Goal: Transaction & Acquisition: Purchase product/service

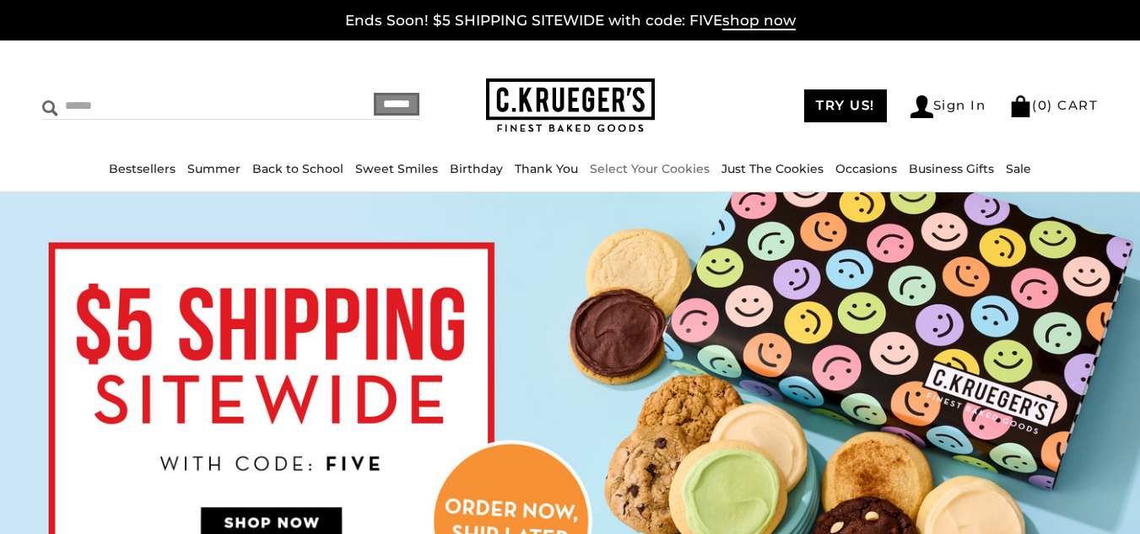
click at [84, 114] on input "Search" at bounding box center [164, 106] width 245 height 26
type input "**********"
click at [374, 102] on input "******" at bounding box center [397, 104] width 46 height 23
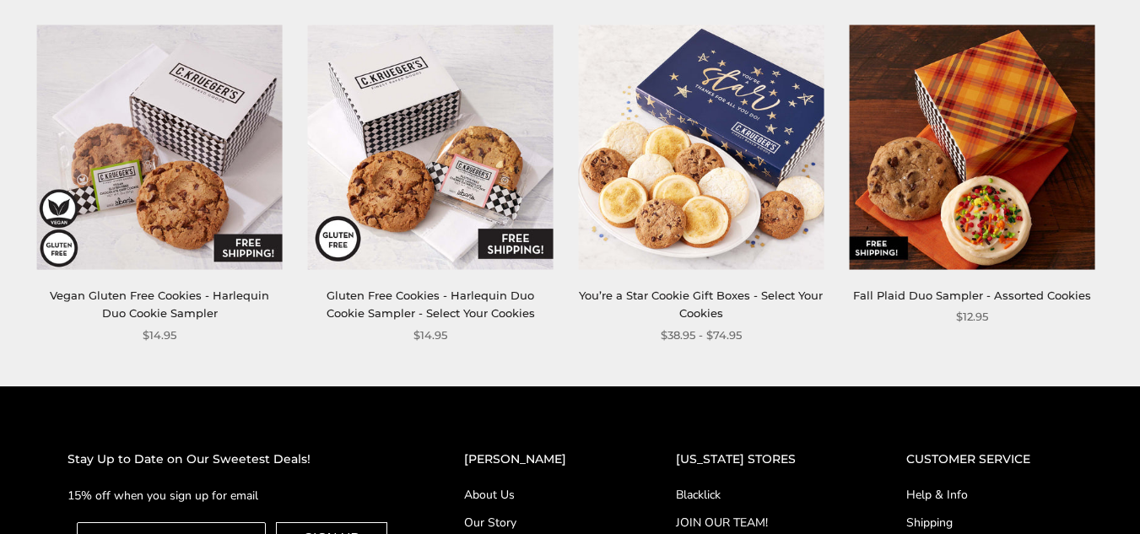
scroll to position [1683, 0]
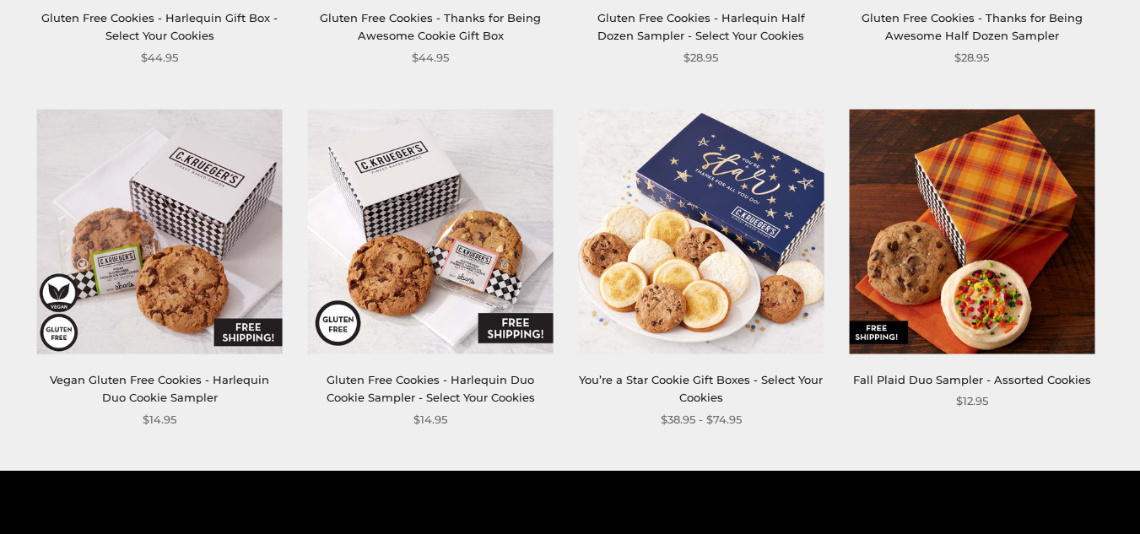
click at [987, 309] on img at bounding box center [971, 231] width 245 height 245
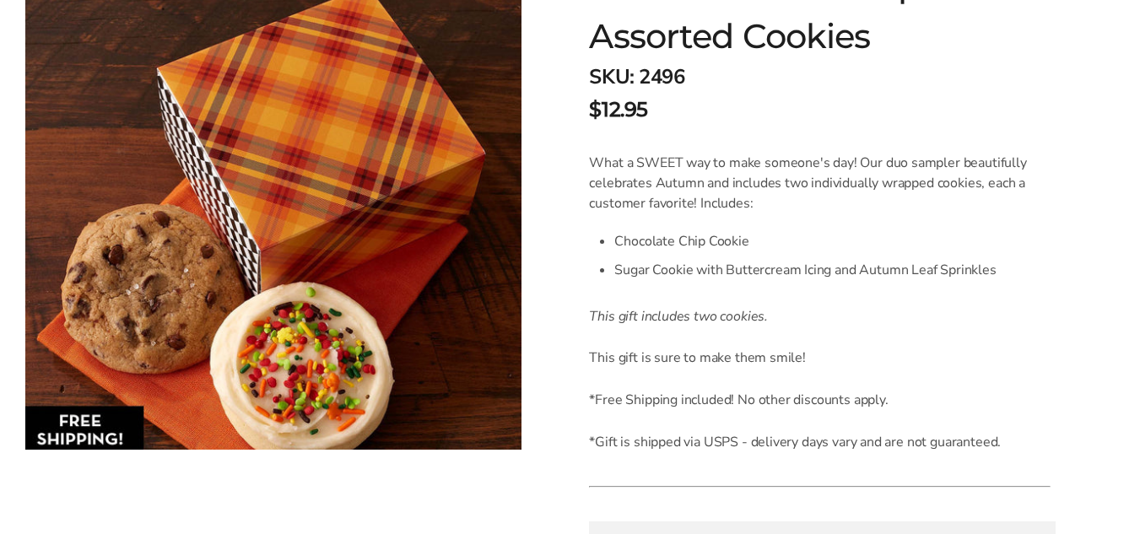
scroll to position [253, 0]
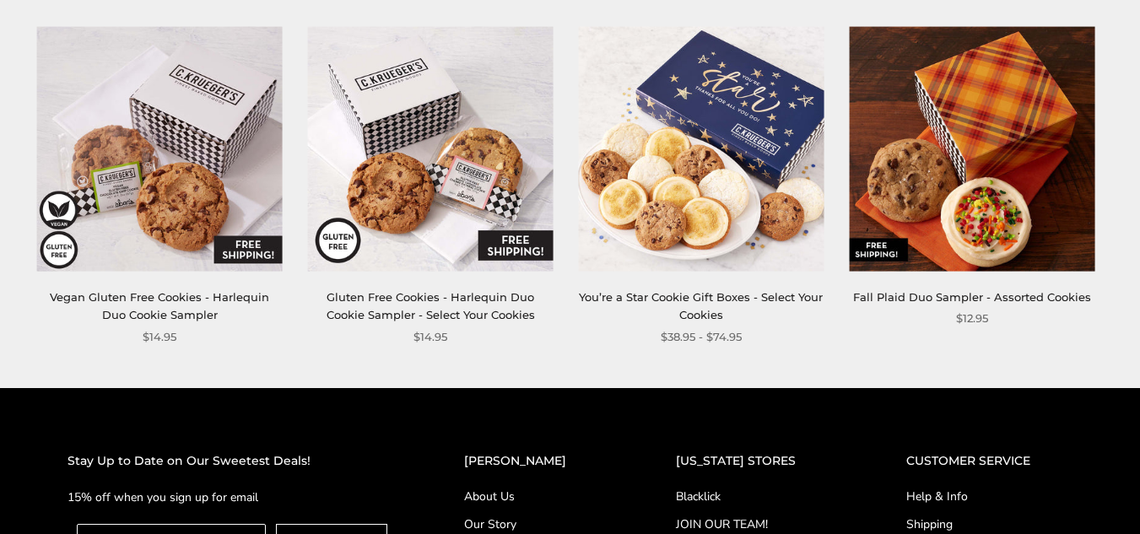
scroll to position [1767, 0]
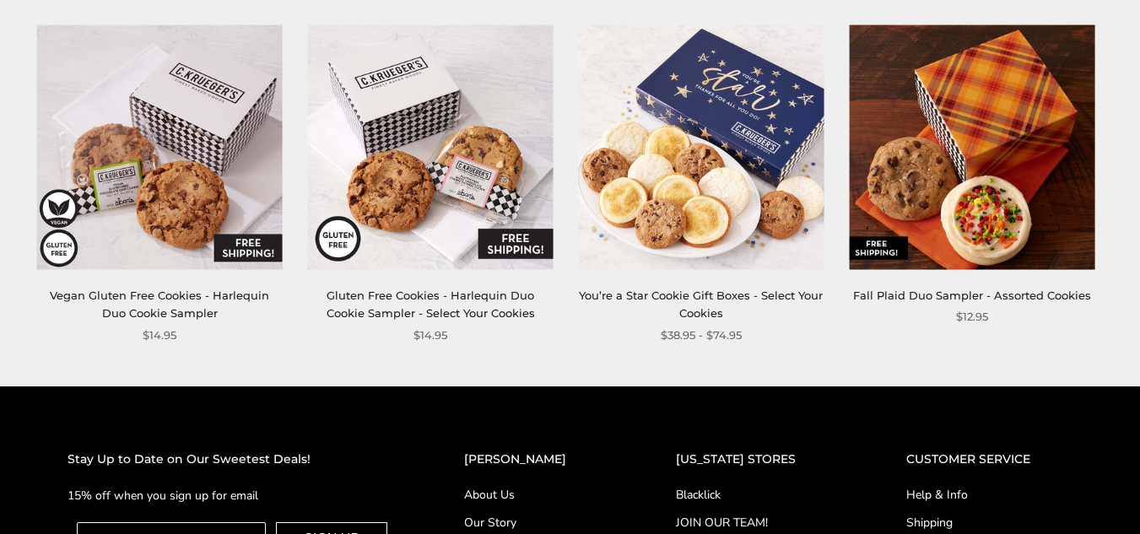
click at [432, 268] on img at bounding box center [430, 146] width 245 height 245
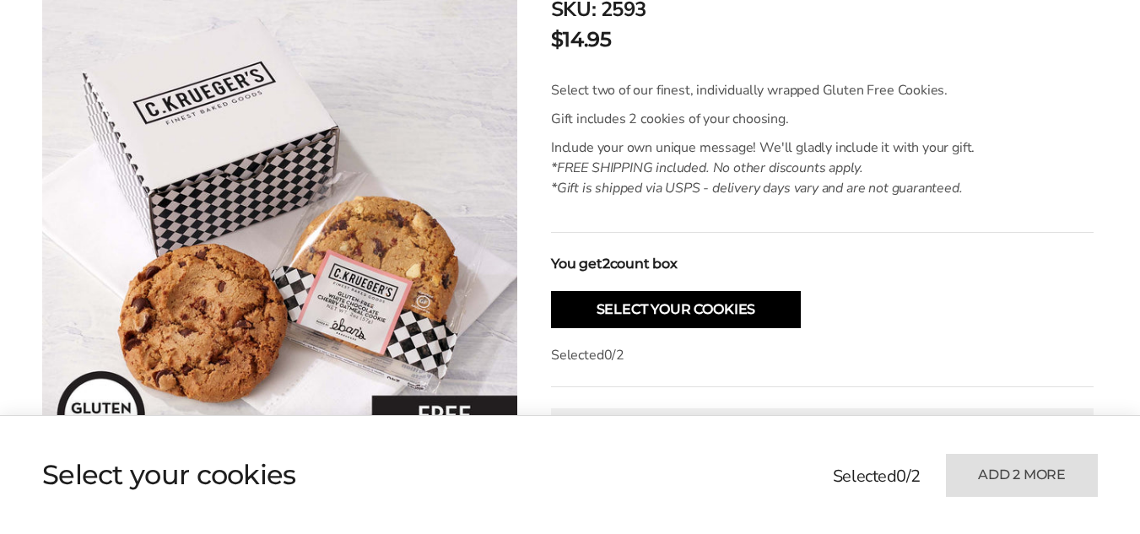
scroll to position [422, 0]
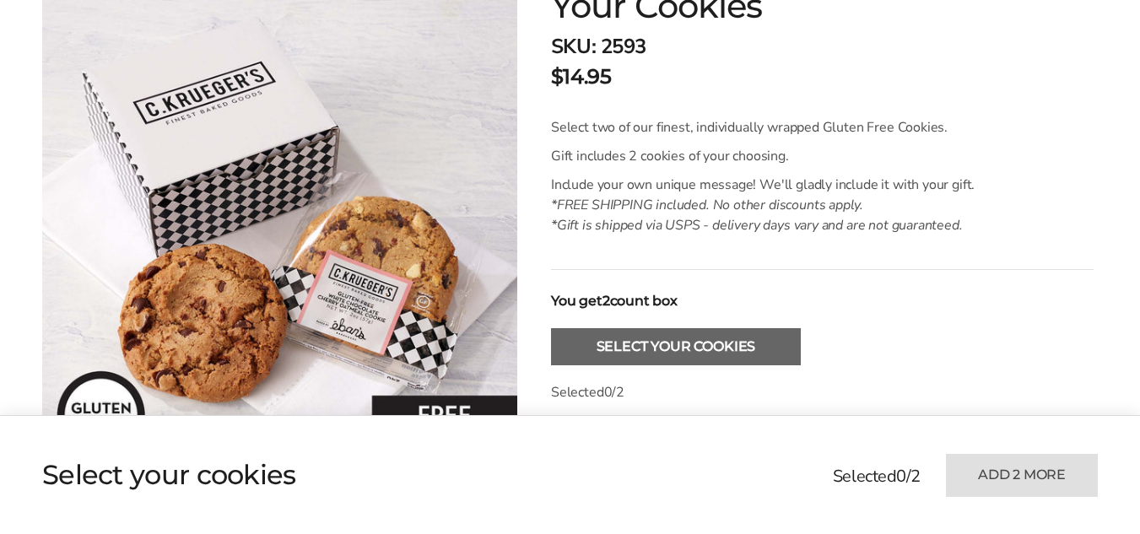
click at [637, 347] on button "Select Your Cookies" at bounding box center [676, 346] width 250 height 37
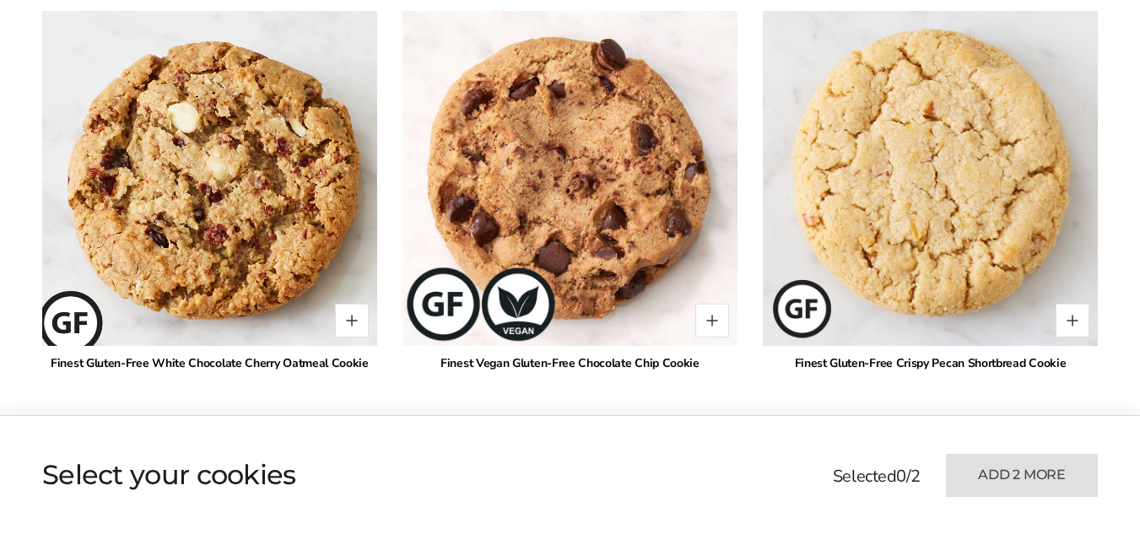
scroll to position [1518, 0]
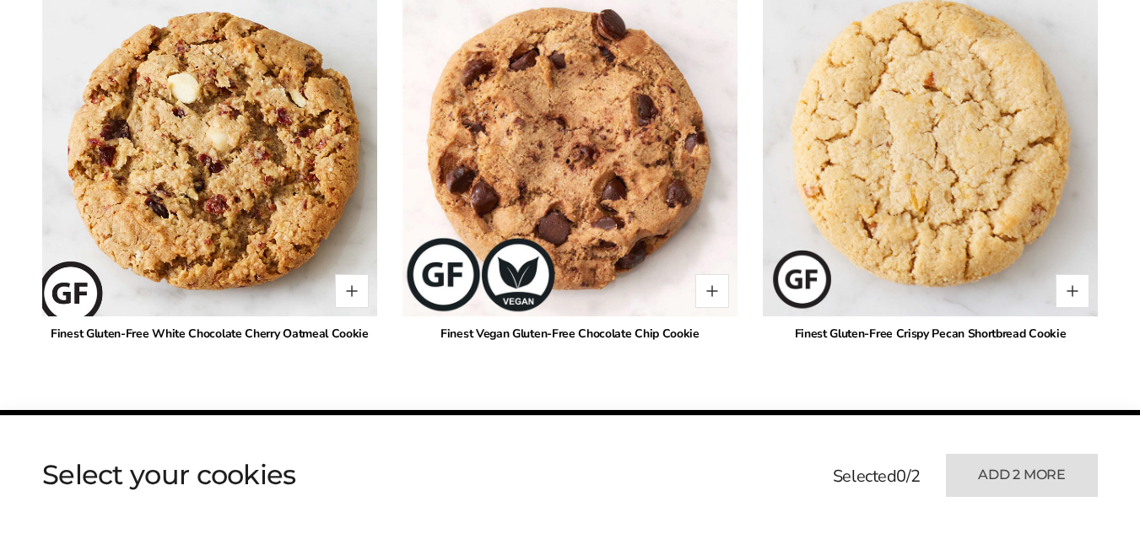
click at [217, 215] on img at bounding box center [209, 149] width 369 height 369
click at [351, 288] on button "Quantity button plus" at bounding box center [352, 291] width 34 height 34
type input "*"
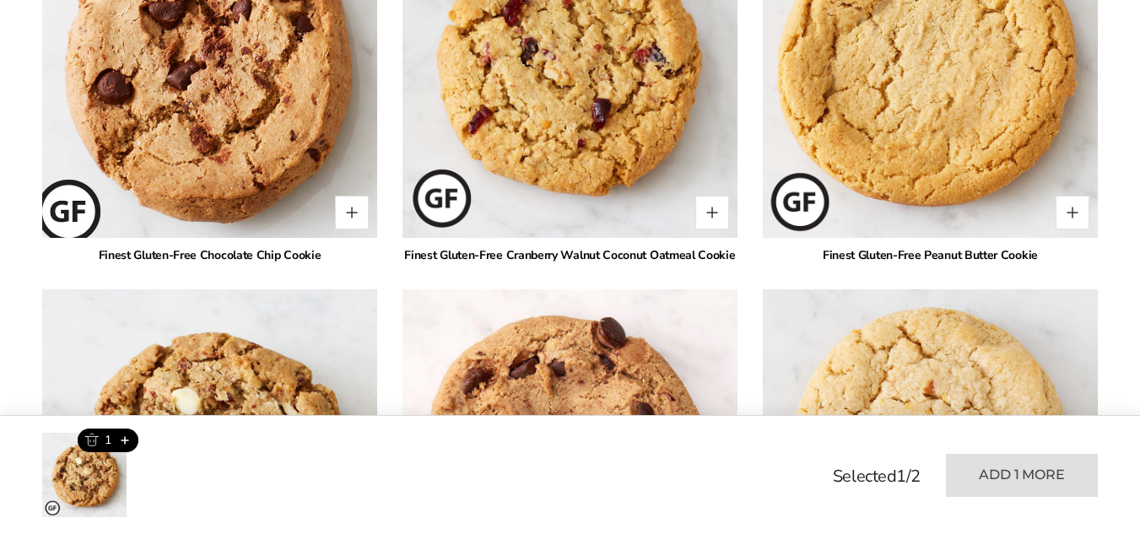
scroll to position [1180, 0]
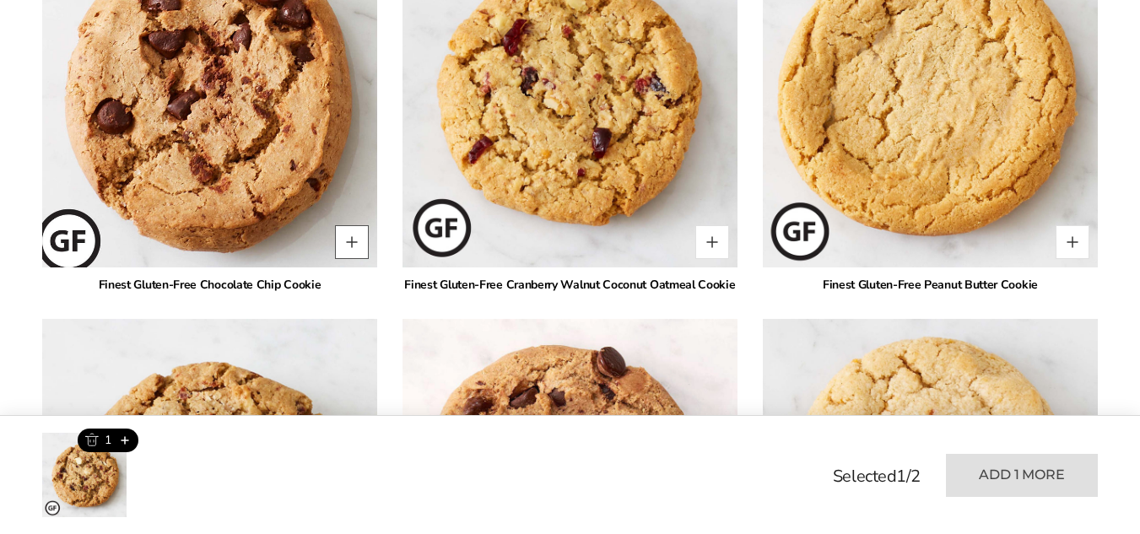
click at [355, 235] on button "Quantity button plus" at bounding box center [352, 242] width 34 height 34
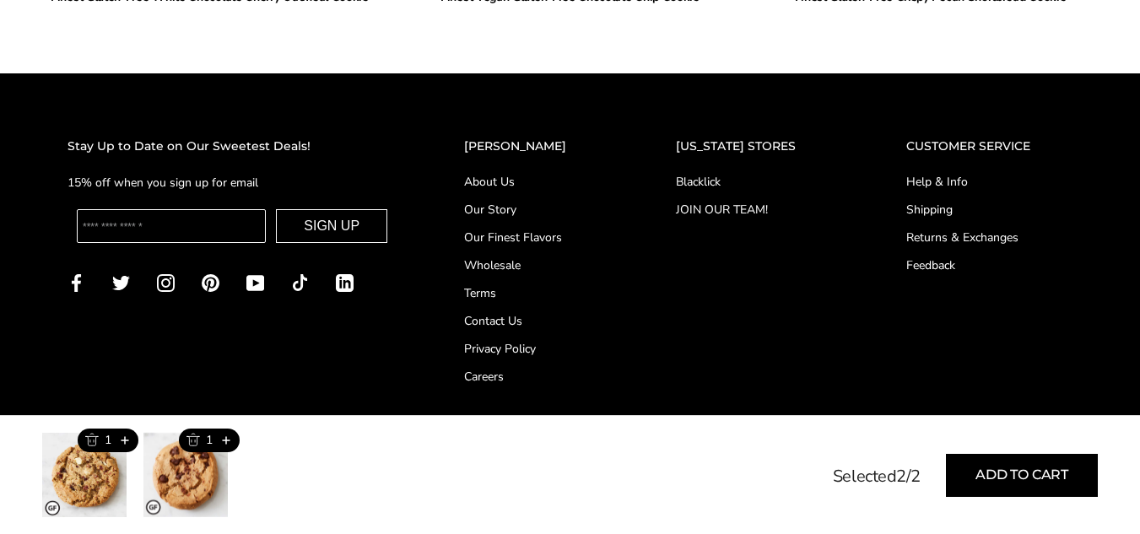
scroll to position [1855, 0]
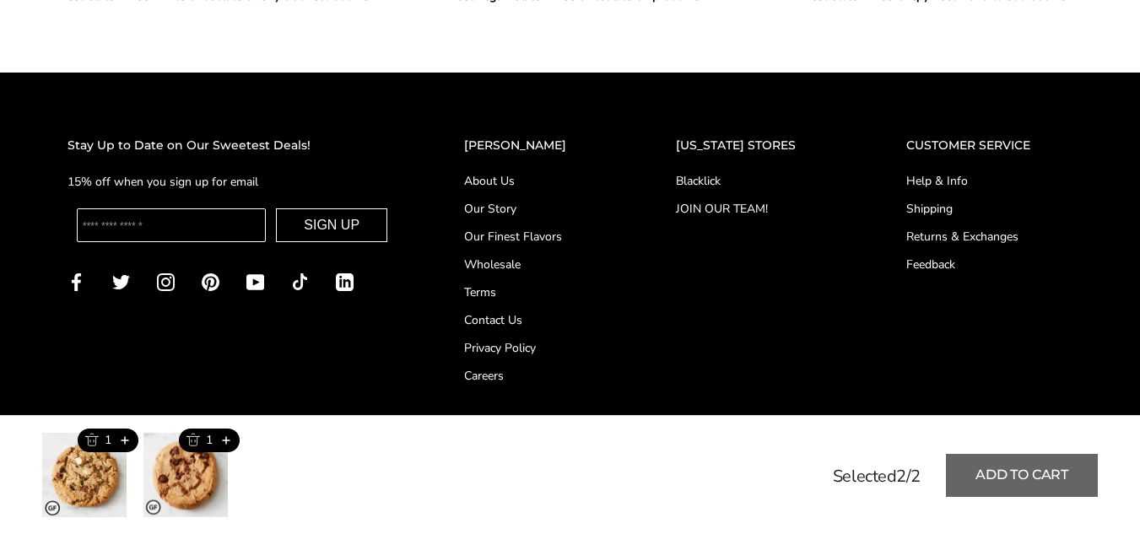
click at [1000, 474] on button "Add to cart" at bounding box center [1022, 475] width 152 height 43
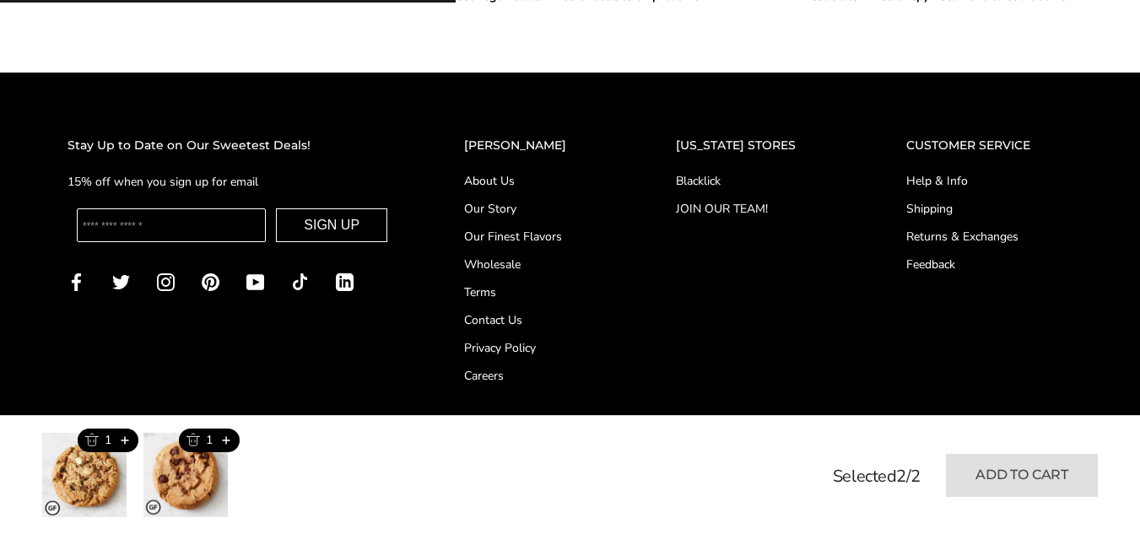
type input "*"
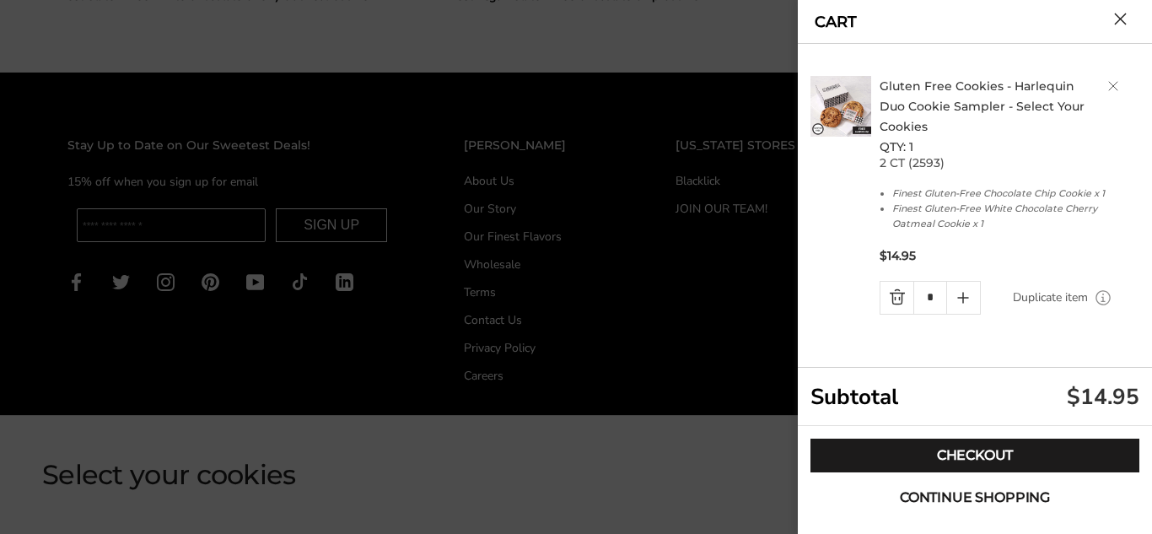
click at [933, 493] on span "Continue shopping" at bounding box center [975, 497] width 150 height 13
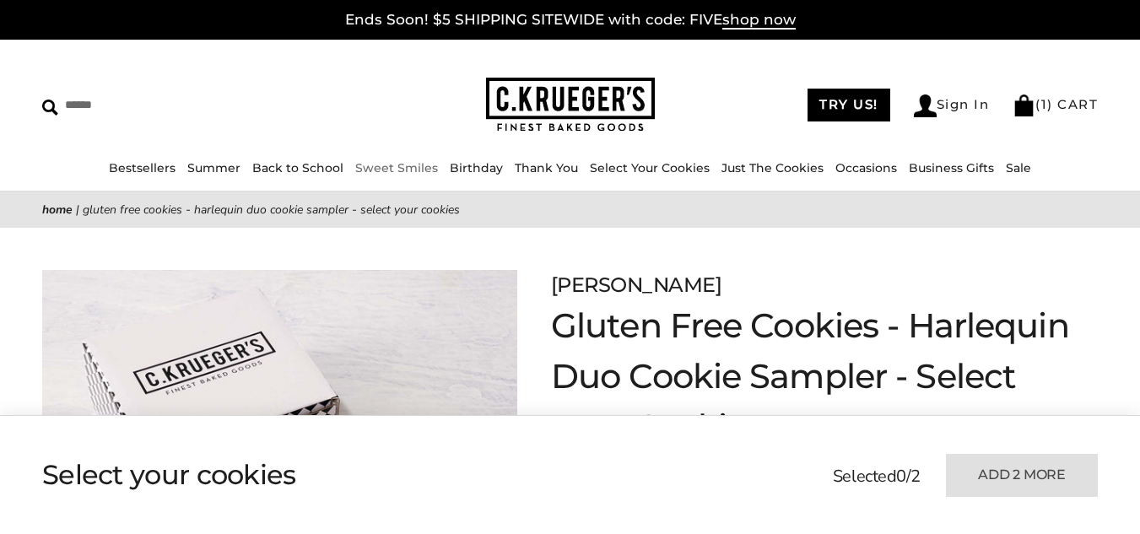
scroll to position [0, 0]
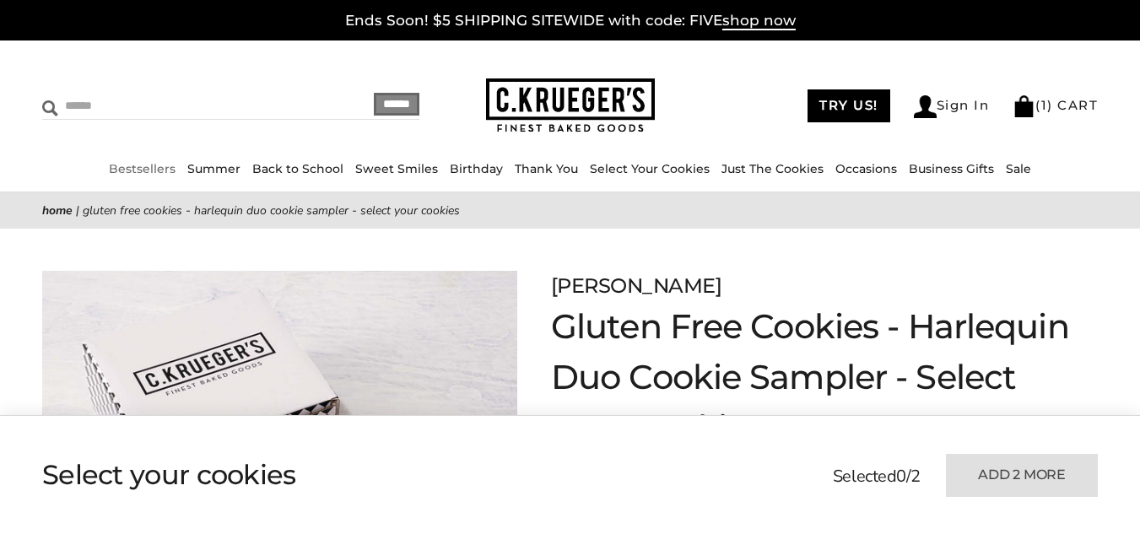
click at [88, 105] on input "Search" at bounding box center [164, 106] width 245 height 26
type input "**********"
click at [374, 93] on input "******" at bounding box center [397, 104] width 46 height 23
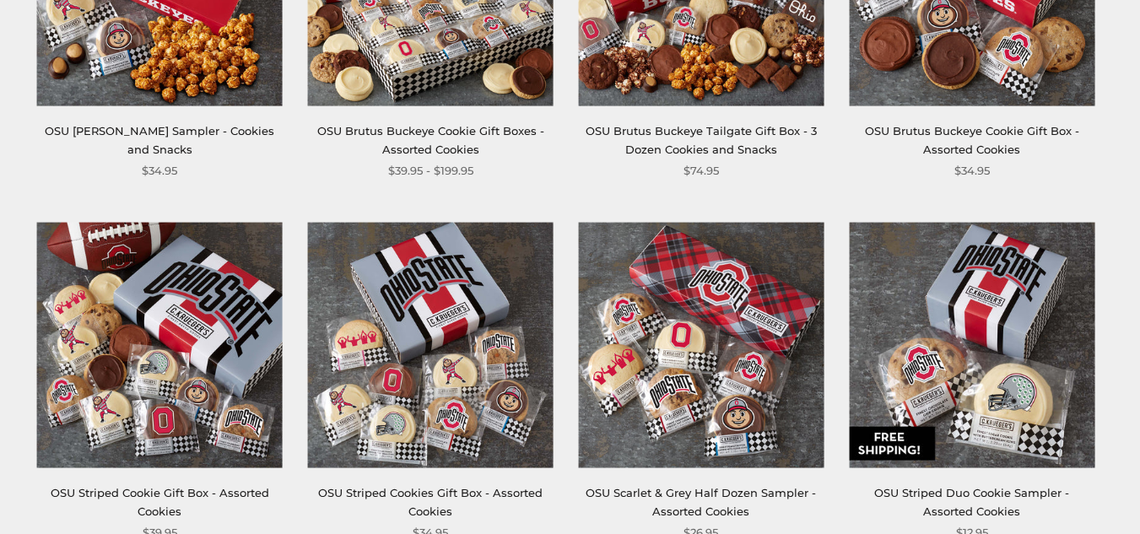
scroll to position [506, 0]
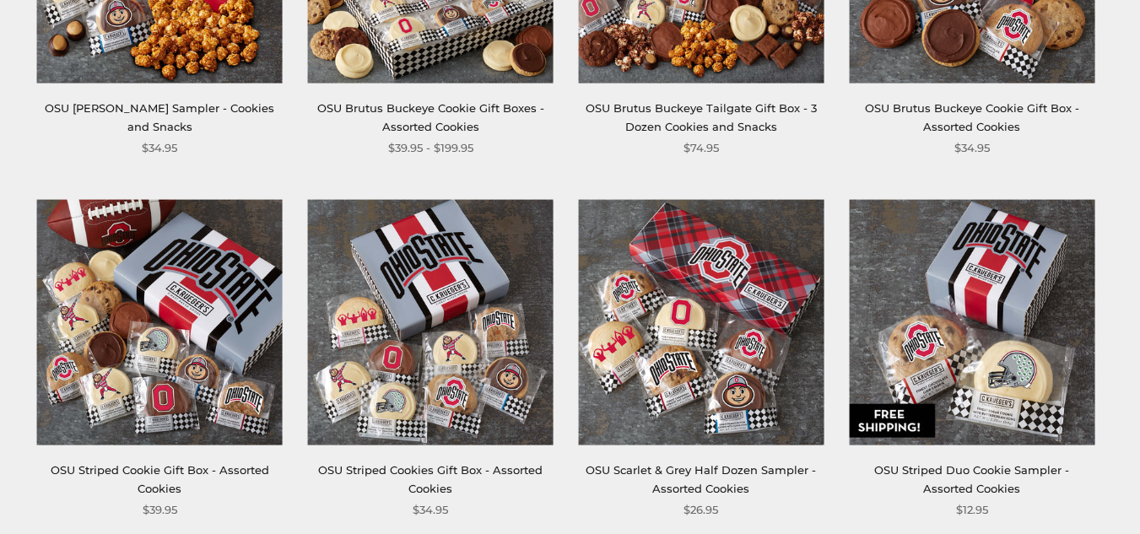
click at [965, 407] on img at bounding box center [971, 322] width 245 height 245
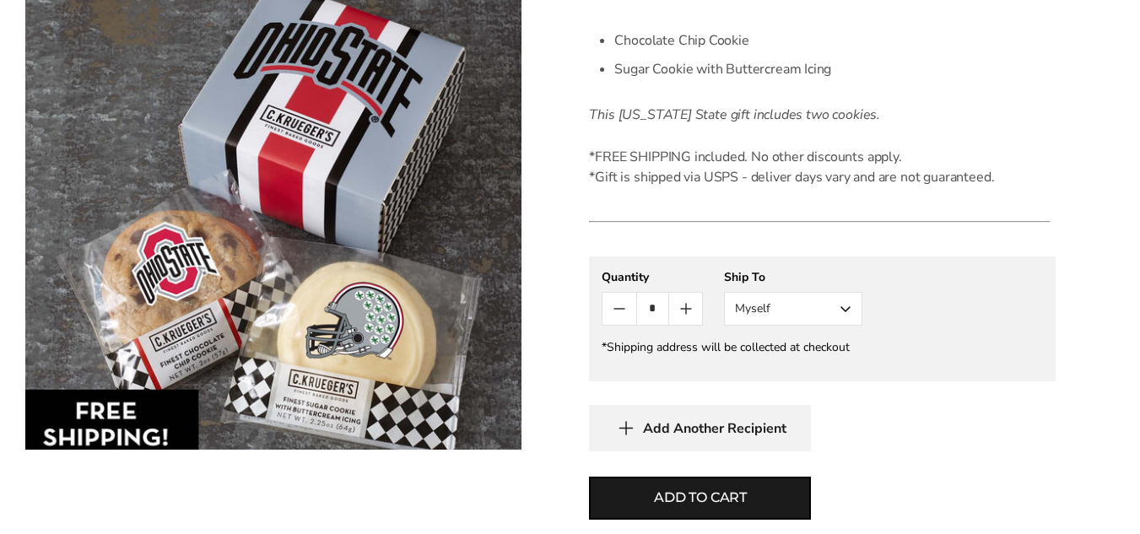
scroll to position [590, 0]
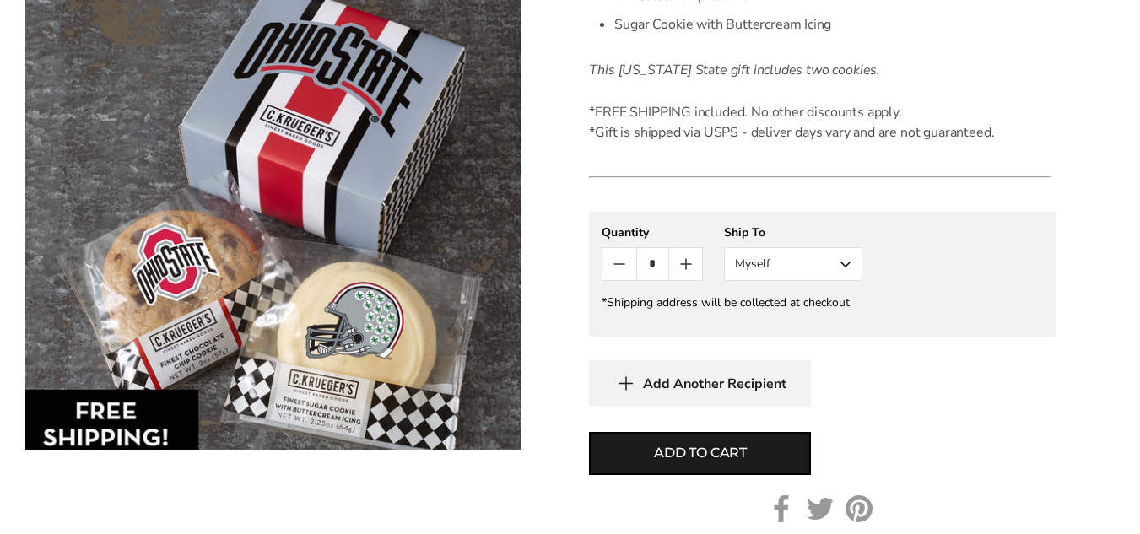
click at [845, 247] on button "Myself" at bounding box center [793, 264] width 138 height 34
click at [807, 311] on button "Other Recipient" at bounding box center [793, 326] width 137 height 30
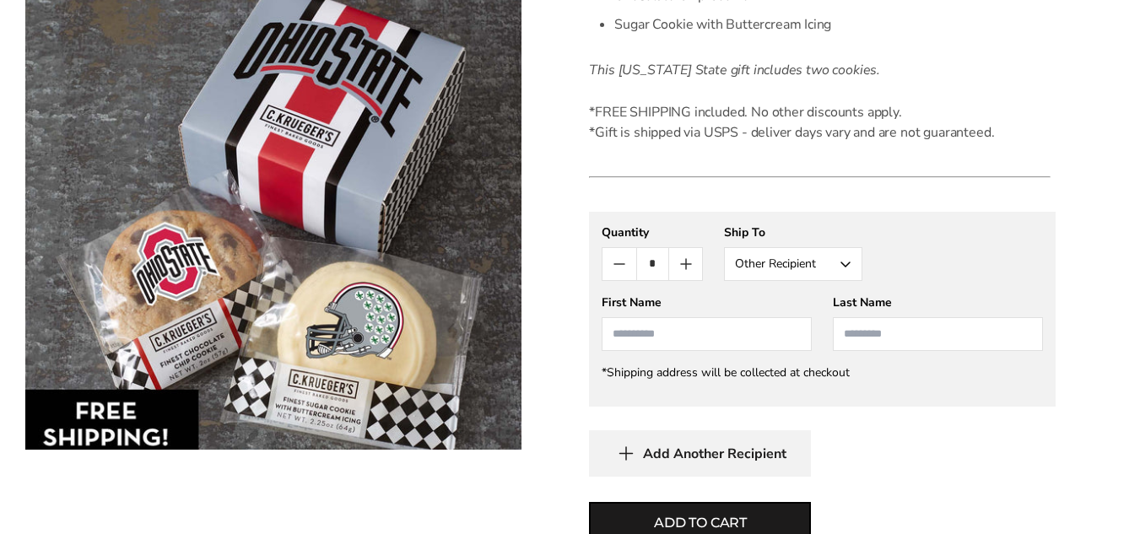
scroll to position [506, 0]
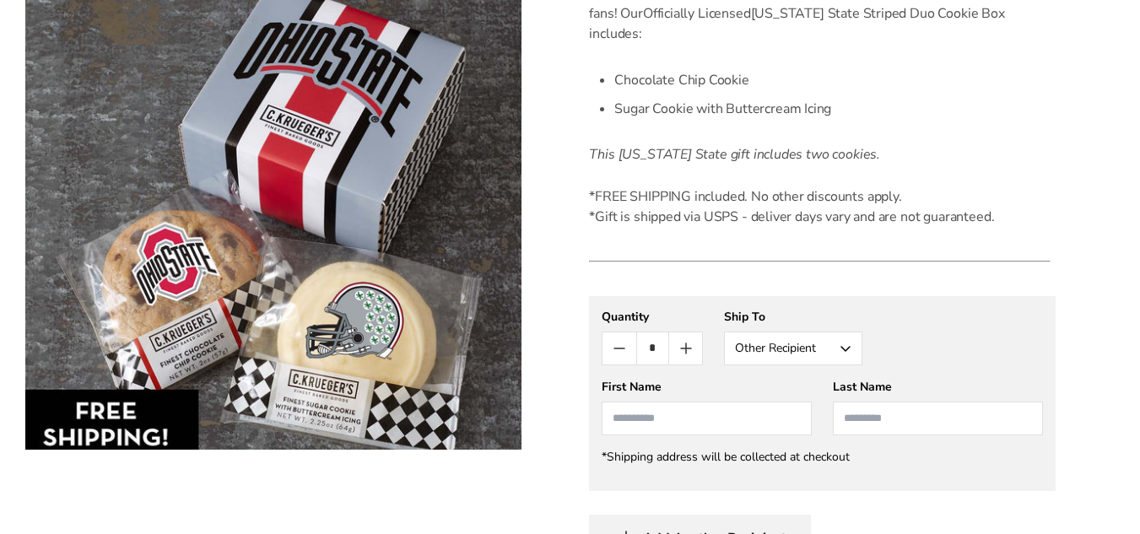
click at [644, 402] on input "First Name" at bounding box center [706, 419] width 210 height 34
type input "**********"
click at [519, 486] on div at bounding box center [273, 248] width 496 height 496
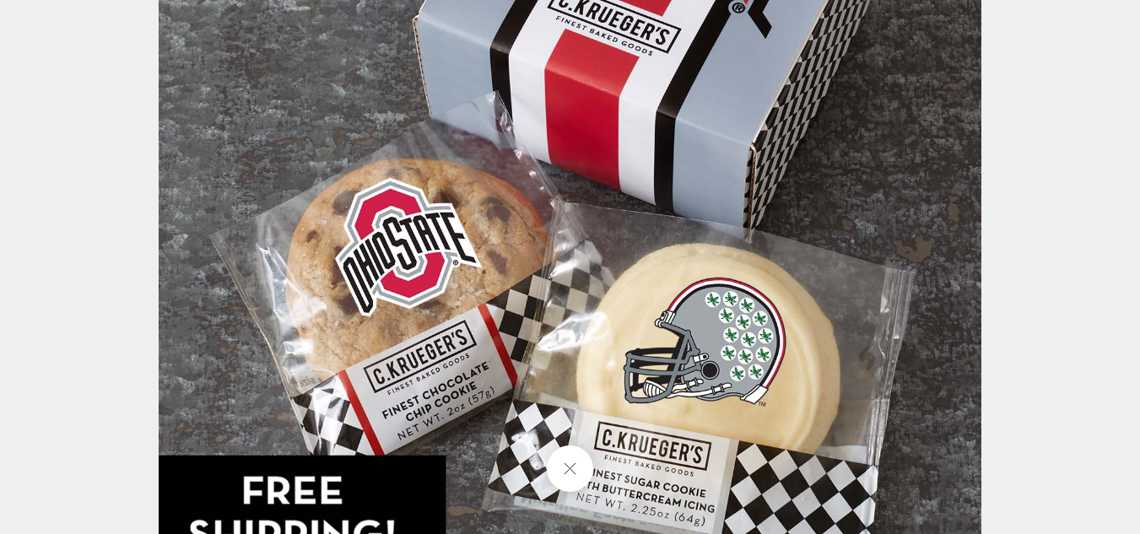
click at [683, 408] on img at bounding box center [570, 182] width 822 height 822
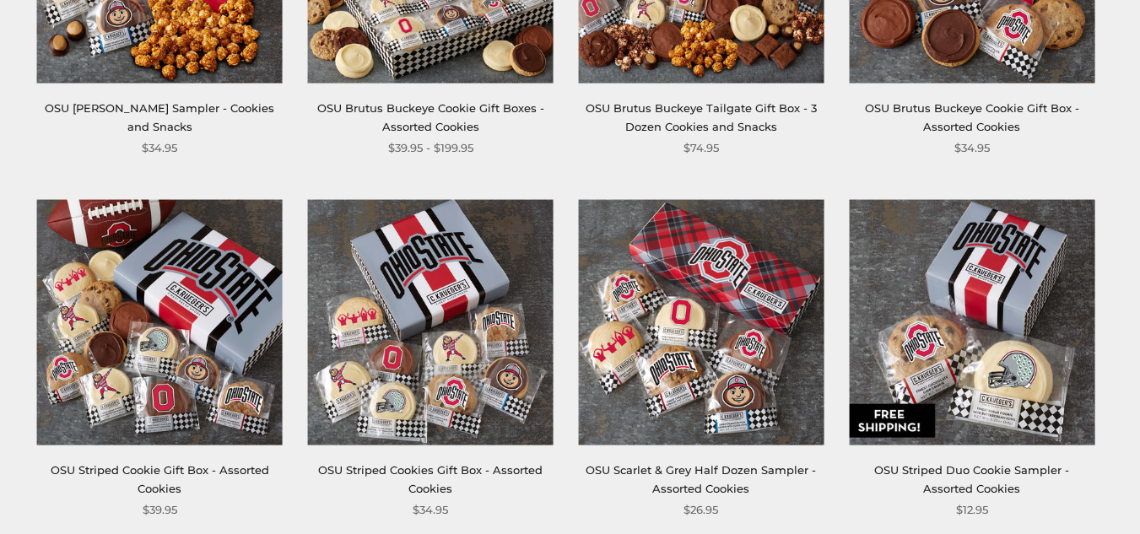
click at [953, 465] on link "OSU Striped Duo Cookie Sampler - Assorted Cookies" at bounding box center [971, 478] width 195 height 31
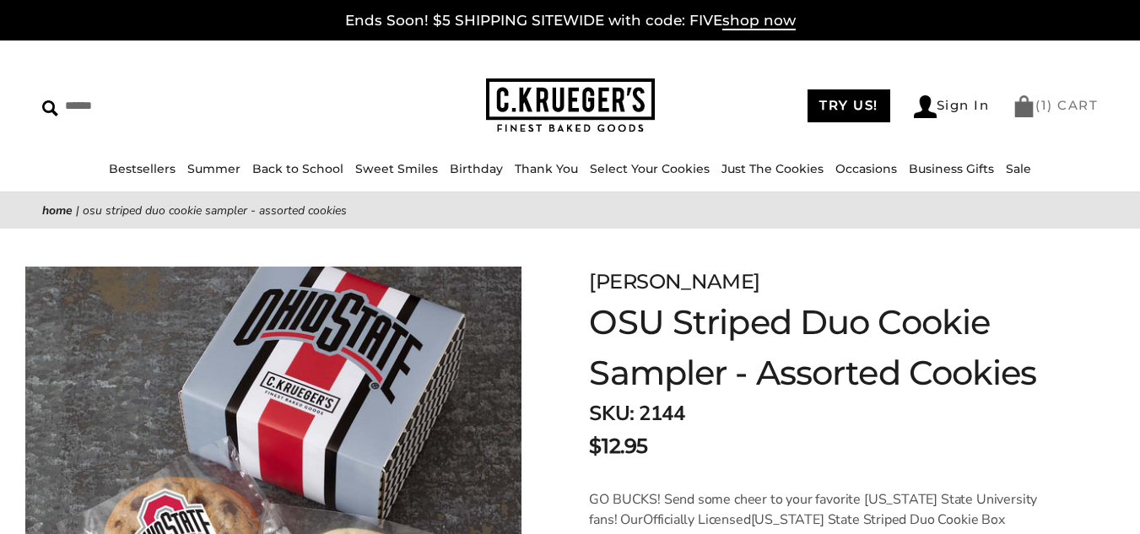
click at [1041, 101] on span "1" at bounding box center [1044, 105] width 7 height 16
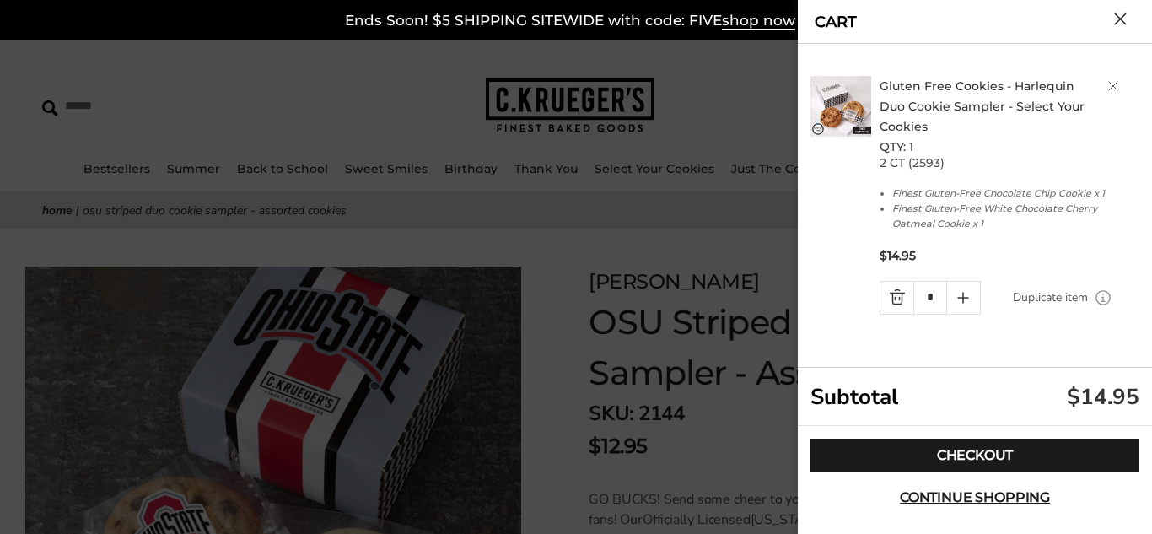
click at [954, 108] on link "Gluten Free Cookies - Harlequin Duo Cookie Sampler - Select Your Cookies" at bounding box center [982, 106] width 205 height 56
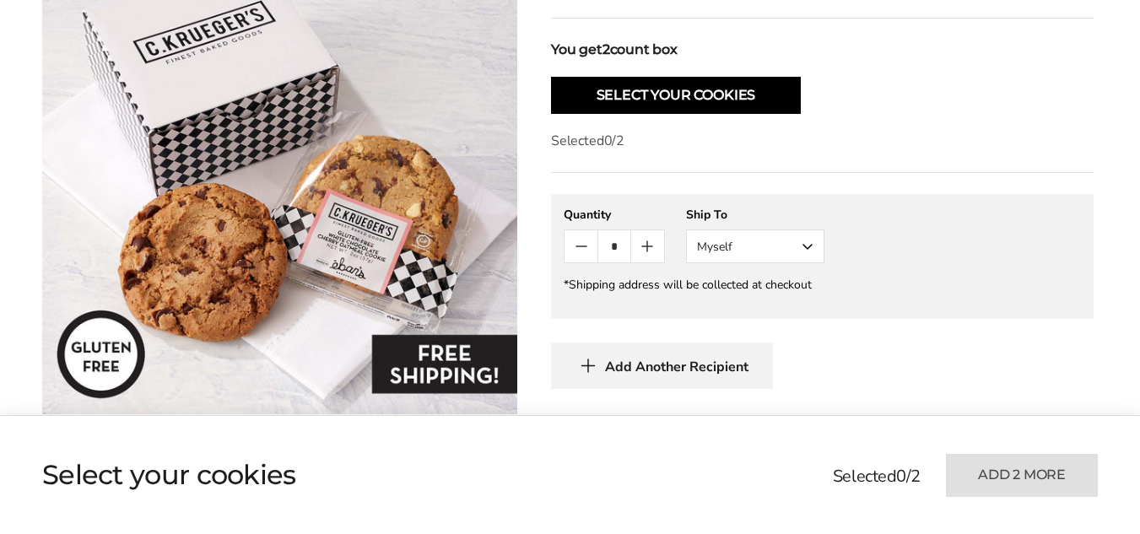
scroll to position [675, 0]
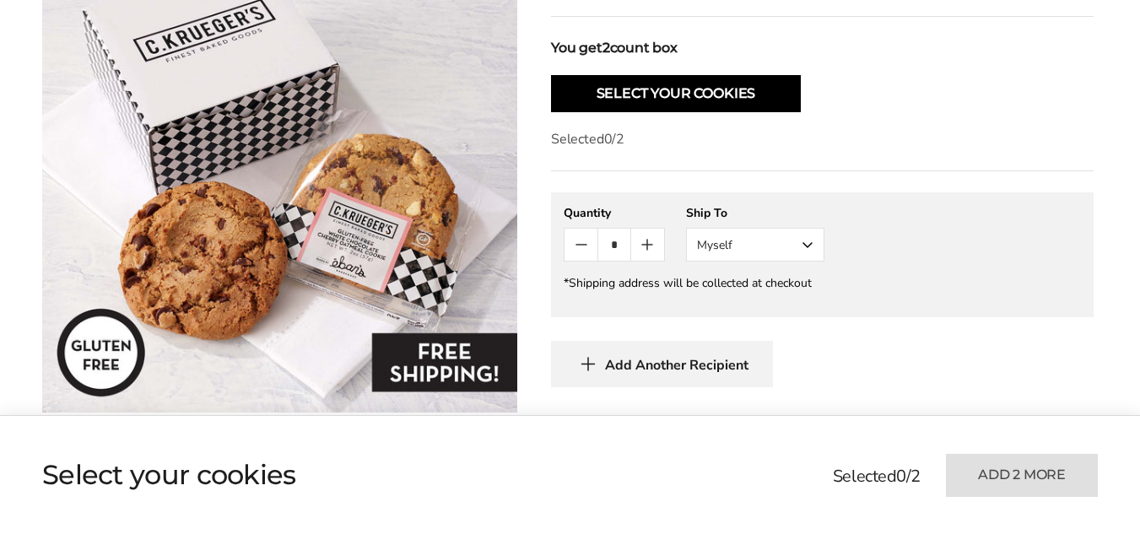
click at [806, 240] on button "Myself" at bounding box center [755, 245] width 138 height 34
click at [715, 306] on button "Other Recipient" at bounding box center [755, 307] width 137 height 30
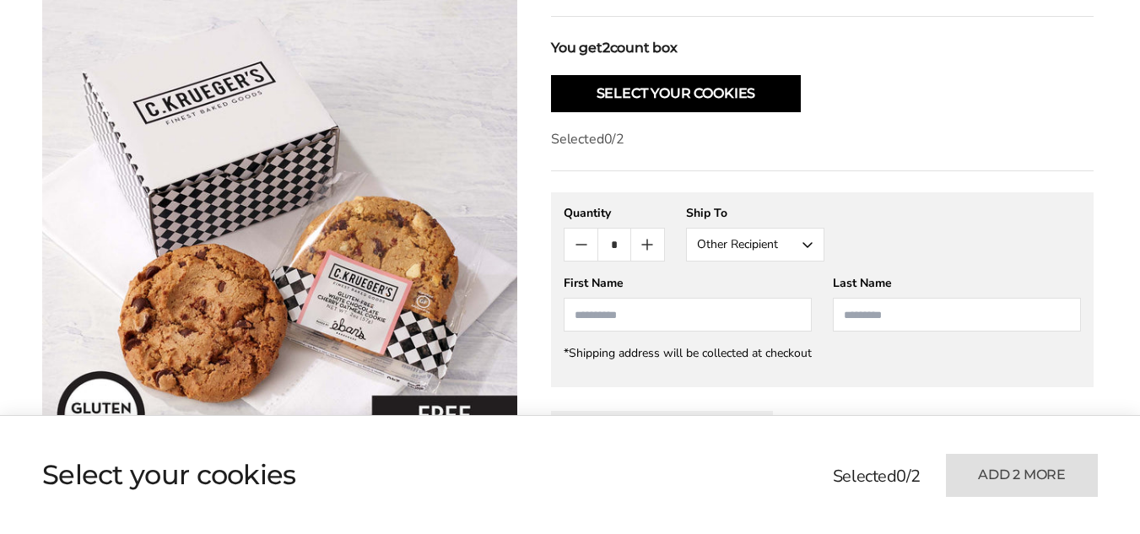
click at [596, 305] on input "First Name" at bounding box center [687, 315] width 248 height 34
click at [622, 347] on li "Melanie Richards" at bounding box center [687, 346] width 246 height 30
type input "*******"
type input "********"
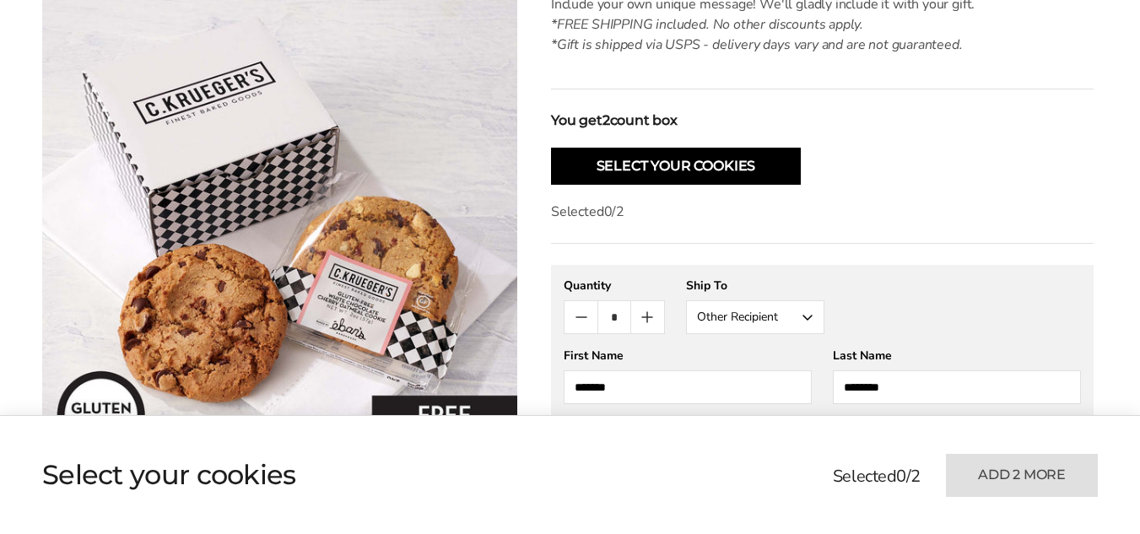
scroll to position [590, 0]
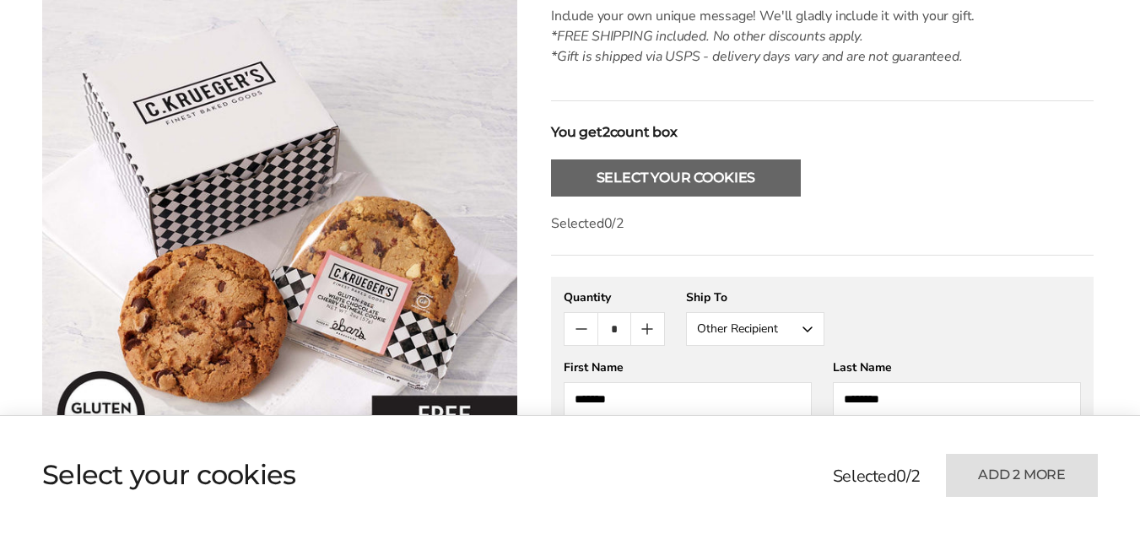
click at [660, 174] on button "Select Your Cookies" at bounding box center [676, 177] width 250 height 37
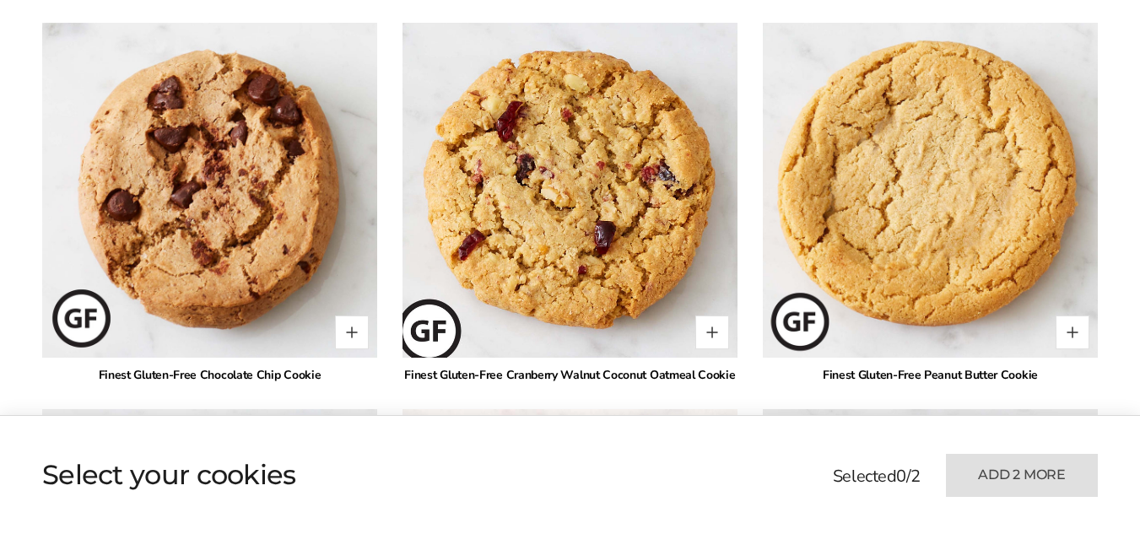
scroll to position [1166, 0]
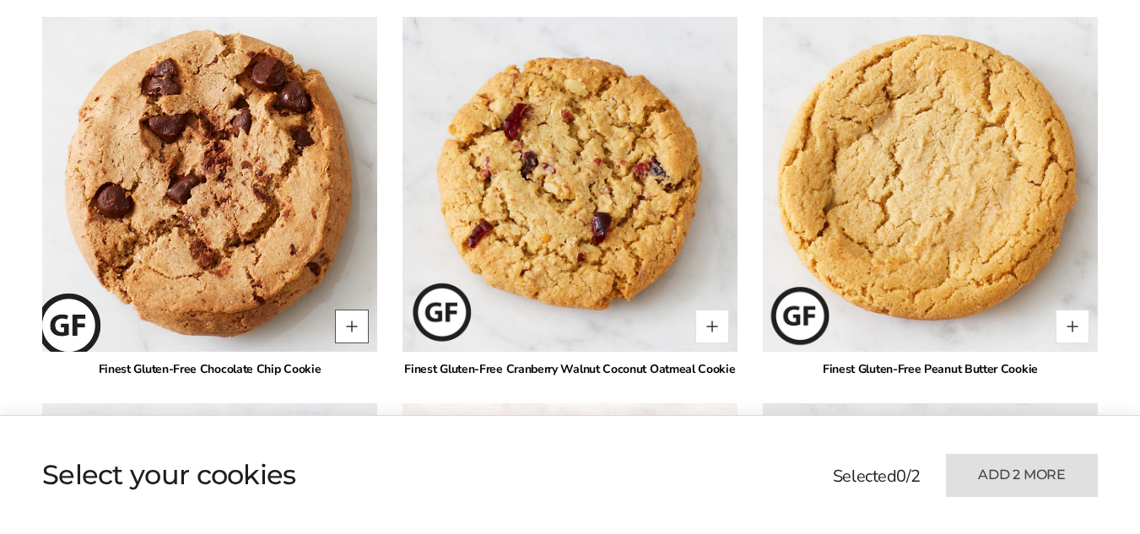
click at [355, 324] on button "Quantity button plus" at bounding box center [352, 327] width 34 height 34
type input "*"
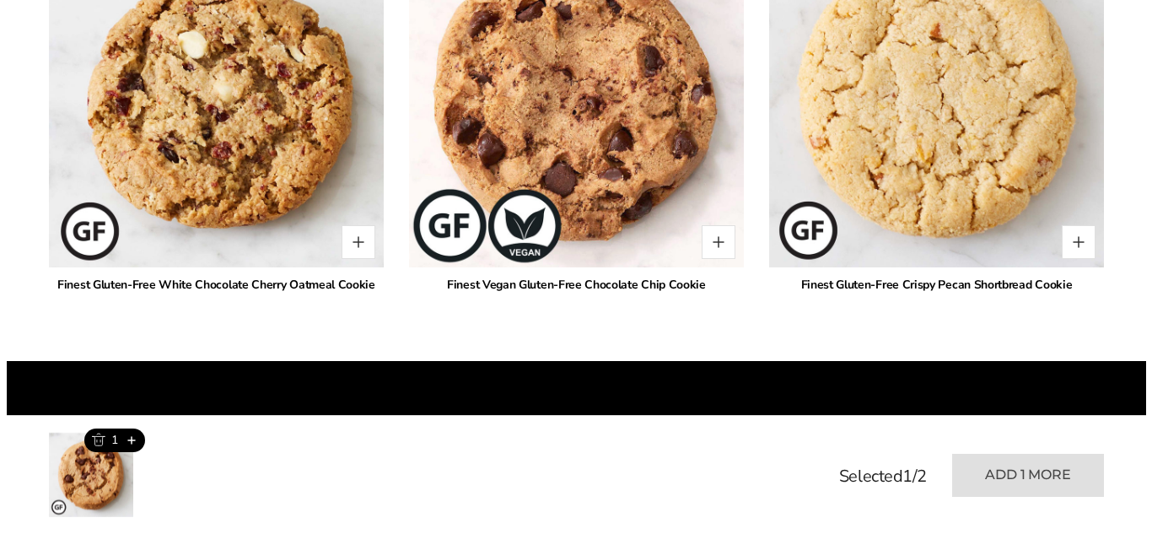
scroll to position [1672, 0]
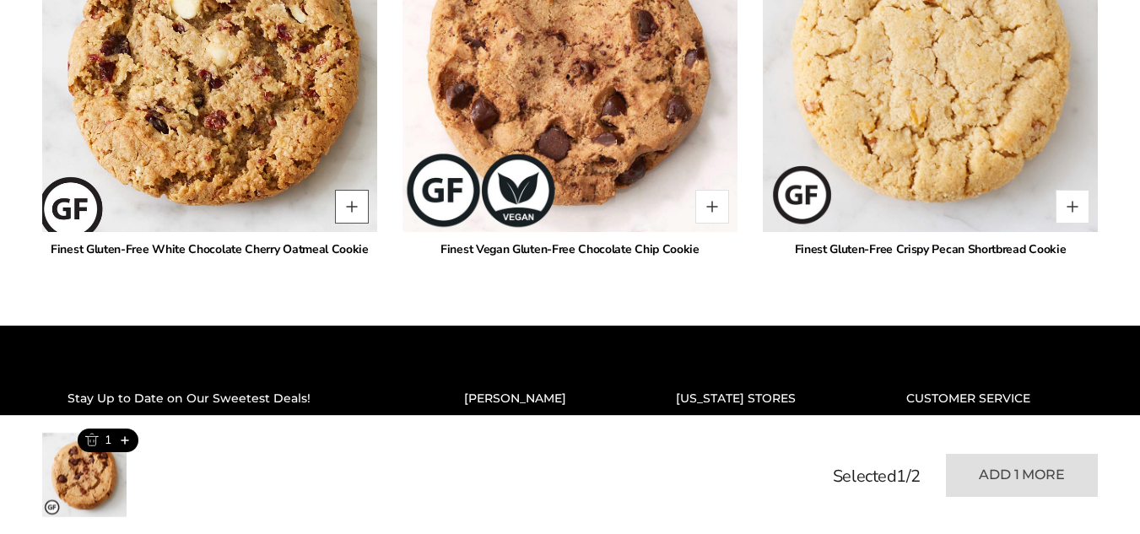
click at [356, 205] on button "Quantity button plus" at bounding box center [352, 207] width 34 height 34
type input "*"
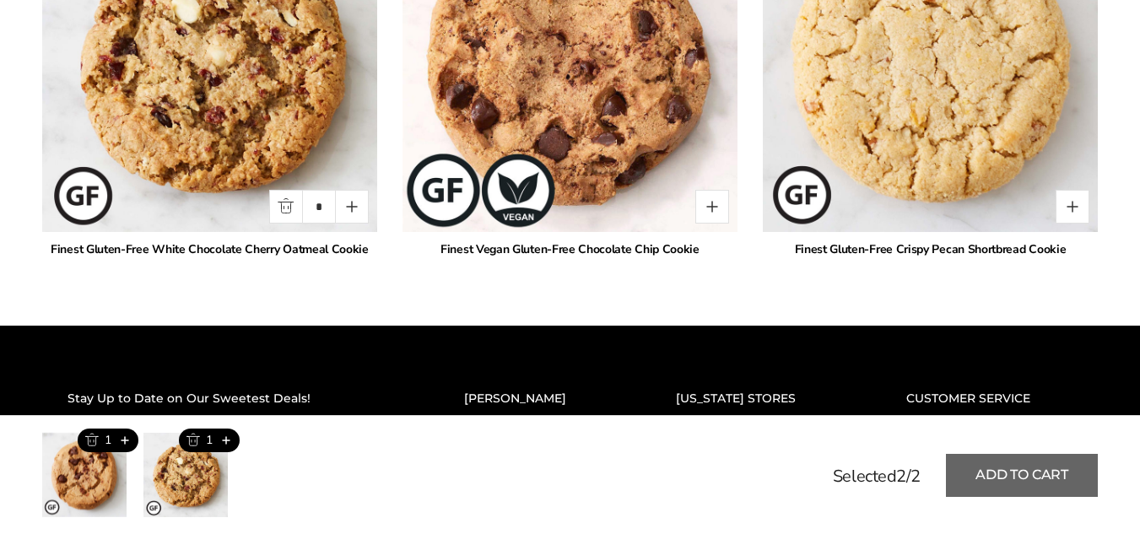
click at [998, 477] on button "Add to cart" at bounding box center [1022, 475] width 152 height 43
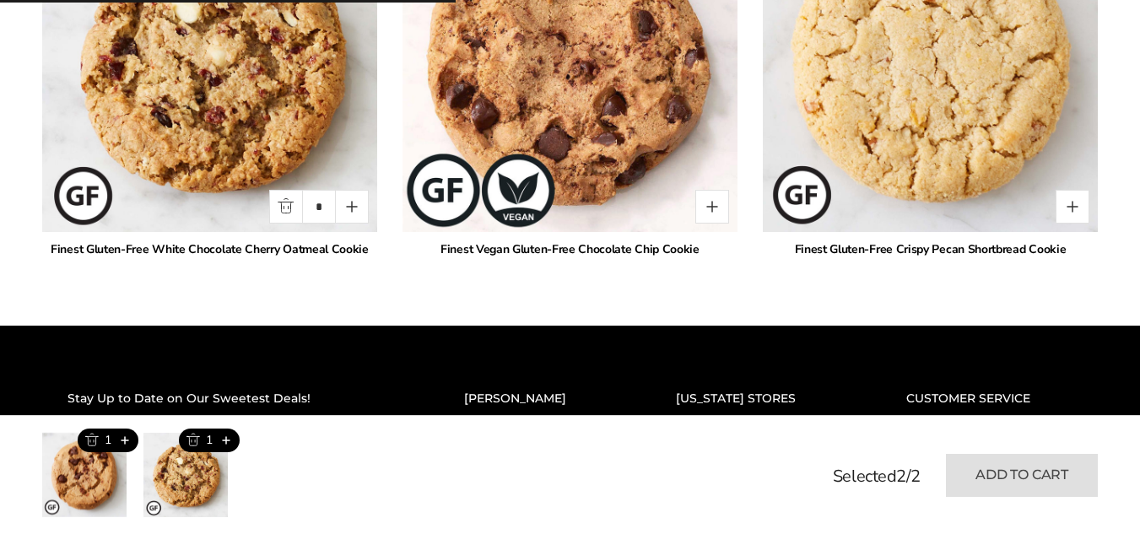
type input "*"
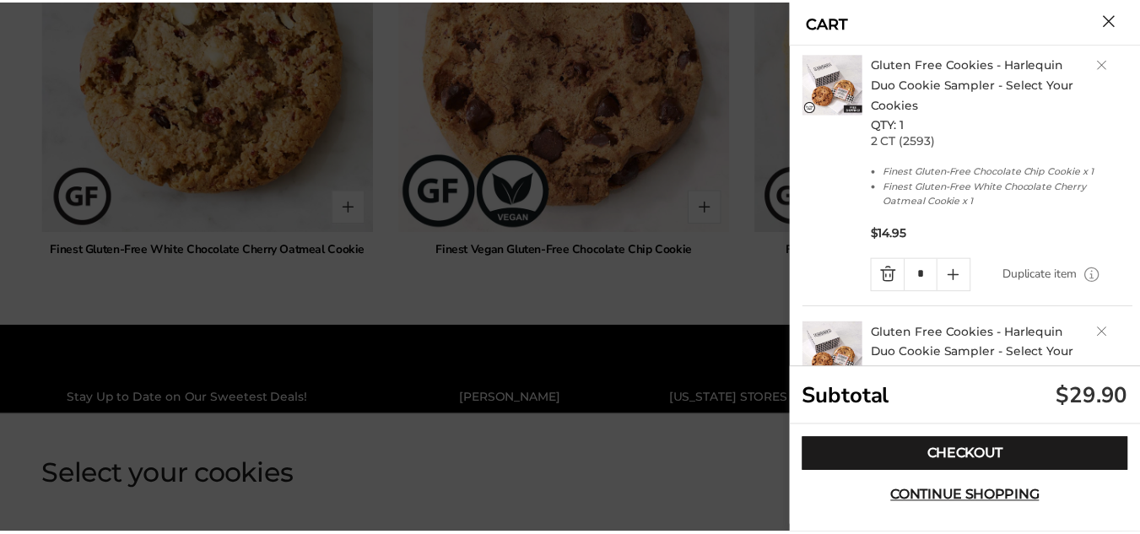
scroll to position [0, 0]
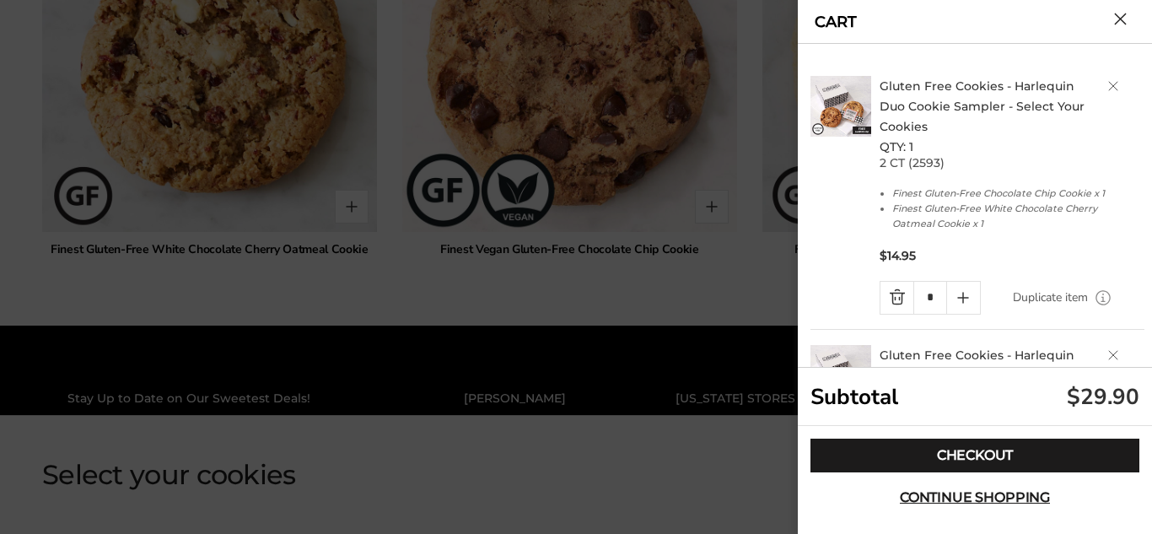
click at [899, 291] on link "Quantity minus button" at bounding box center [897, 298] width 33 height 32
click at [984, 201] on li "Finest Gluten-Free White Chocolate Cherry Oatmeal Cookie x 1" at bounding box center [1016, 216] width 248 height 30
click at [892, 282] on link "Quantity minus button" at bounding box center [897, 298] width 33 height 32
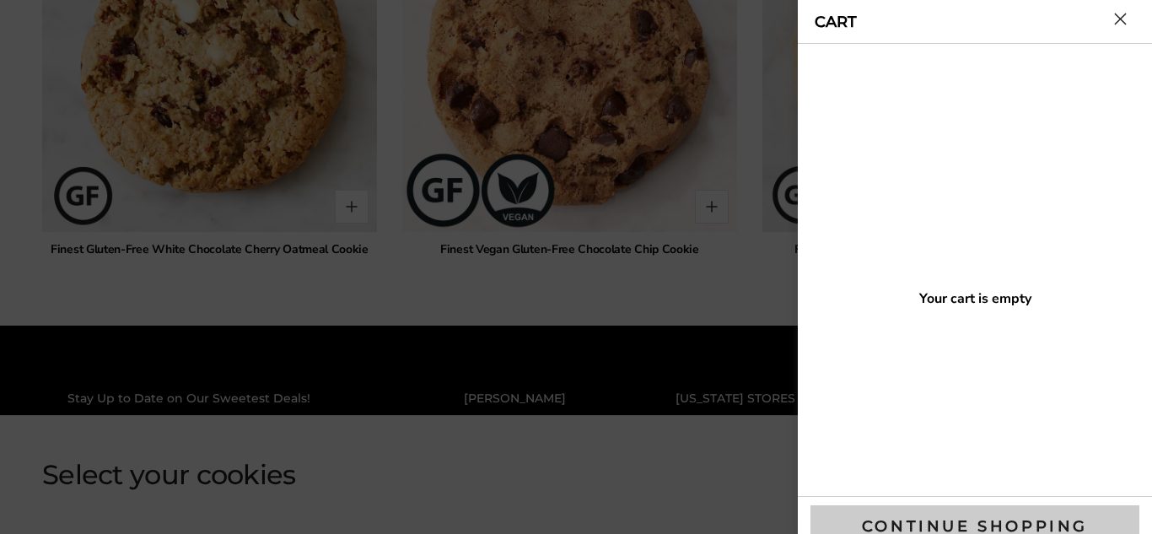
click at [912, 512] on button "Continue shopping" at bounding box center [975, 526] width 329 height 42
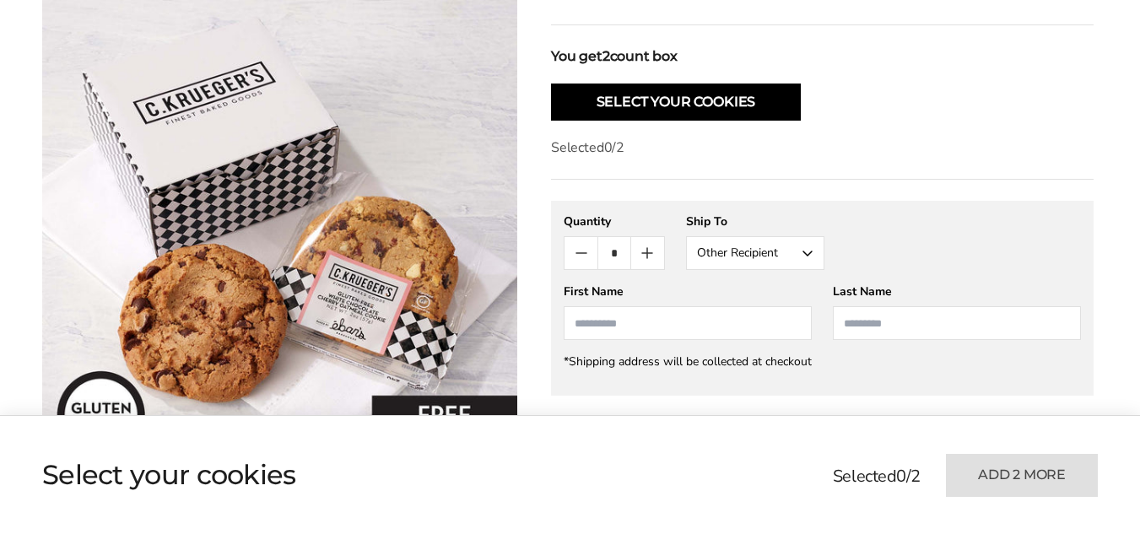
scroll to position [660, 0]
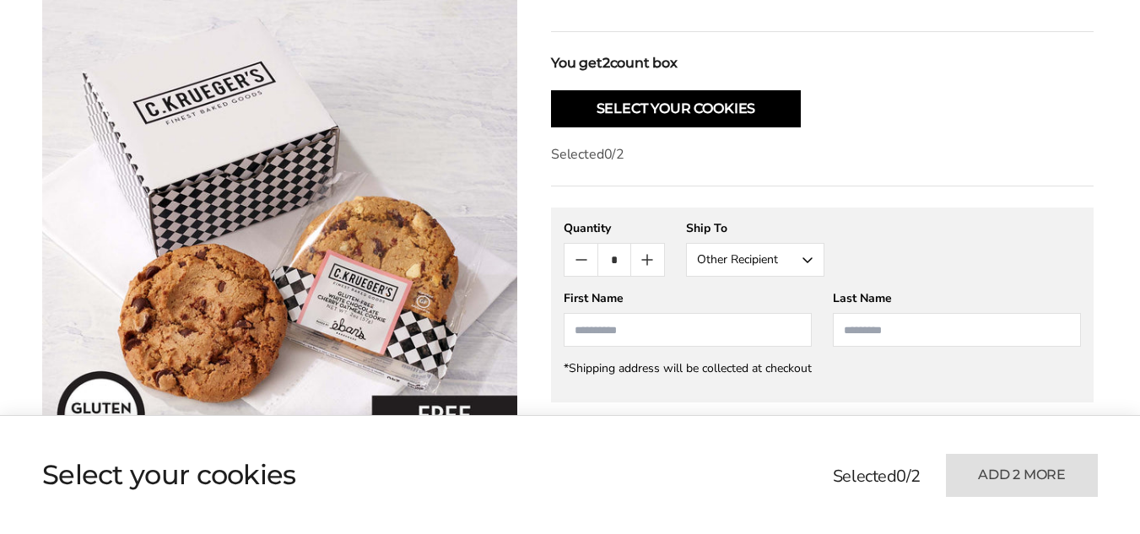
click at [809, 256] on button "Other Recipient" at bounding box center [755, 260] width 138 height 34
click at [747, 325] on button "Other Recipient" at bounding box center [755, 322] width 137 height 30
click at [612, 326] on input "First Name" at bounding box center [687, 330] width 248 height 34
click at [634, 367] on li "[PERSON_NAME]" at bounding box center [687, 361] width 246 height 30
type input "*******"
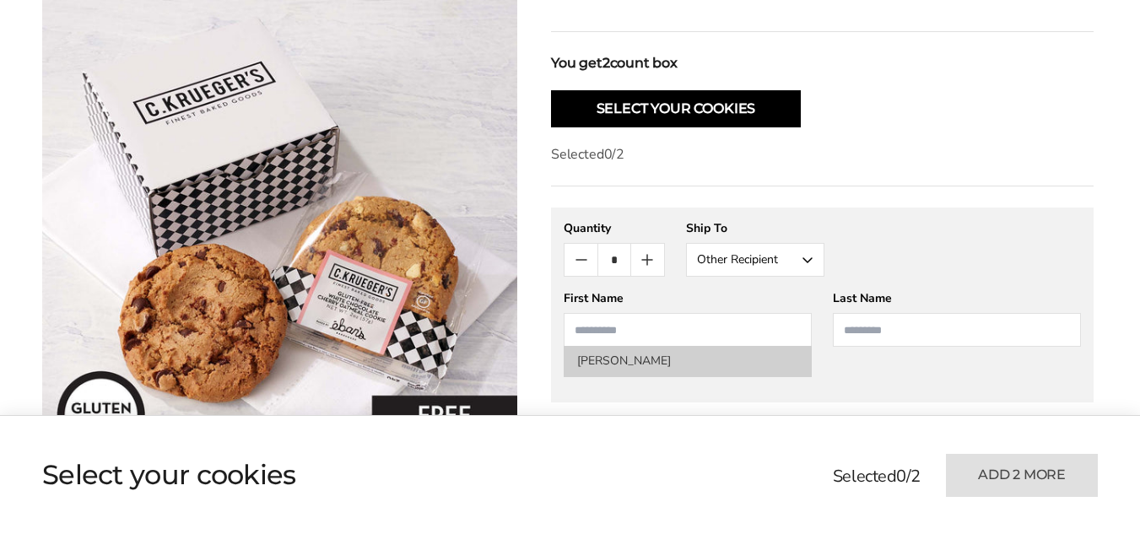
type input "********"
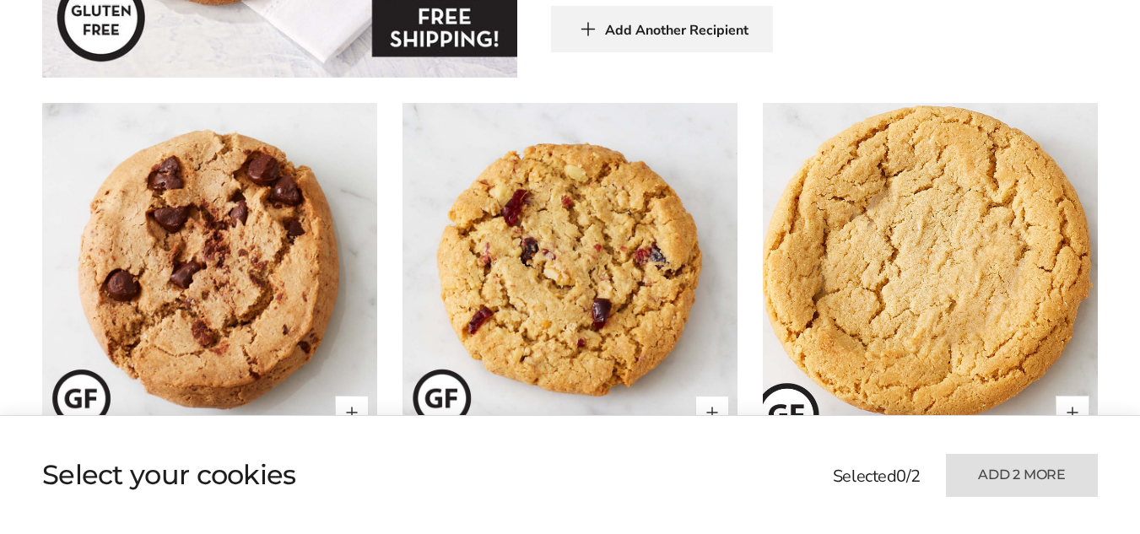
scroll to position [1081, 0]
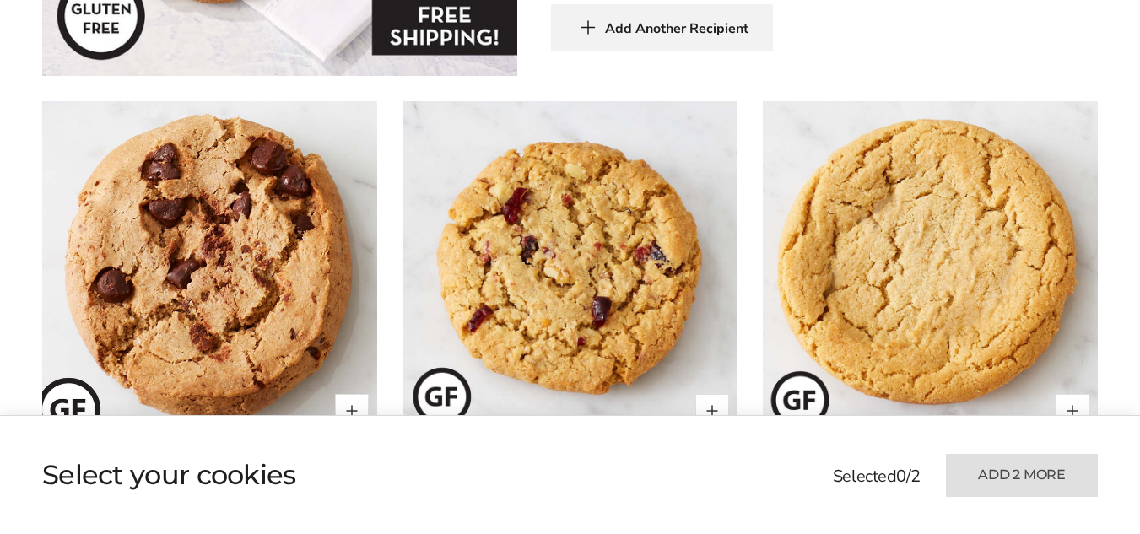
click at [182, 305] on img at bounding box center [209, 268] width 369 height 369
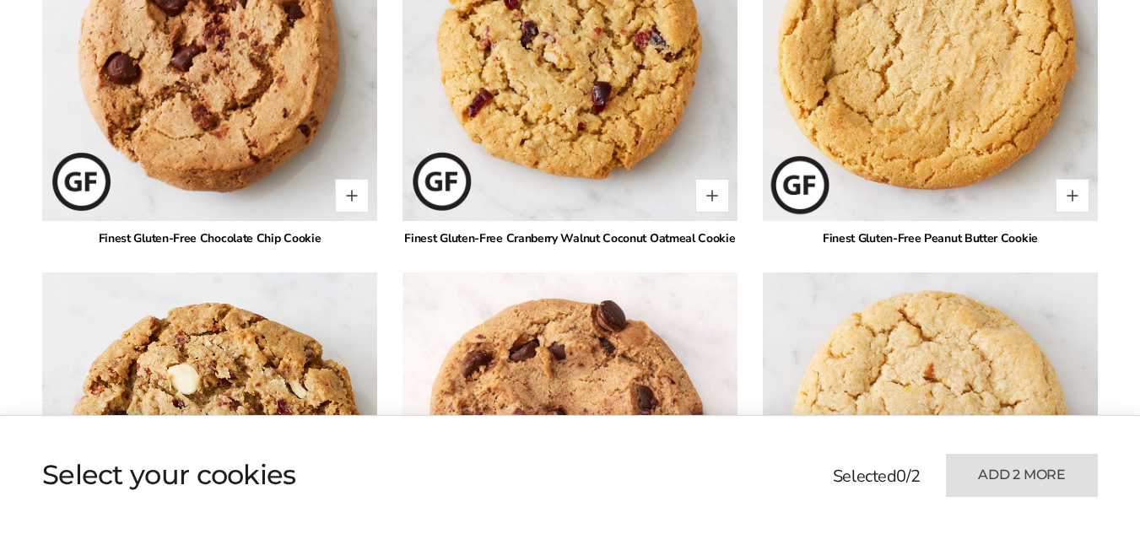
scroll to position [1334, 0]
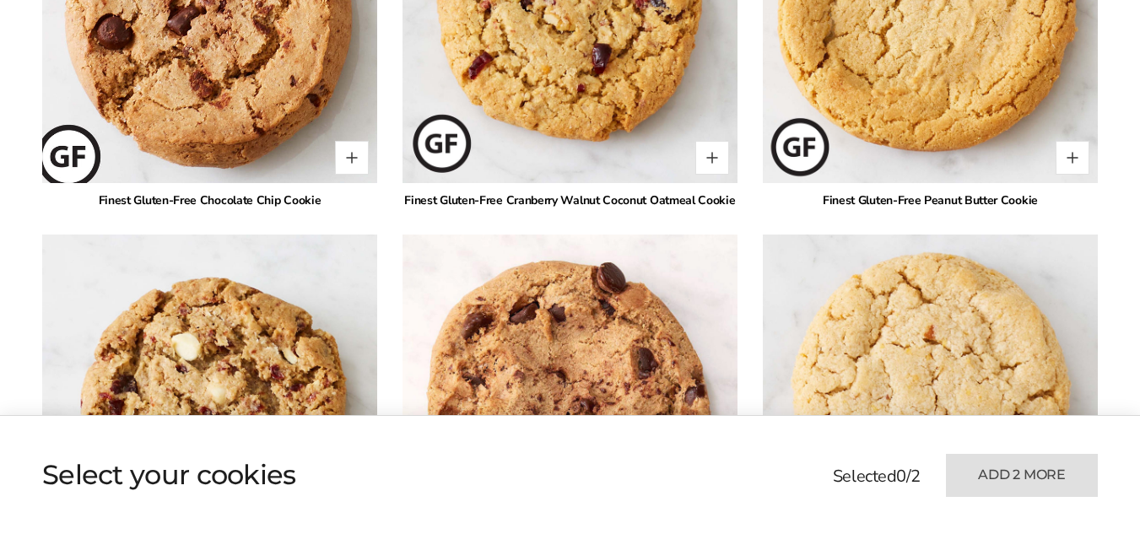
click at [353, 140] on img at bounding box center [209, 15] width 369 height 369
click at [350, 150] on button "Quantity button plus" at bounding box center [352, 158] width 34 height 34
type input "*"
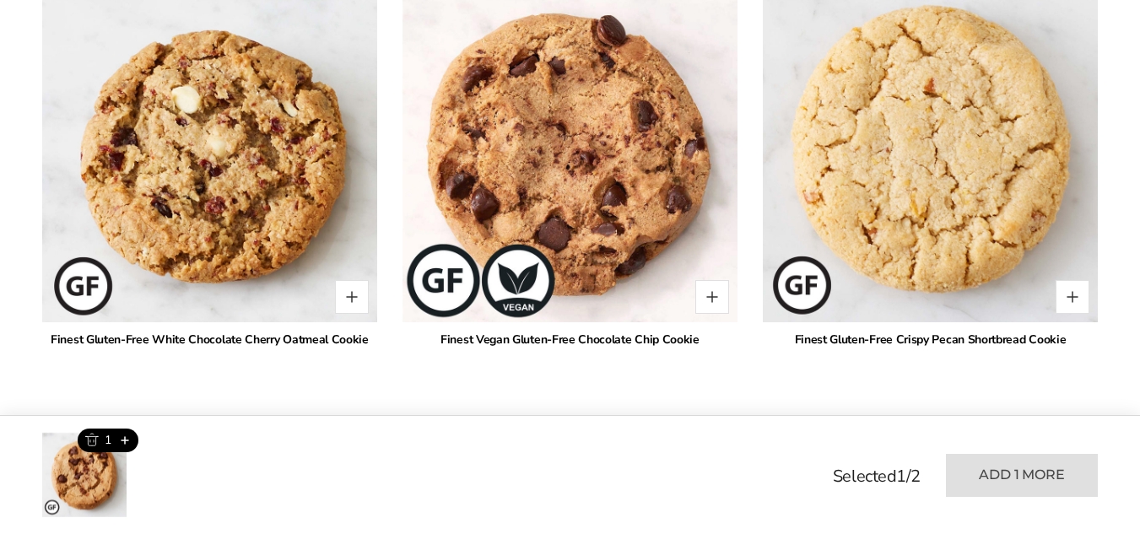
scroll to position [1588, 0]
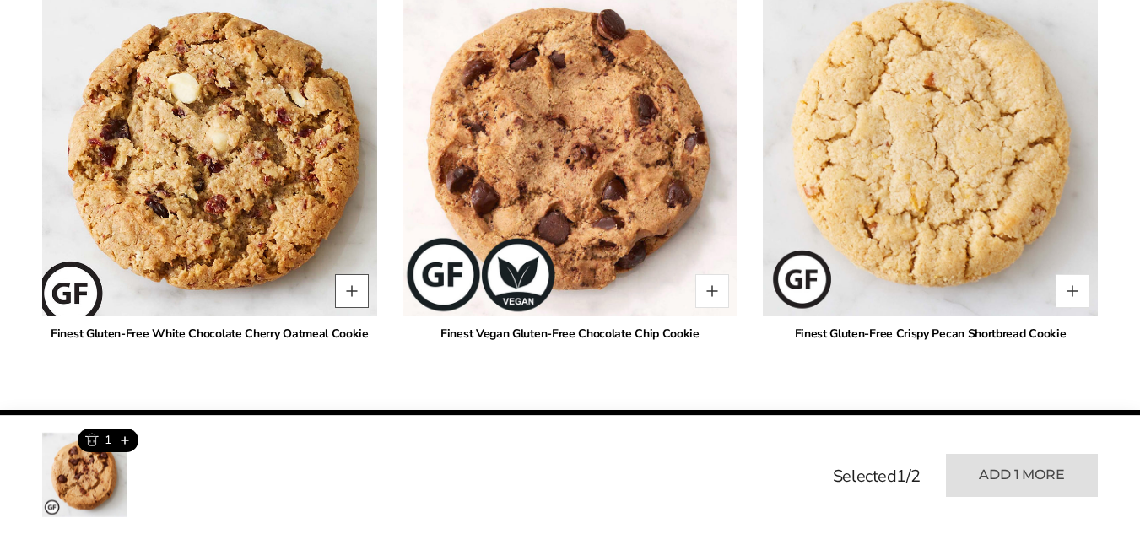
click at [345, 284] on button "Quantity button plus" at bounding box center [352, 291] width 34 height 34
type input "*"
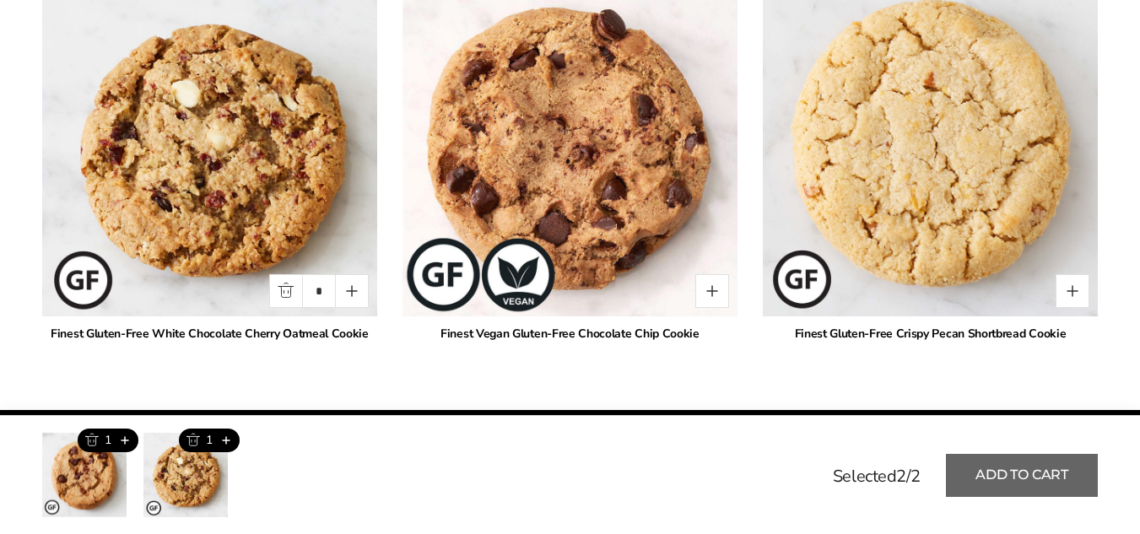
click at [1000, 479] on button "Add to cart" at bounding box center [1022, 475] width 152 height 43
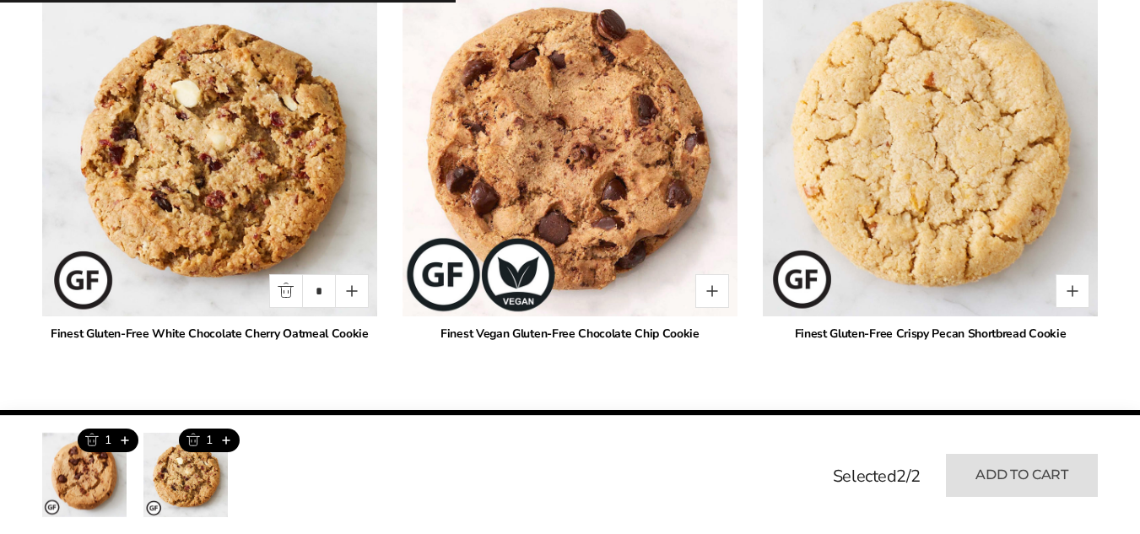
type input "*"
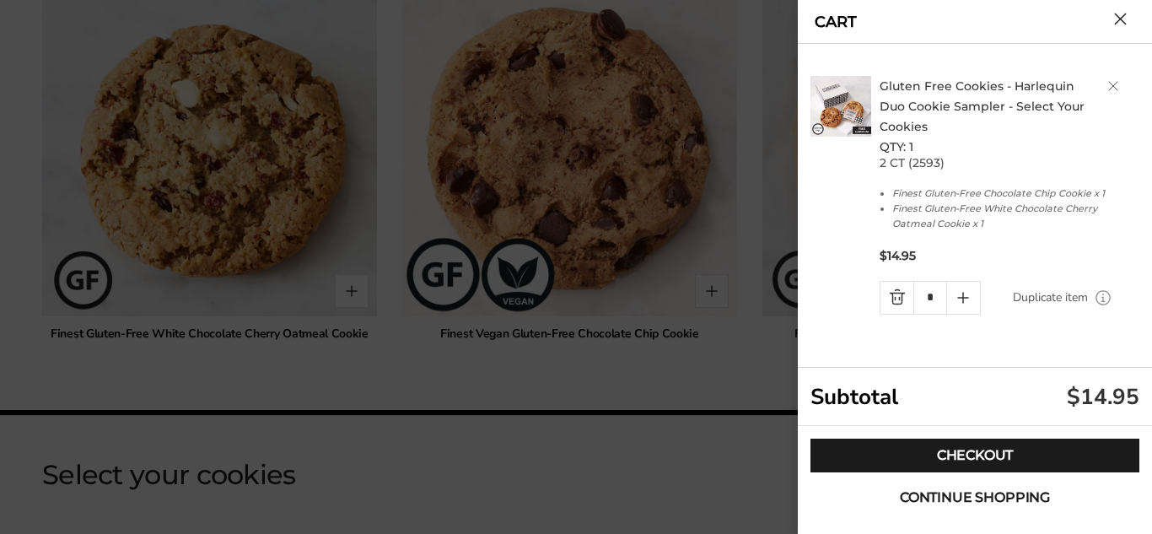
click at [957, 500] on span "Continue shopping" at bounding box center [975, 497] width 150 height 13
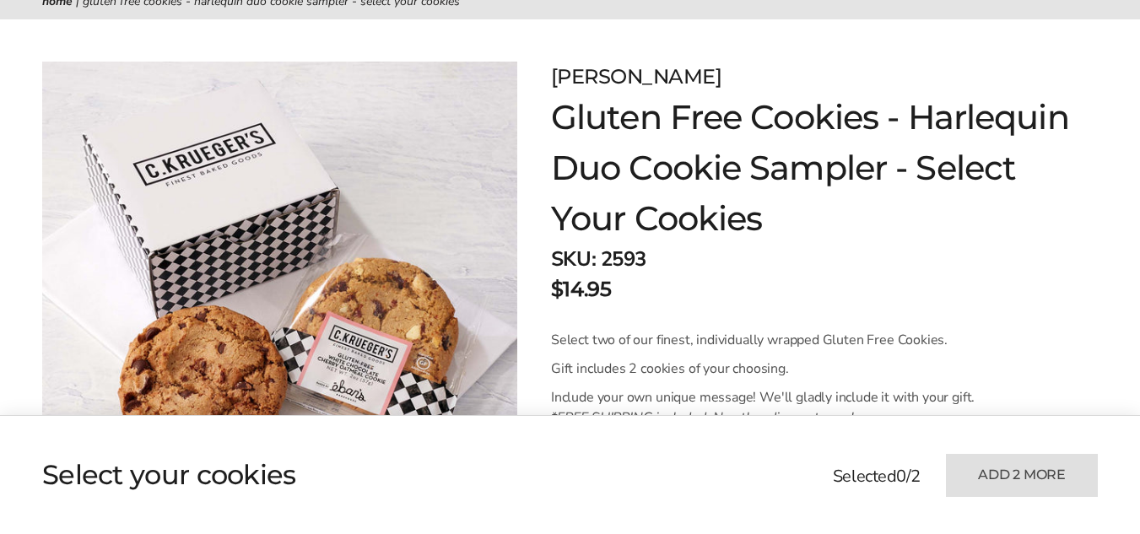
scroll to position [0, 0]
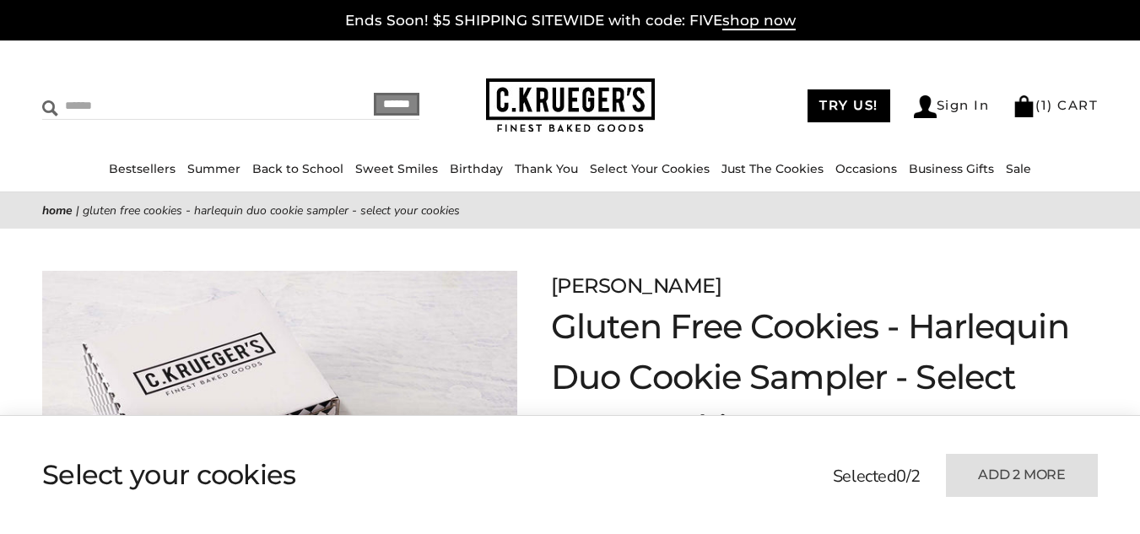
click at [110, 105] on input "Search" at bounding box center [164, 106] width 245 height 26
type input "**********"
click at [396, 108] on input "******" at bounding box center [397, 104] width 46 height 23
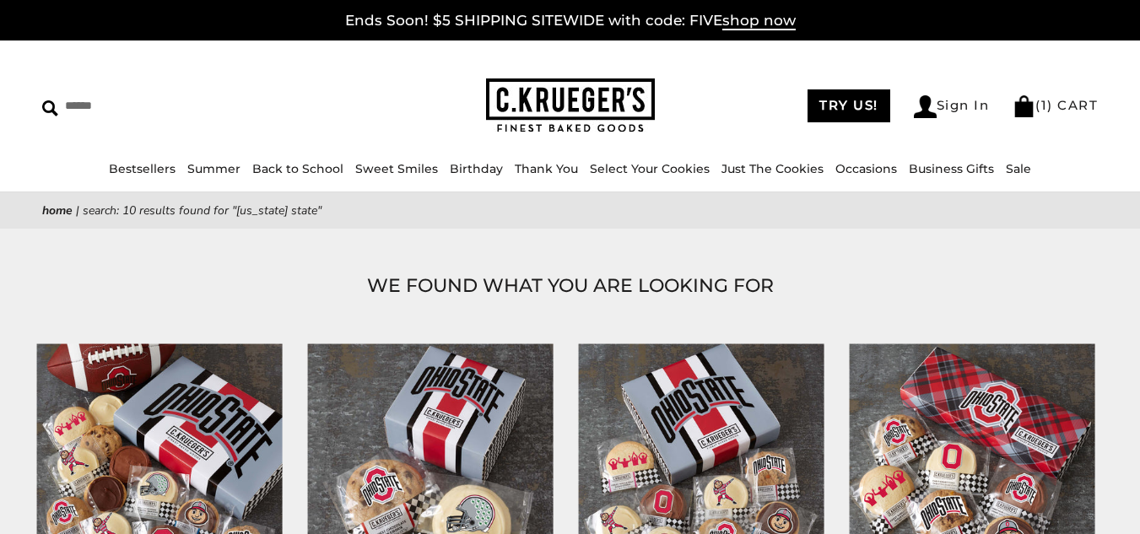
scroll to position [253, 0]
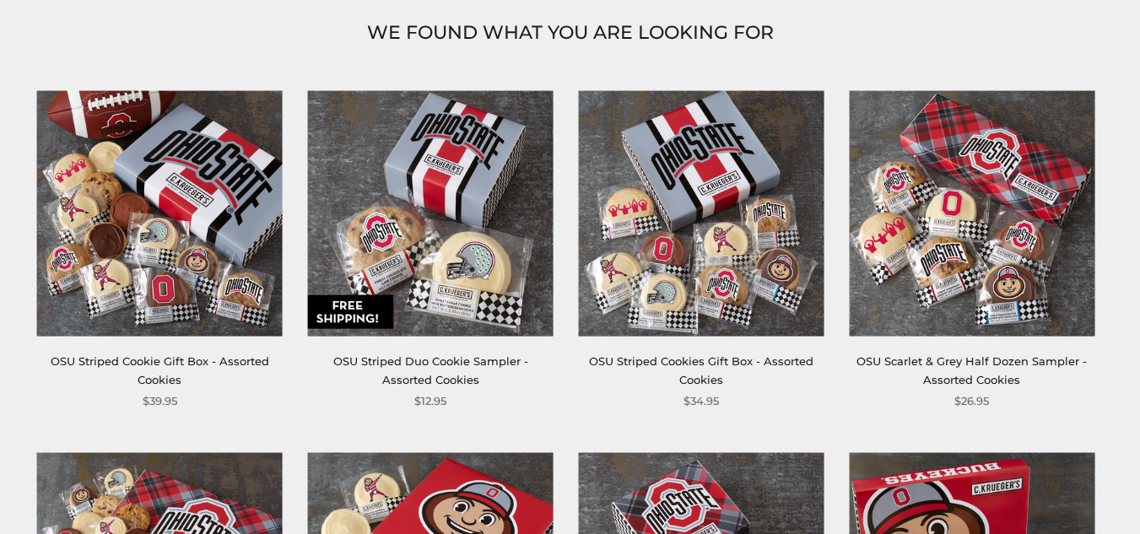
click at [484, 251] on img at bounding box center [430, 212] width 245 height 245
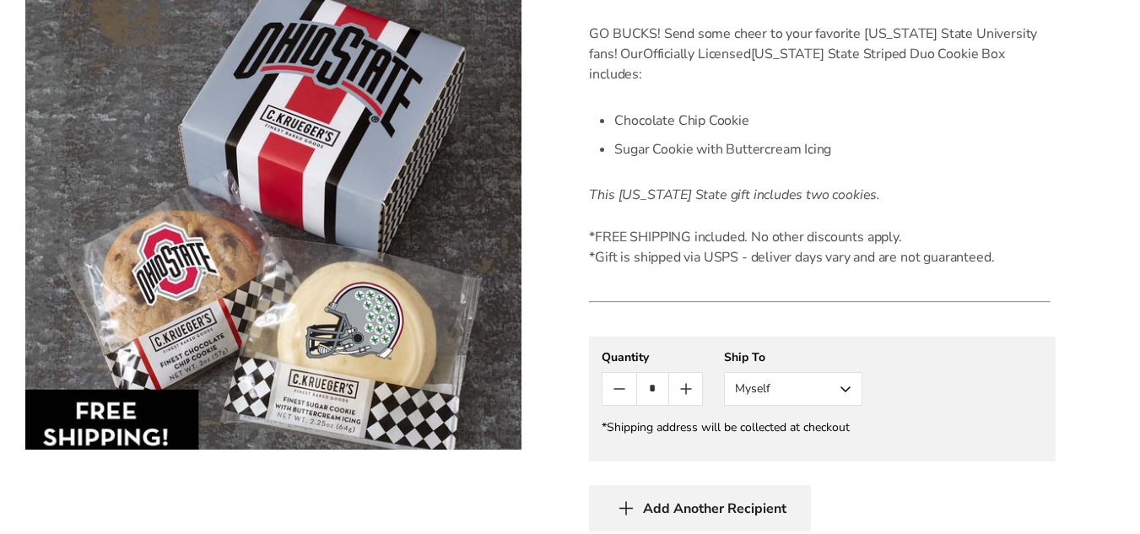
scroll to position [506, 0]
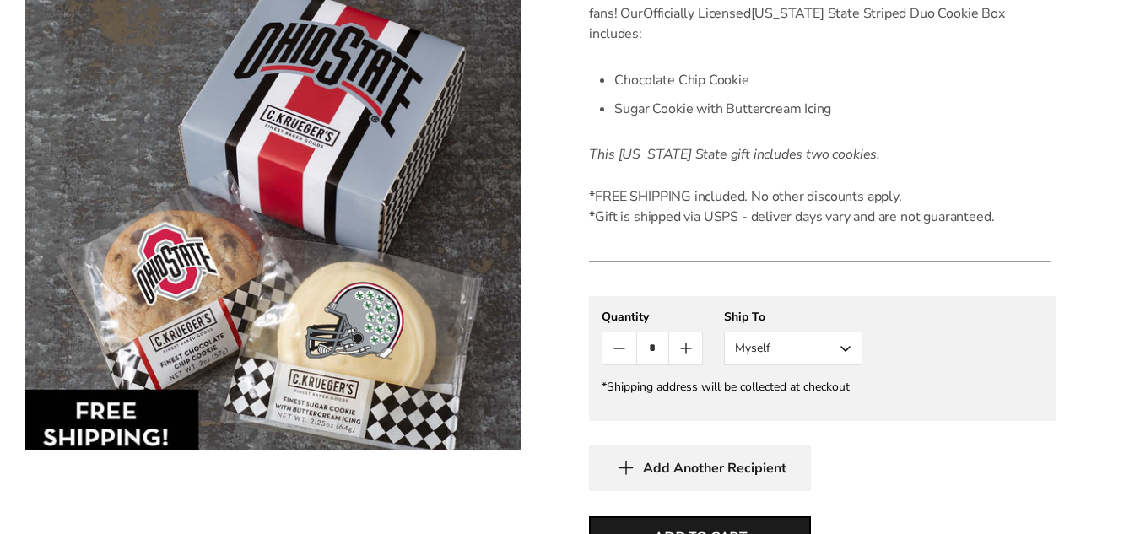
click at [848, 332] on button "Myself" at bounding box center [793, 349] width 138 height 34
click at [792, 396] on button "Other Recipient" at bounding box center [793, 411] width 137 height 30
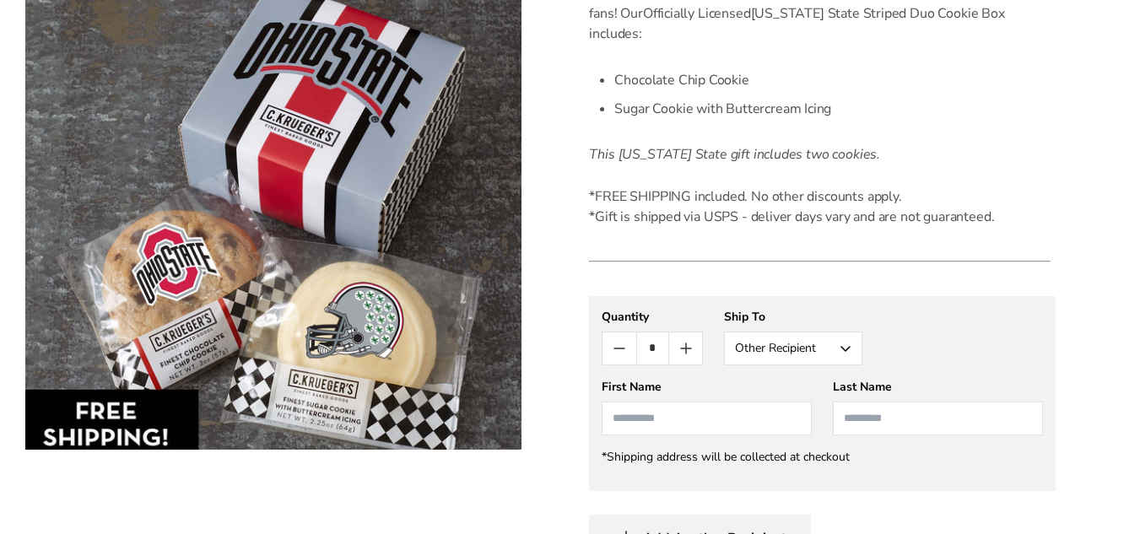
click at [635, 402] on input "First Name" at bounding box center [706, 419] width 210 height 34
click at [721, 434] on li "Melanie Richards" at bounding box center [706, 449] width 208 height 30
type input "*******"
type input "********"
drag, startPoint x: 664, startPoint y: 396, endPoint x: 565, endPoint y: 396, distance: 98.7
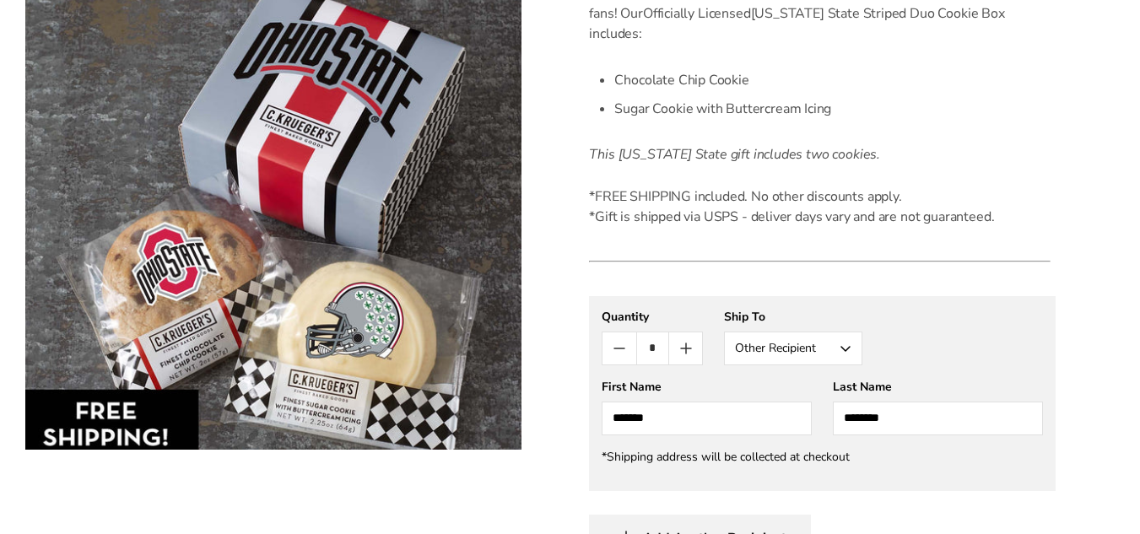
click at [565, 396] on div "C.KRUEGER'S OSU Striped Duo Cookie Sampler - Assorted Cookies SKU: 2144 $12.95 …" at bounding box center [843, 242] width 593 height 1040
type input "********"
drag, startPoint x: 890, startPoint y: 391, endPoint x: 829, endPoint y: 402, distance: 61.7
click at [829, 402] on div "First Name ******** Melanie Richards Last Name ********" at bounding box center [821, 407] width 441 height 57
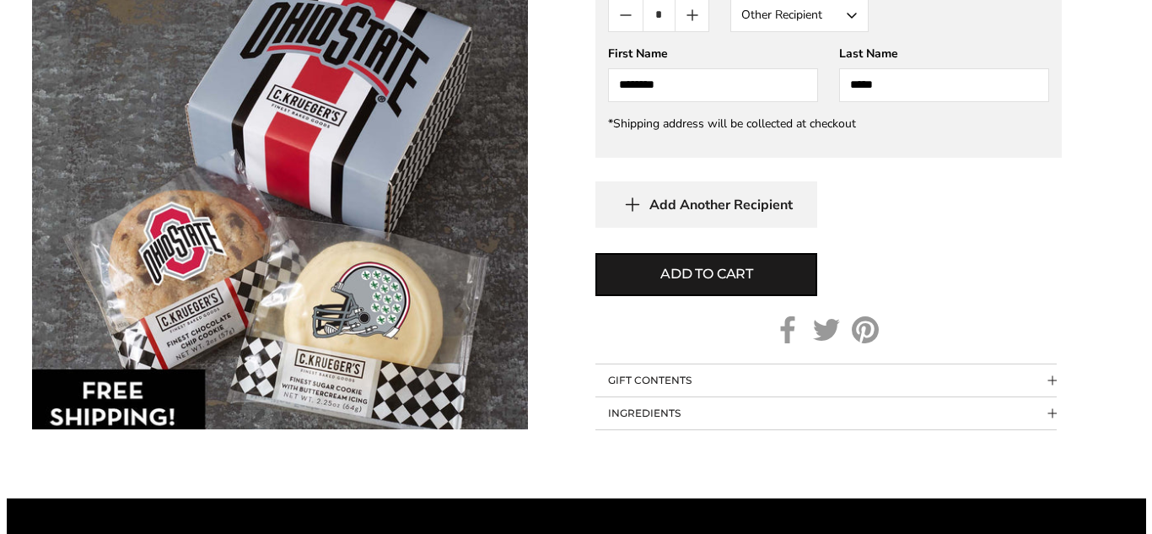
scroll to position [844, 0]
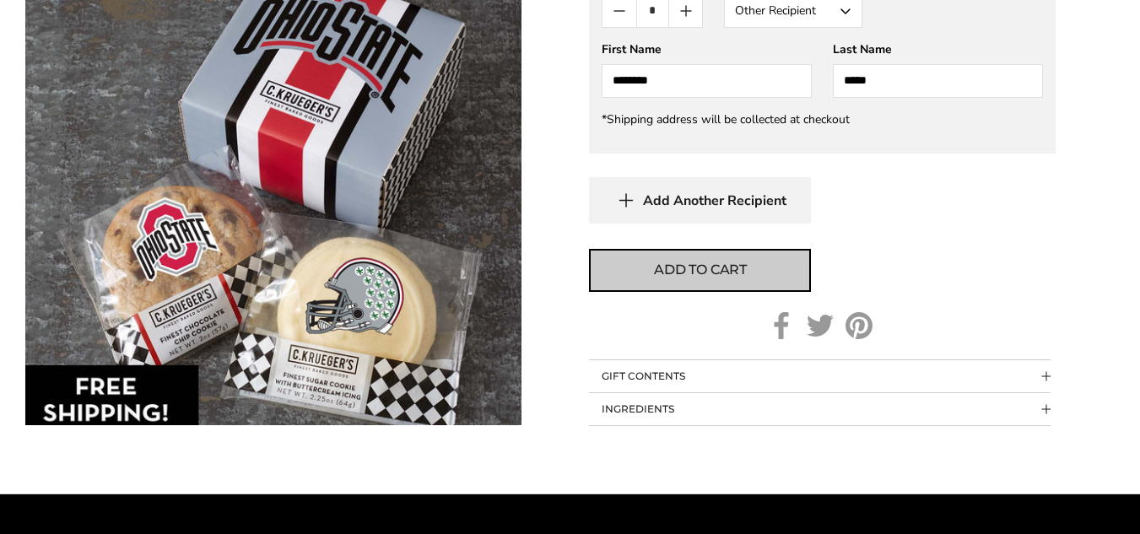
type input "*****"
click at [739, 262] on button "Add to cart" at bounding box center [700, 270] width 222 height 43
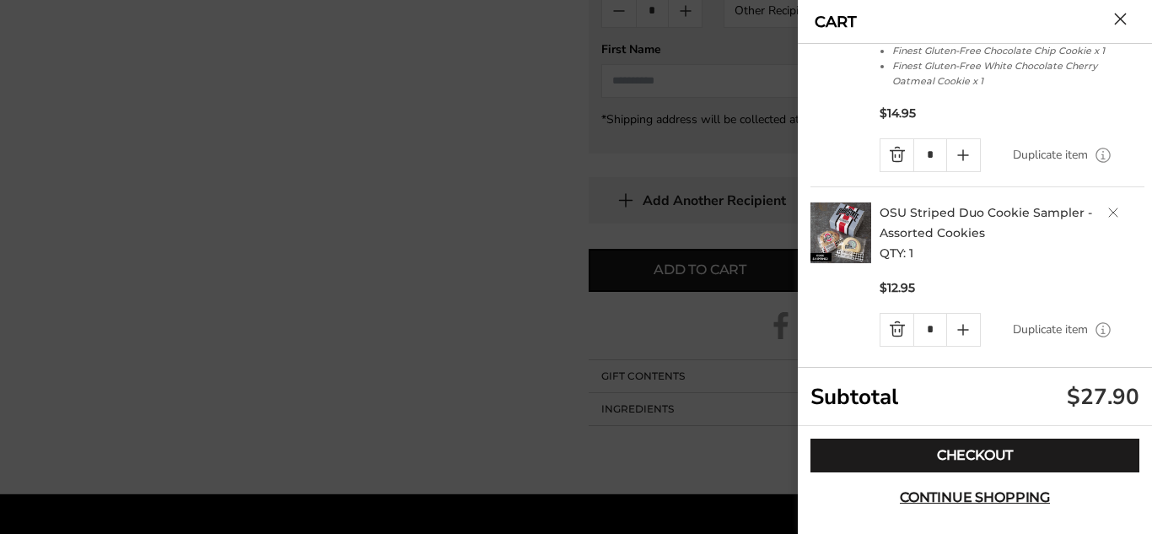
scroll to position [153, 0]
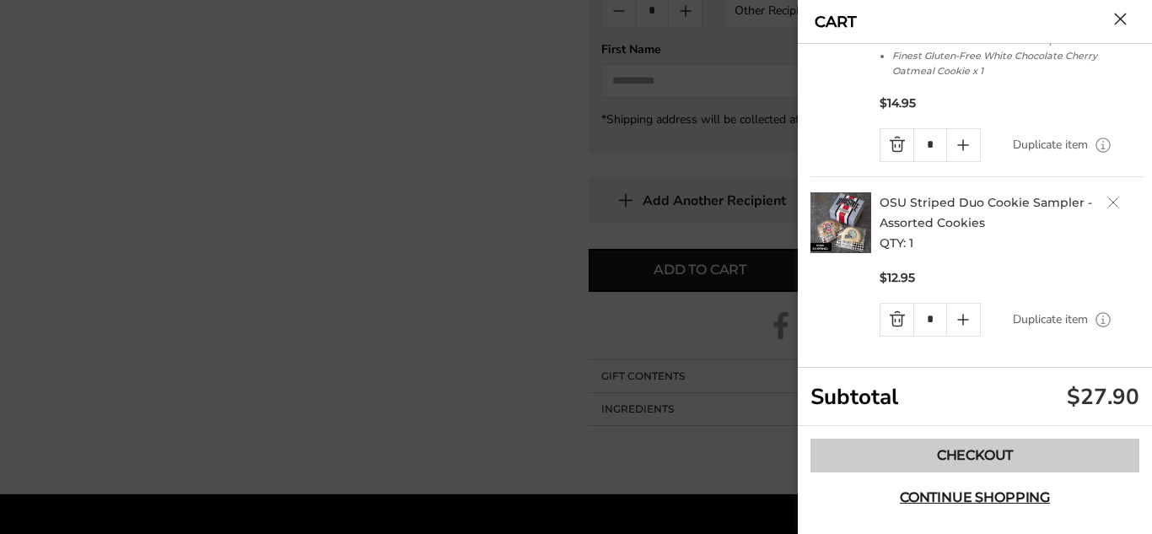
click at [973, 460] on link "Checkout" at bounding box center [975, 456] width 329 height 34
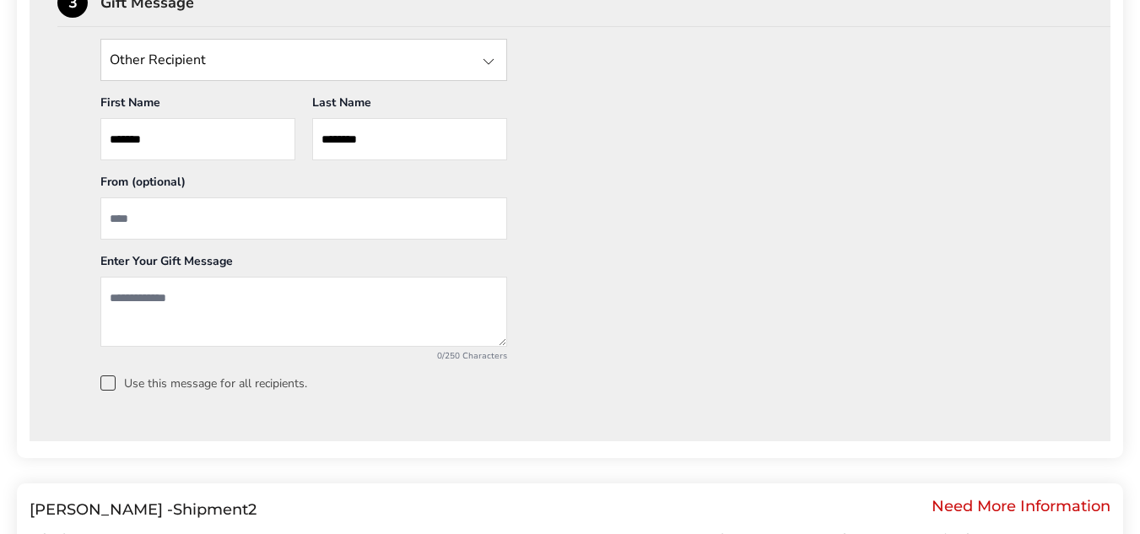
scroll to position [1562, 0]
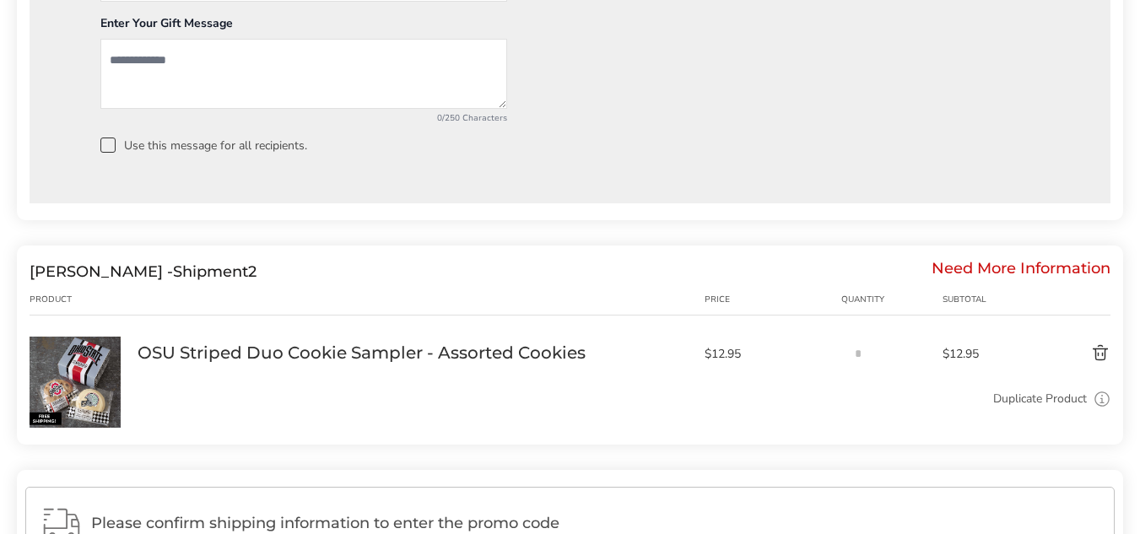
click at [1102, 356] on button "Delete product" at bounding box center [1064, 353] width 92 height 20
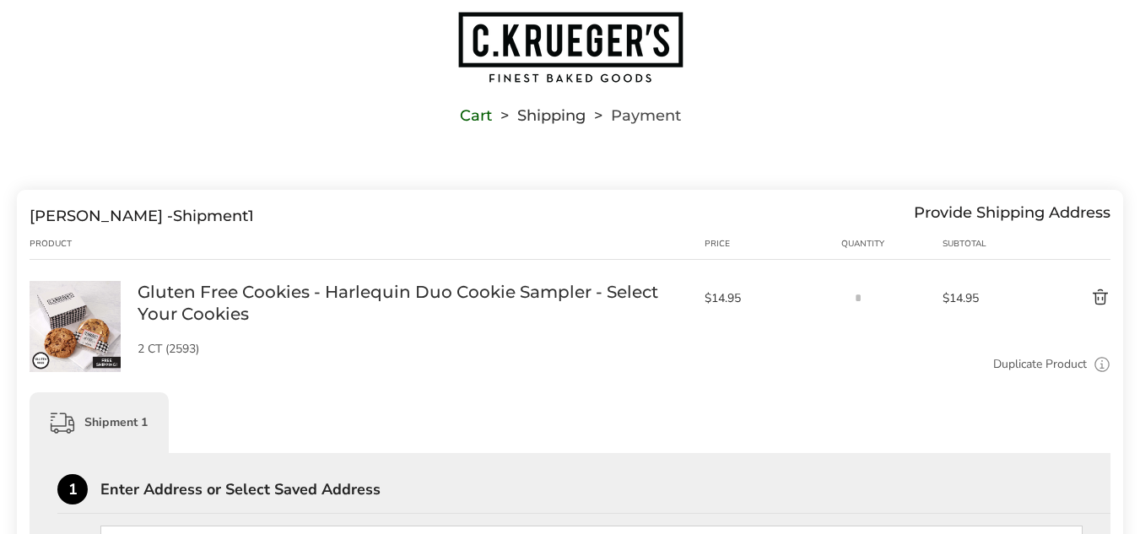
scroll to position [0, 0]
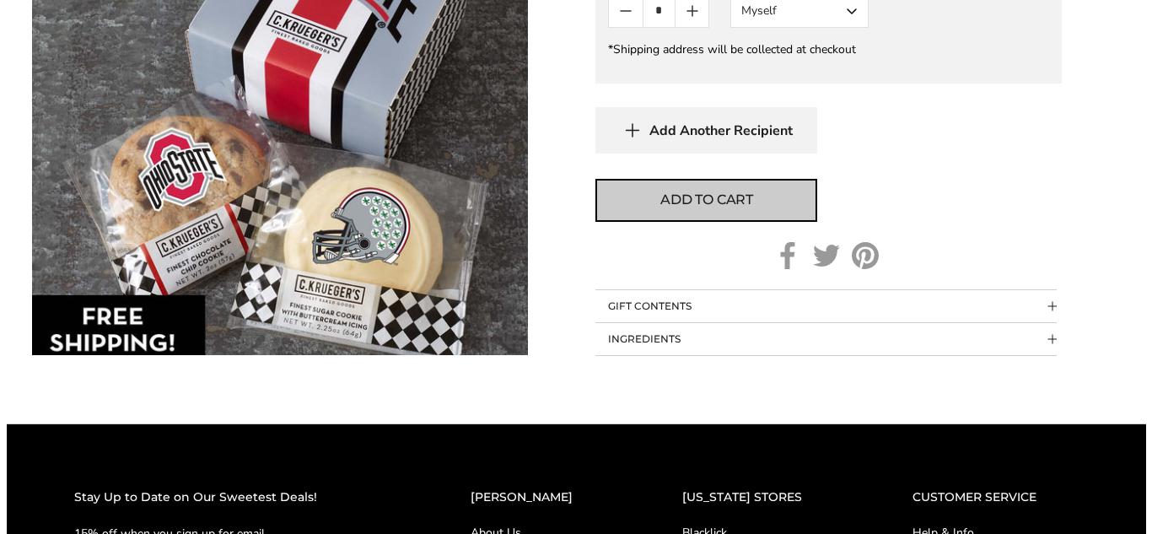
scroll to position [759, 0]
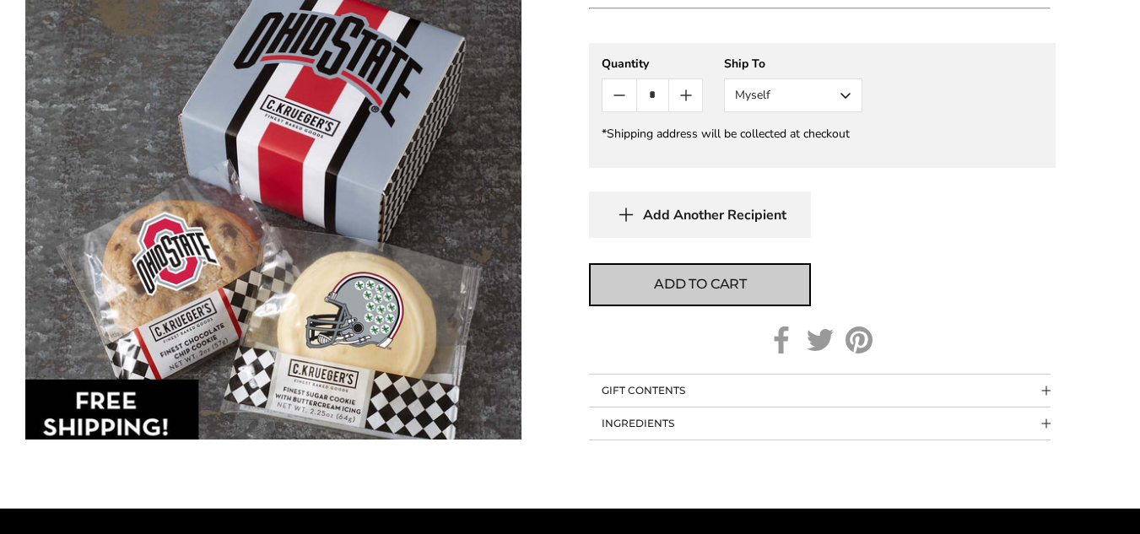
click at [693, 274] on span "Add to cart" at bounding box center [700, 284] width 93 height 20
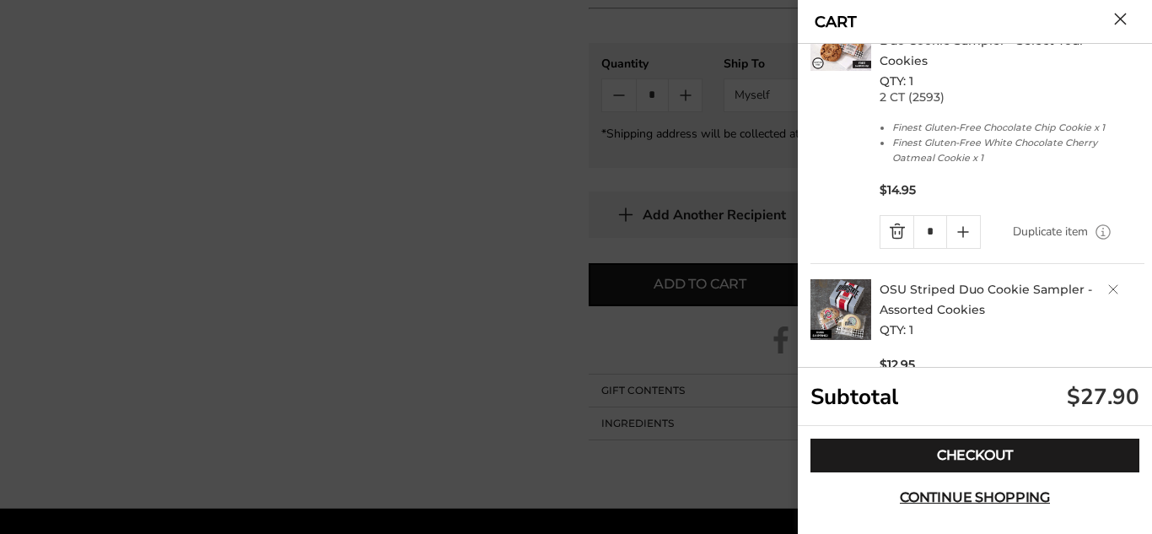
scroll to position [153, 0]
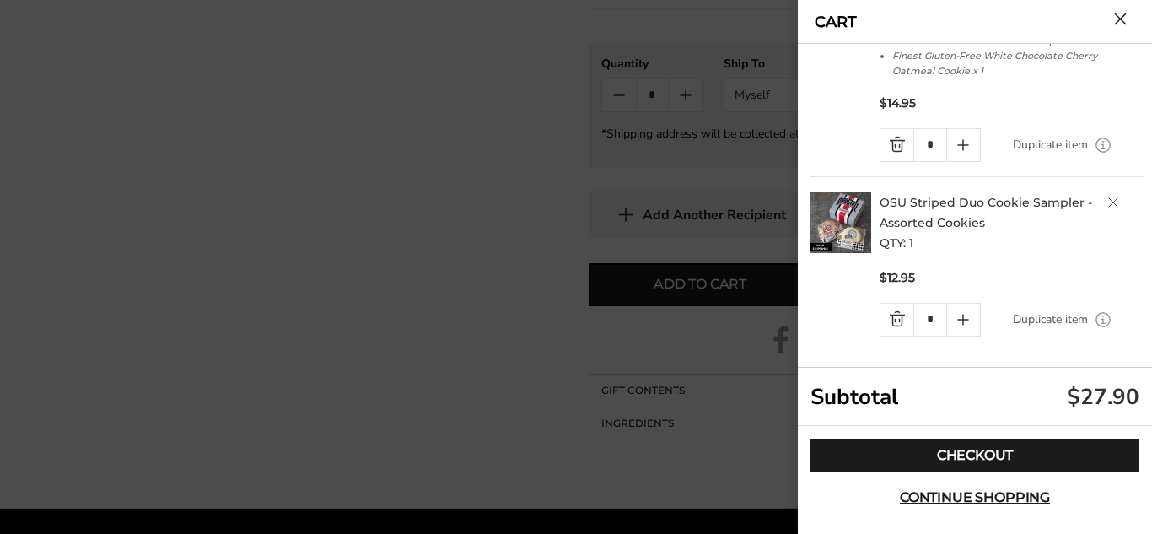
click at [898, 314] on link "Quantity minus button" at bounding box center [897, 320] width 33 height 32
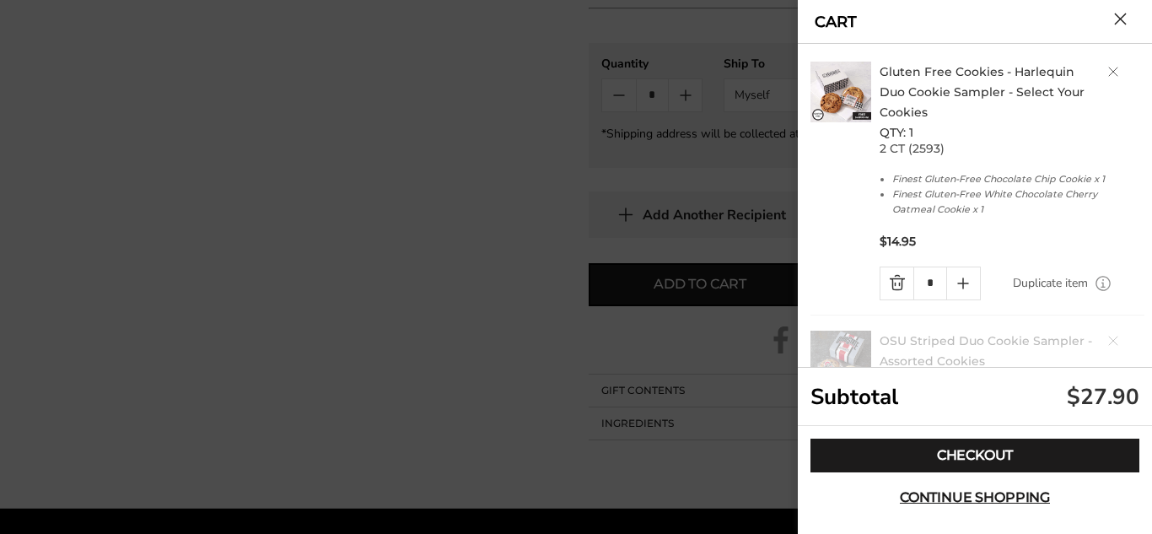
scroll to position [8, 0]
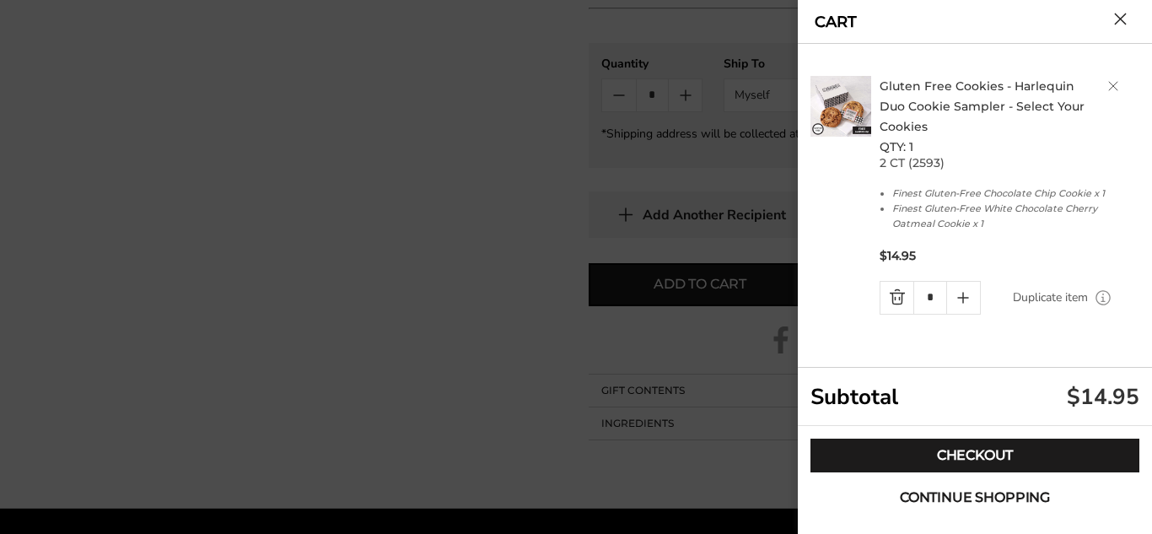
click at [971, 499] on span "Continue shopping" at bounding box center [975, 497] width 150 height 13
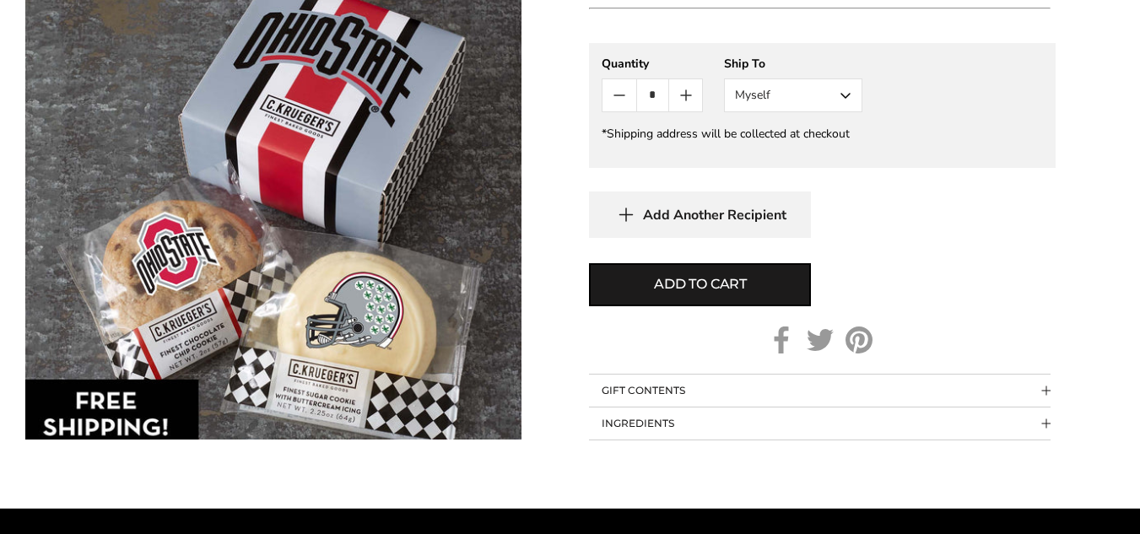
click at [847, 78] on button "Myself" at bounding box center [793, 95] width 138 height 34
click at [782, 143] on button "Other Recipient" at bounding box center [793, 158] width 137 height 30
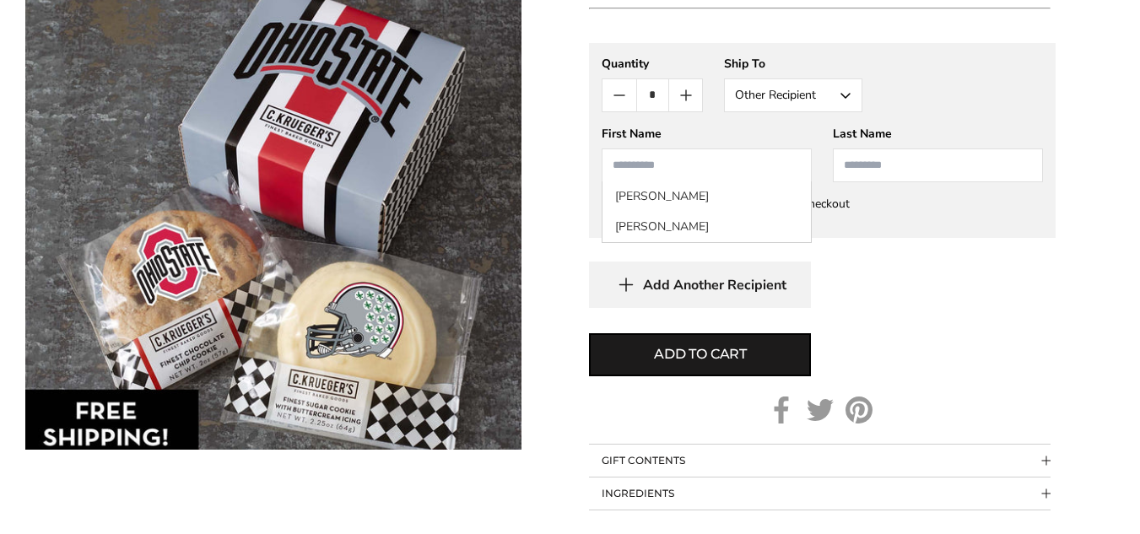
click at [737, 148] on input "First Name" at bounding box center [706, 165] width 210 height 34
click at [648, 181] on li "[PERSON_NAME]" at bounding box center [706, 196] width 208 height 30
type input "*******"
type input "********"
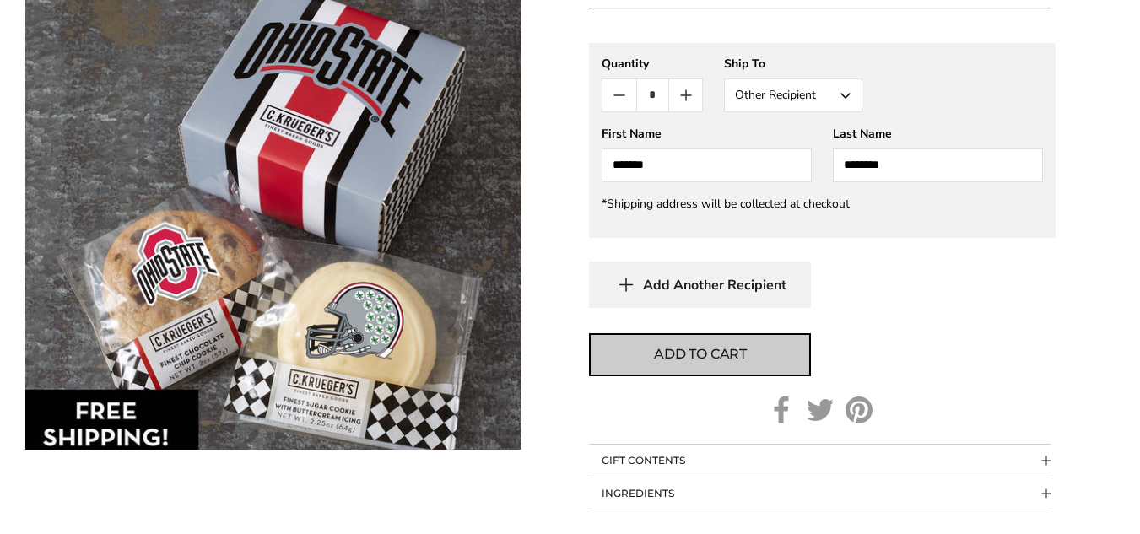
click at [691, 344] on span "Add to cart" at bounding box center [700, 354] width 93 height 20
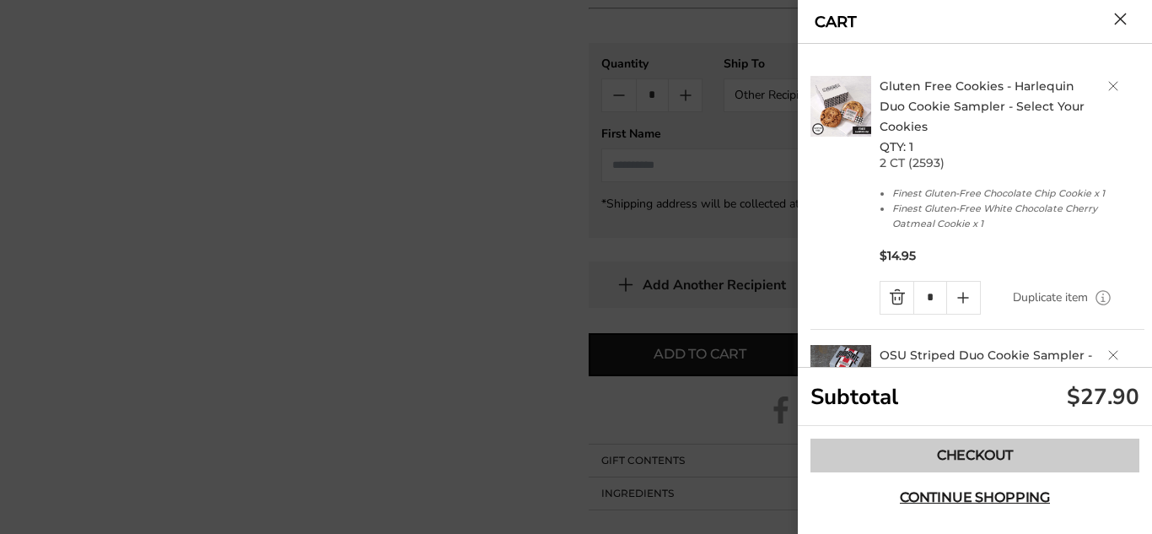
click at [940, 447] on link "Checkout" at bounding box center [975, 456] width 329 height 34
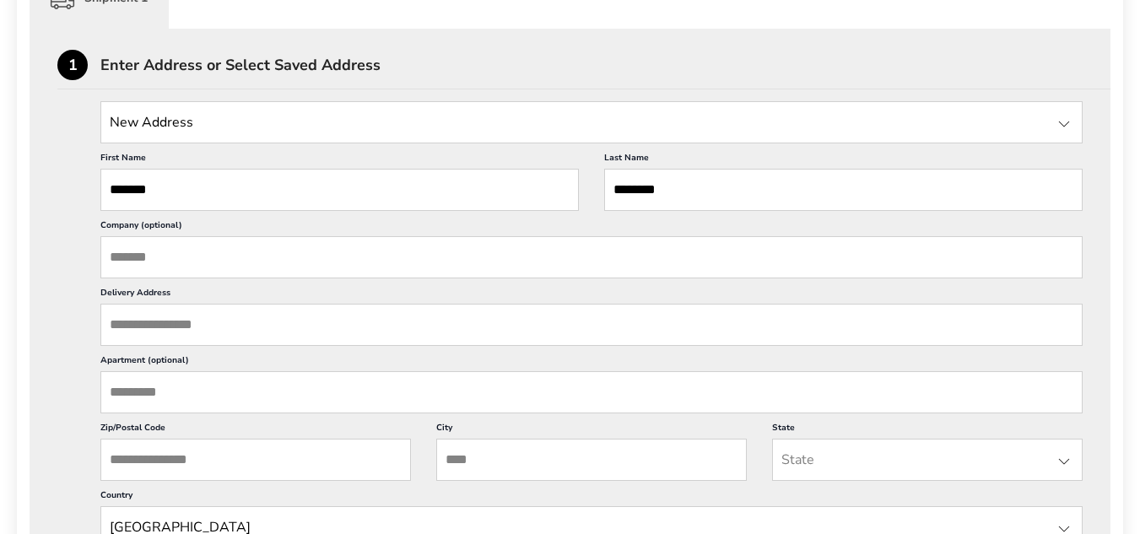
scroll to position [422, 0]
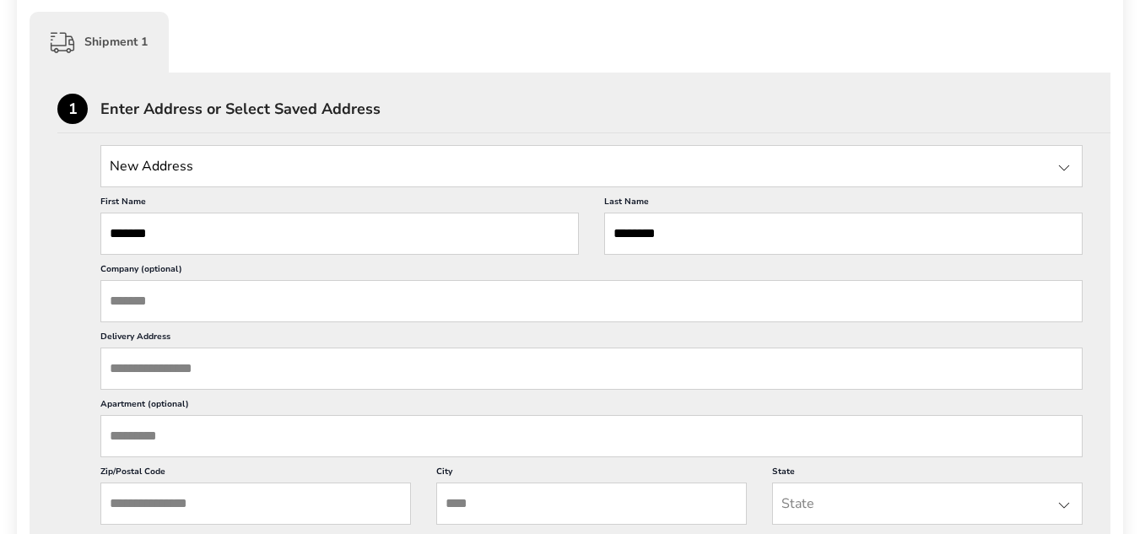
click at [187, 362] on input "Delivery Address" at bounding box center [591, 369] width 982 height 42
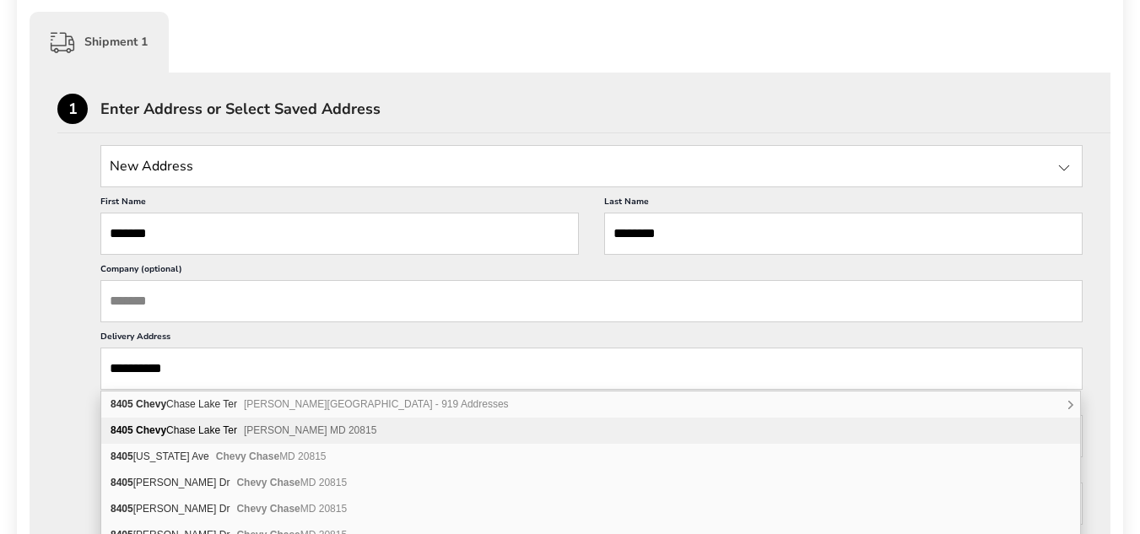
click at [291, 431] on span "Chevy Chase MD 20815" at bounding box center [310, 430] width 132 height 12
type input "**********"
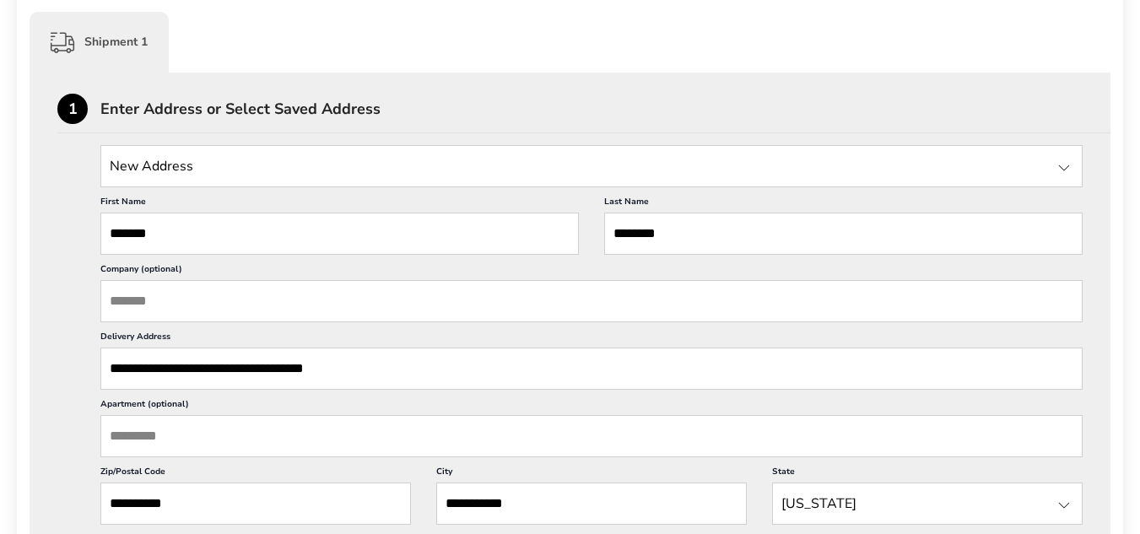
drag, startPoint x: 427, startPoint y: 370, endPoint x: 0, endPoint y: 319, distance: 429.9
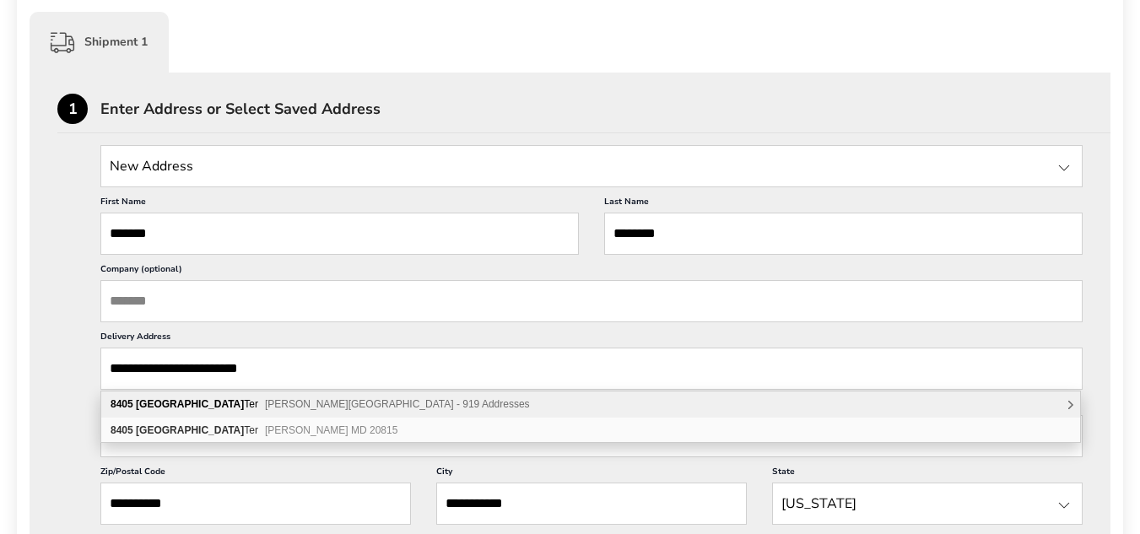
type input "**********"
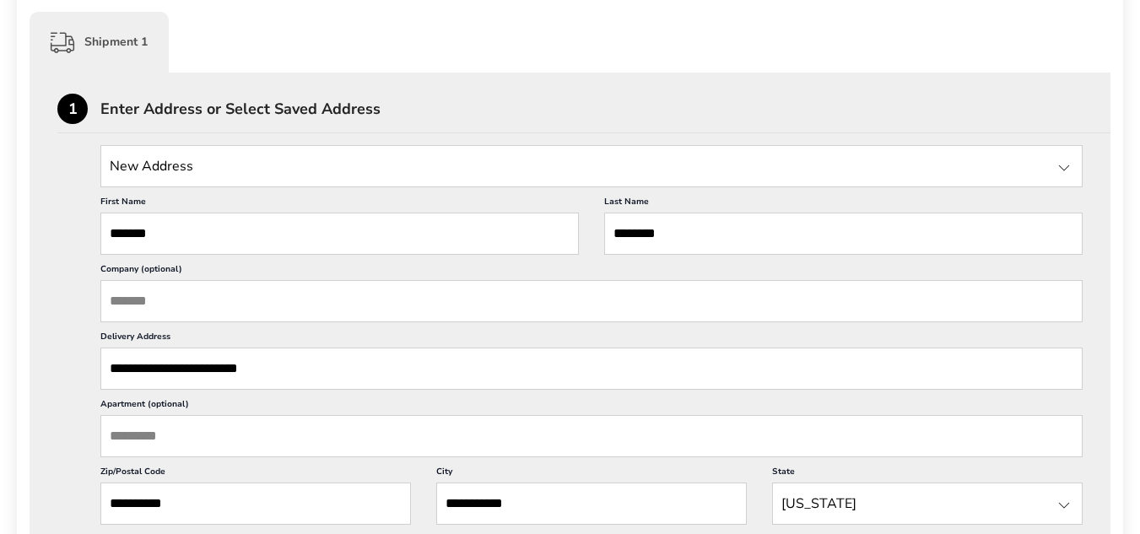
click at [187, 438] on input "Apartment (optional)" at bounding box center [591, 436] width 982 height 42
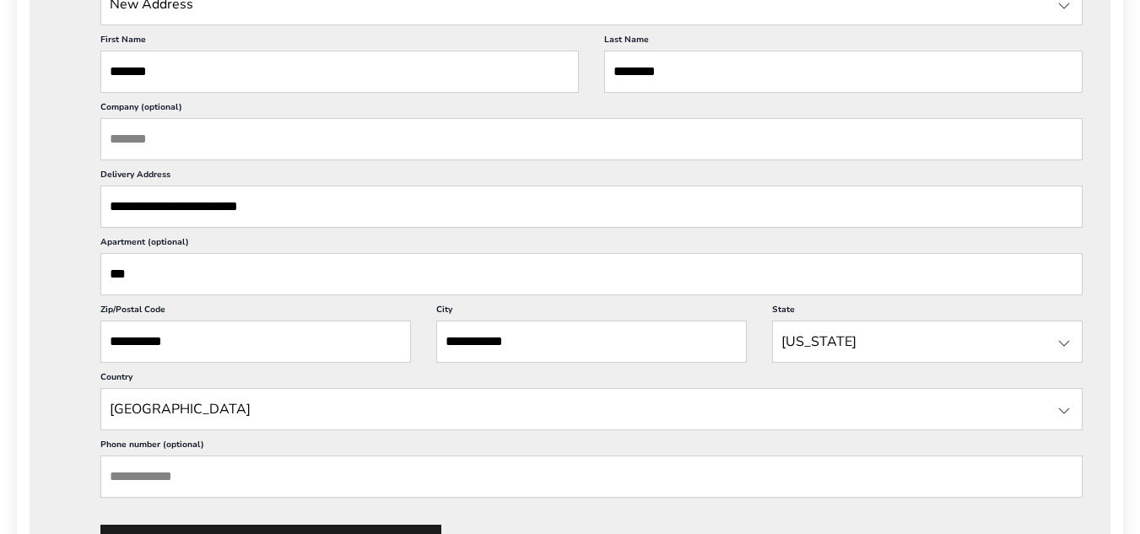
scroll to position [590, 0]
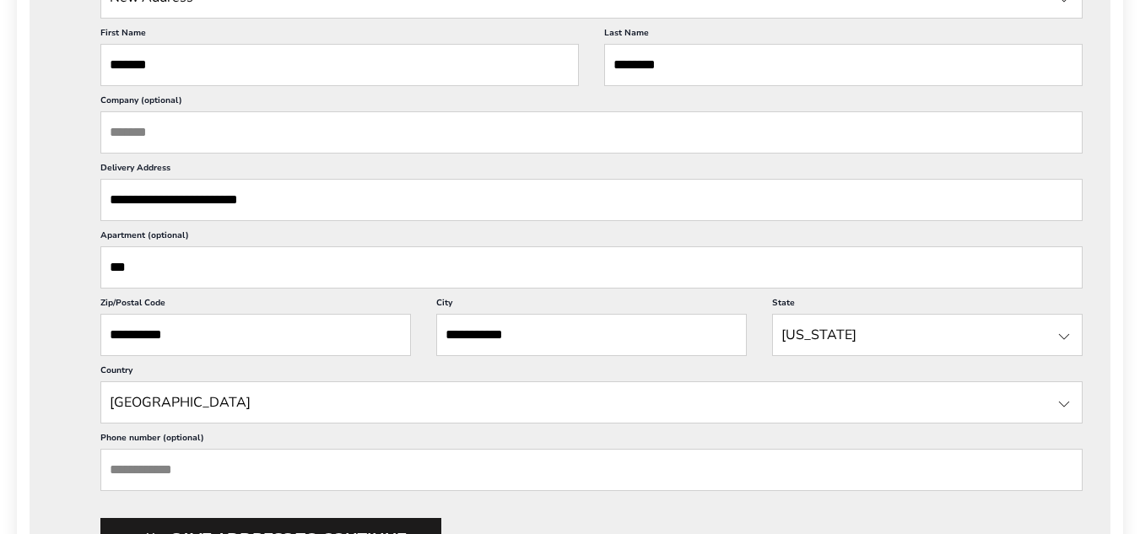
type input "***"
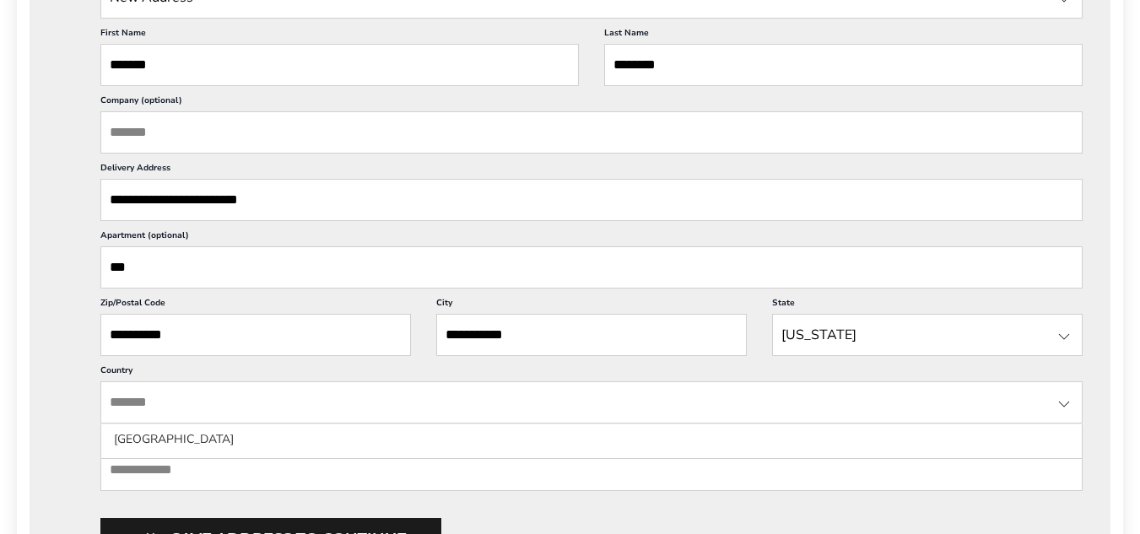
click at [253, 399] on input "State" at bounding box center [591, 402] width 982 height 42
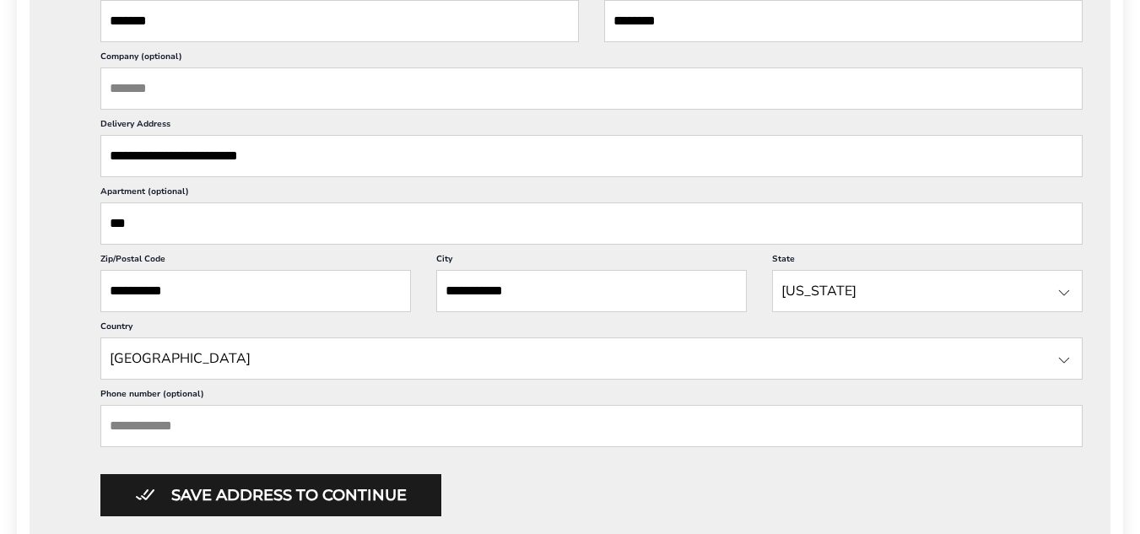
scroll to position [675, 0]
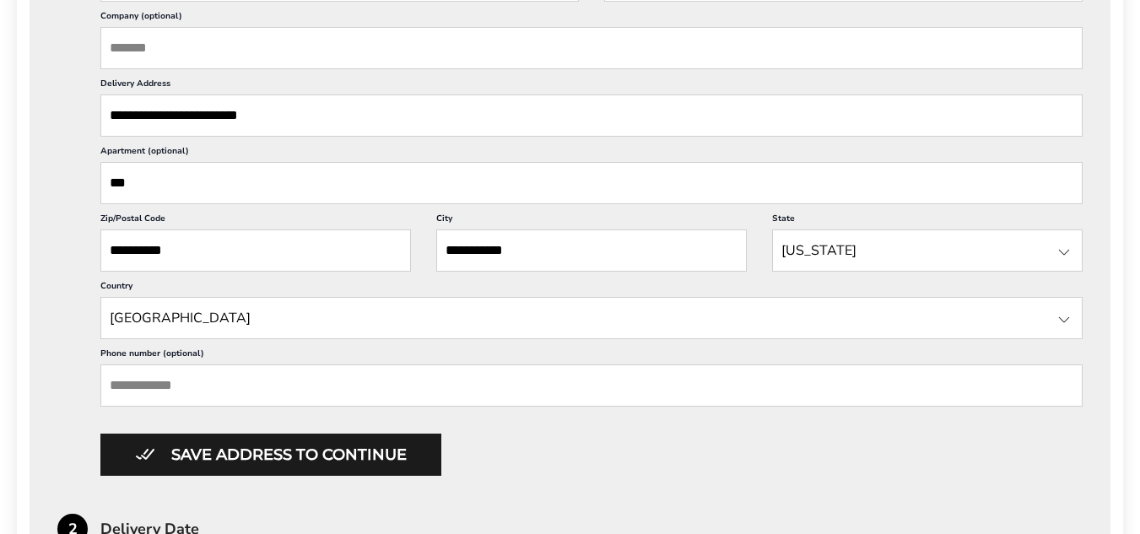
click at [368, 388] on input "Phone number (optional)" at bounding box center [591, 385] width 982 height 42
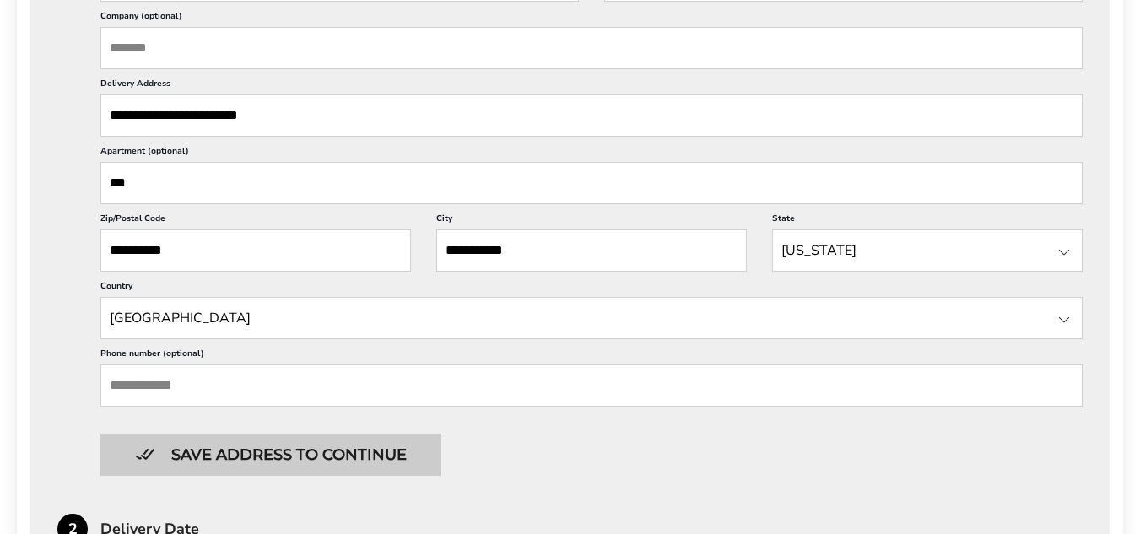
click at [309, 461] on button "Save address to continue" at bounding box center [270, 455] width 341 height 42
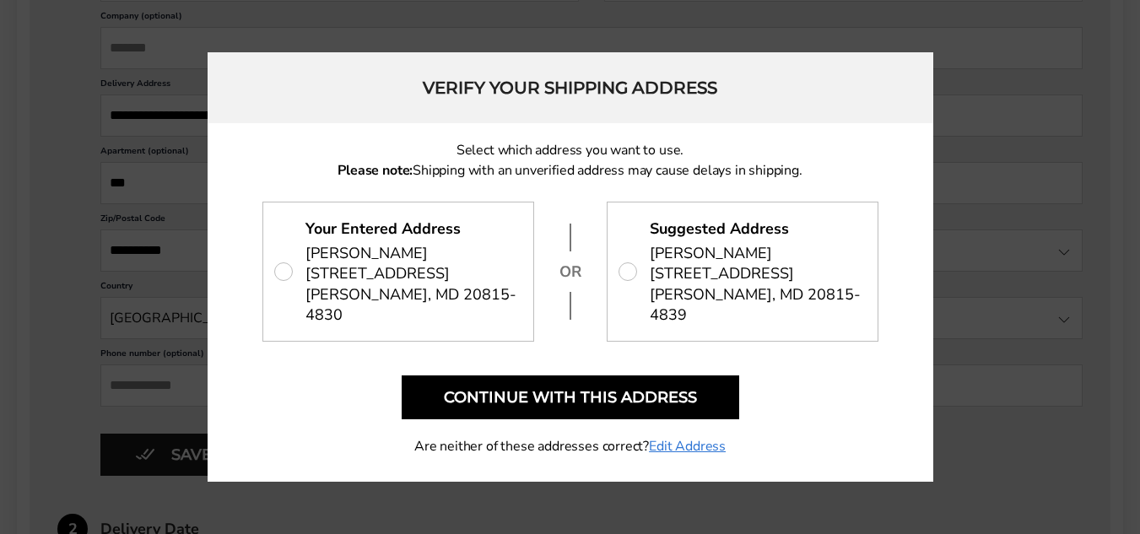
click at [698, 296] on span "8405 CHEVY CHASE LAKE TER, APT 623 CHEVY CHASE, MD 20815-4839" at bounding box center [756, 294] width 212 height 62
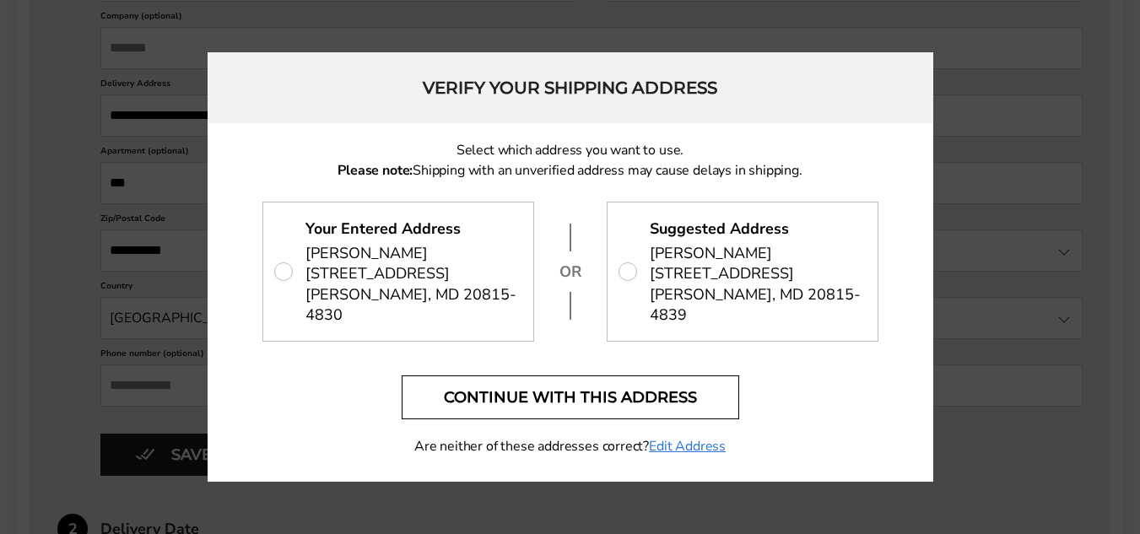
click at [617, 415] on button "Continue with this address" at bounding box center [570, 397] width 337 height 44
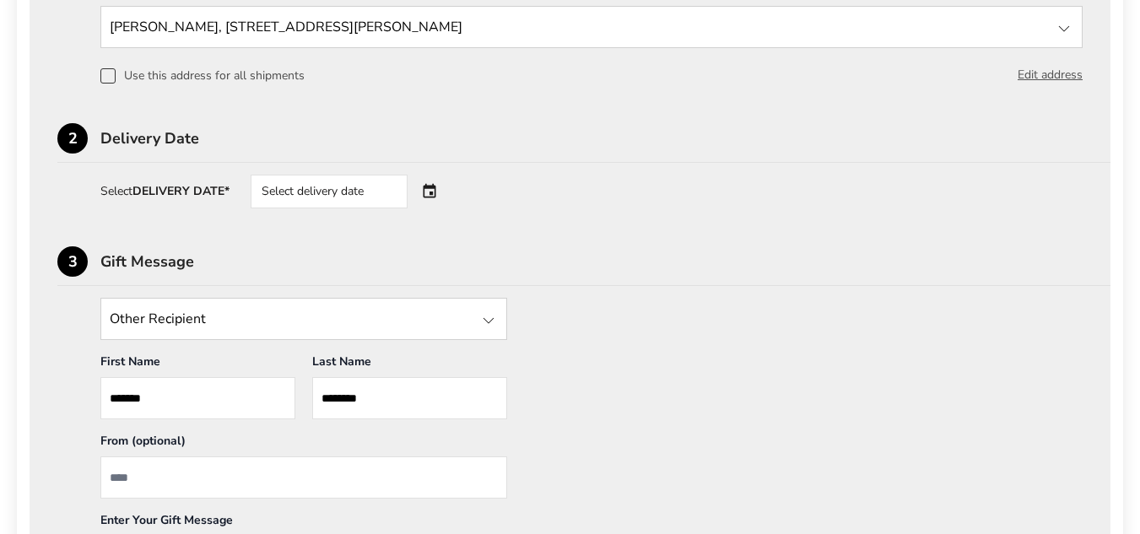
scroll to position [590, 0]
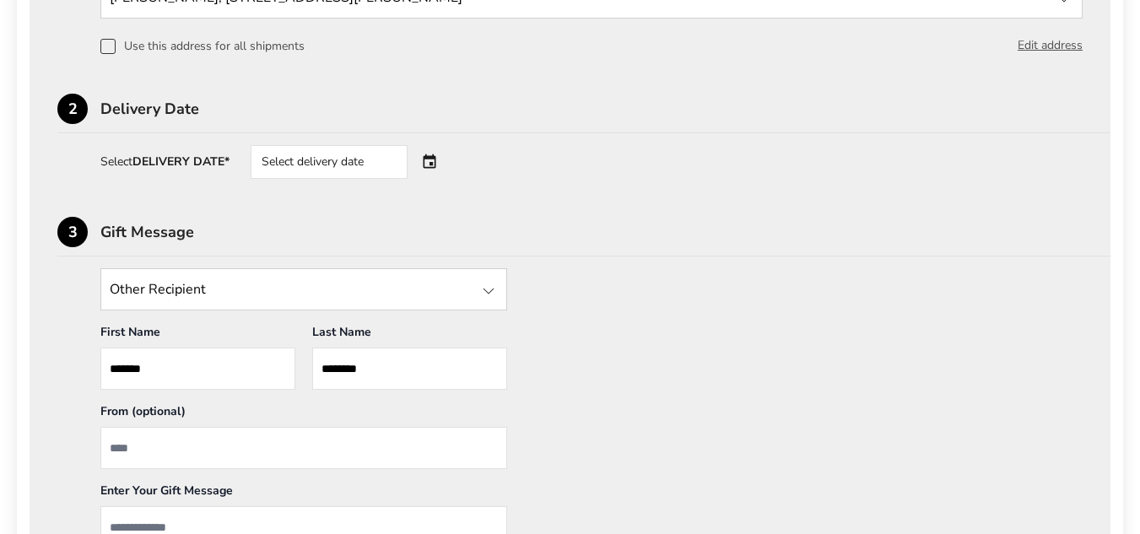
click at [434, 155] on div "Select delivery date" at bounding box center [353, 162] width 204 height 34
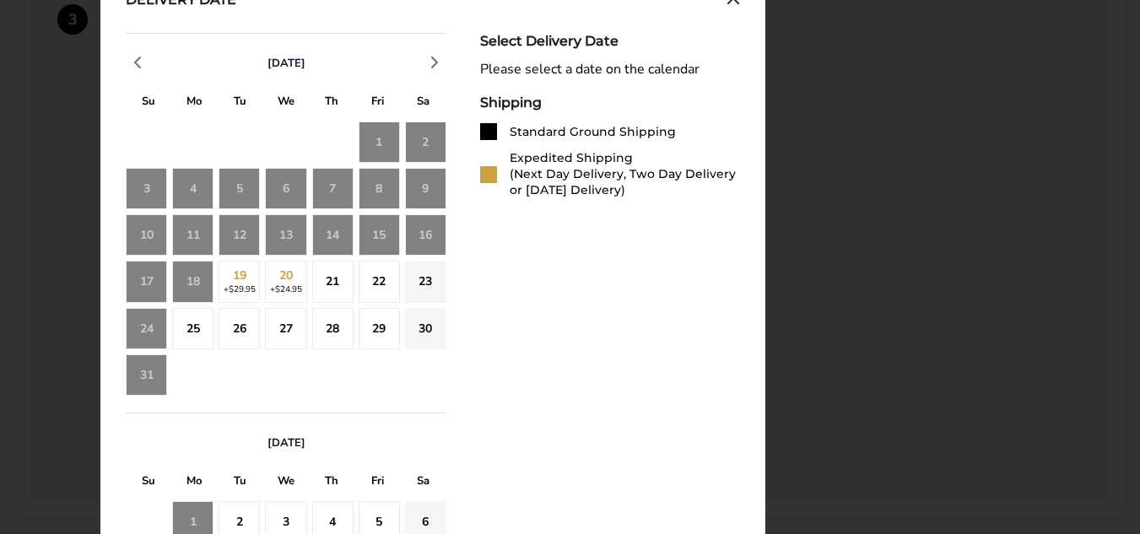
scroll to position [759, 0]
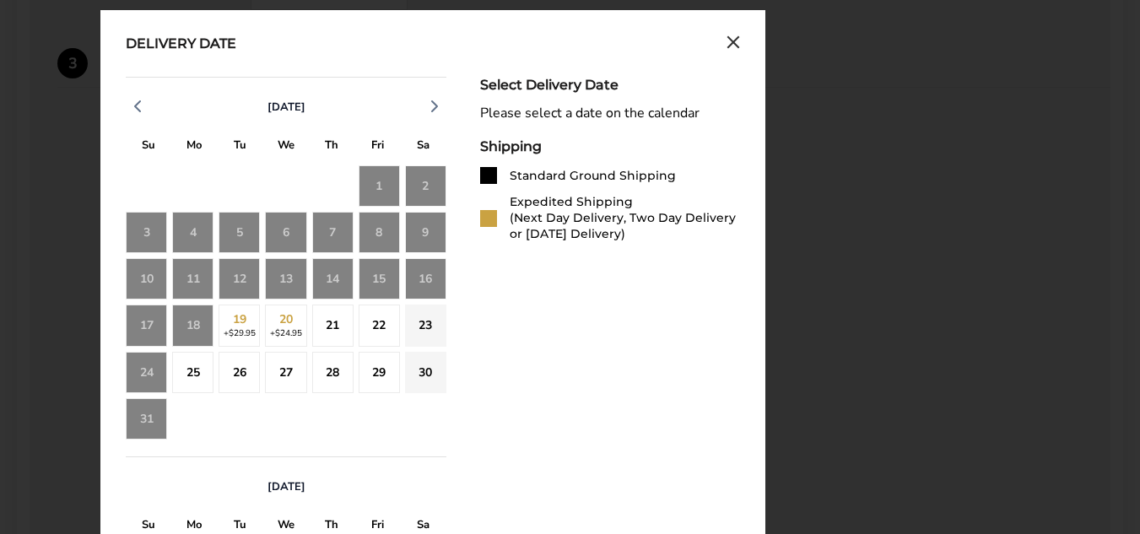
click at [185, 326] on div "18" at bounding box center [192, 325] width 41 height 41
click at [193, 333] on div "18" at bounding box center [192, 325] width 41 height 41
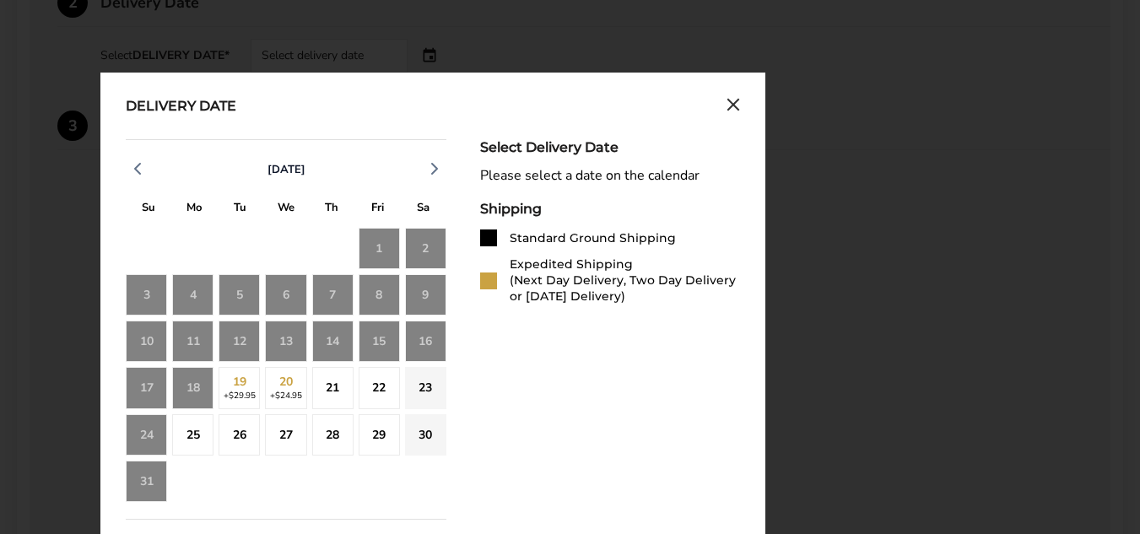
scroll to position [675, 0]
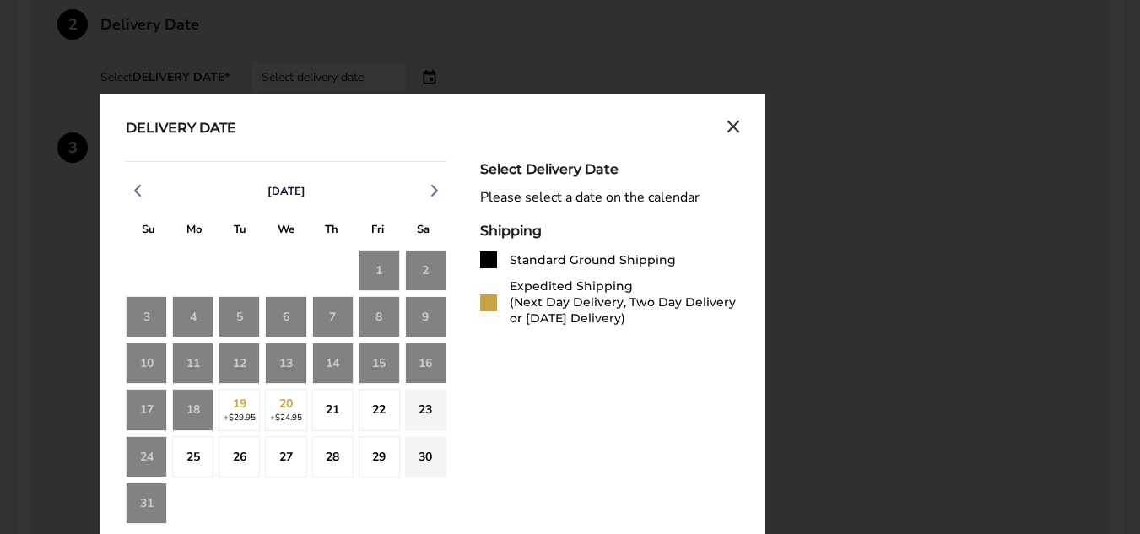
click at [729, 127] on icon "Close calendar" at bounding box center [732, 127] width 13 height 14
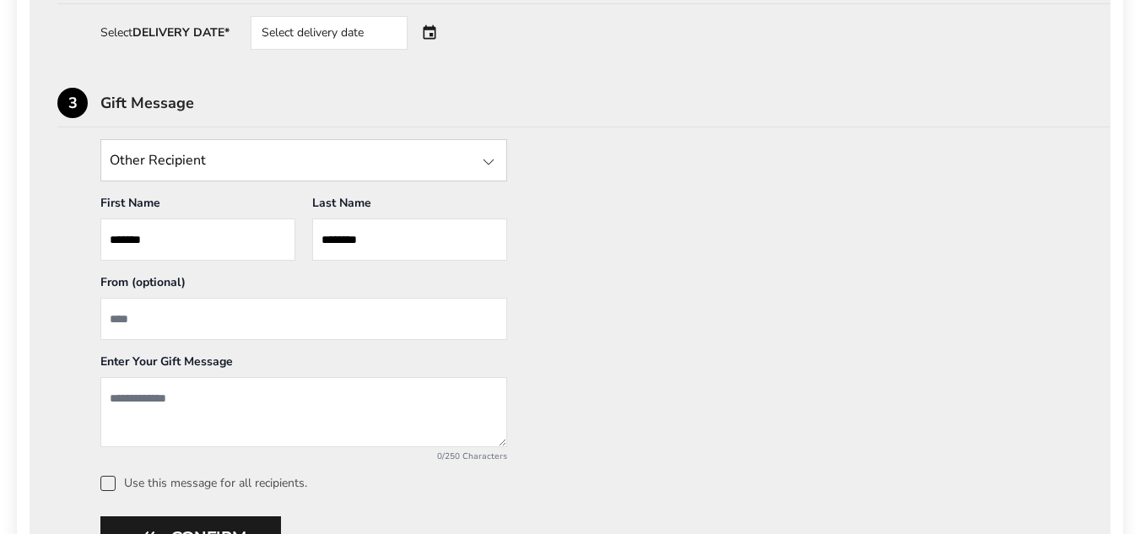
scroll to position [759, 0]
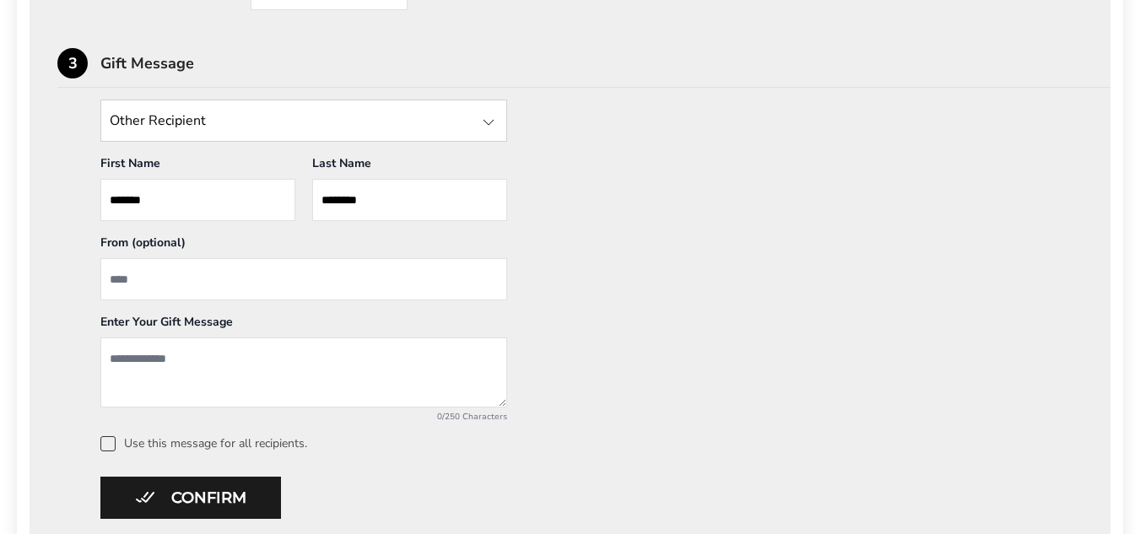
click at [158, 274] on input "From" at bounding box center [303, 279] width 407 height 42
type input "***"
click at [158, 364] on textarea "Add a message" at bounding box center [303, 372] width 407 height 70
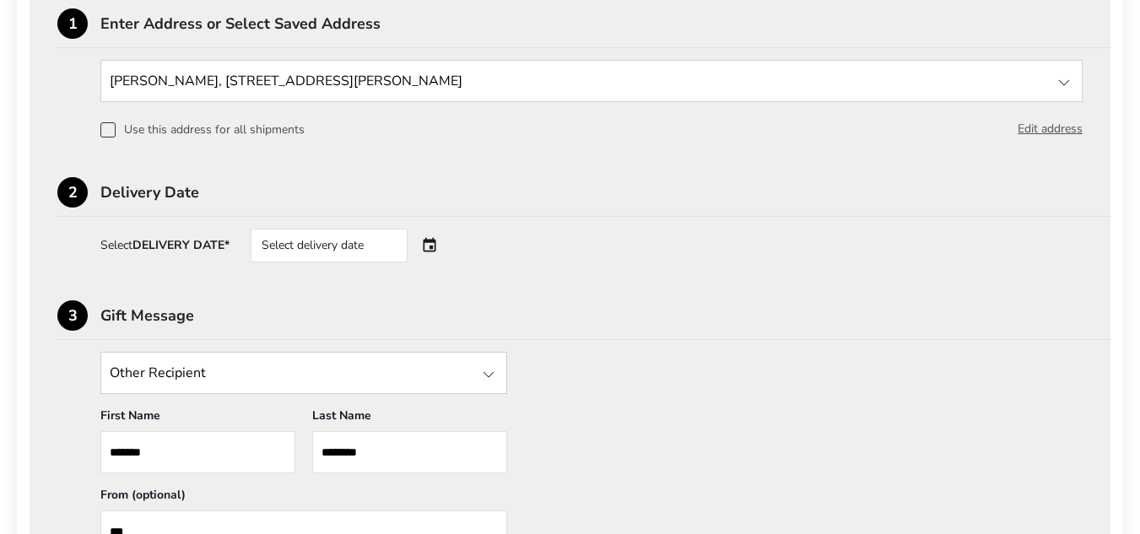
scroll to position [506, 0]
click at [434, 243] on div "Select delivery date" at bounding box center [353, 246] width 204 height 34
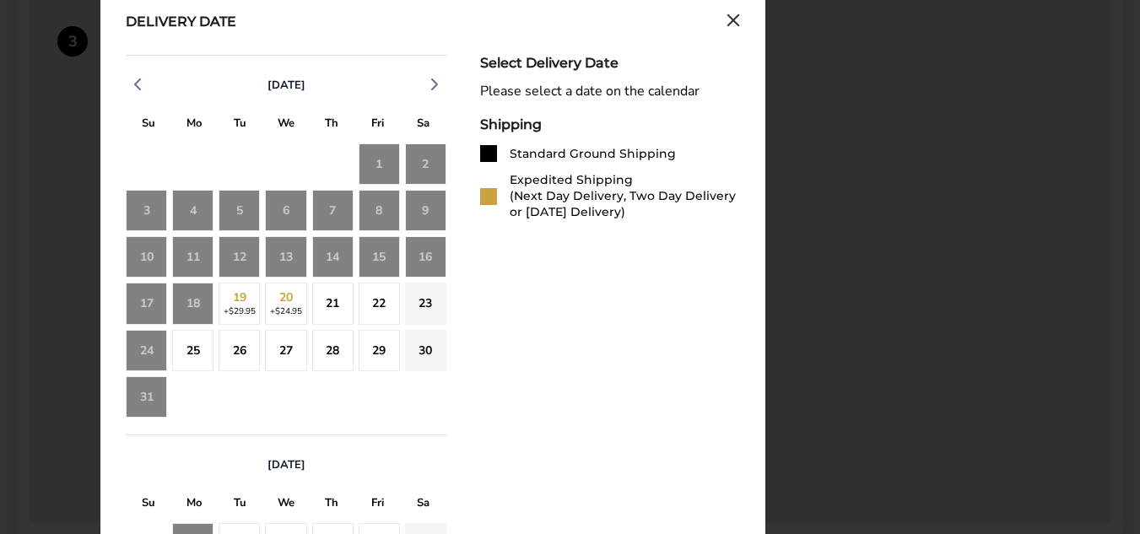
scroll to position [844, 0]
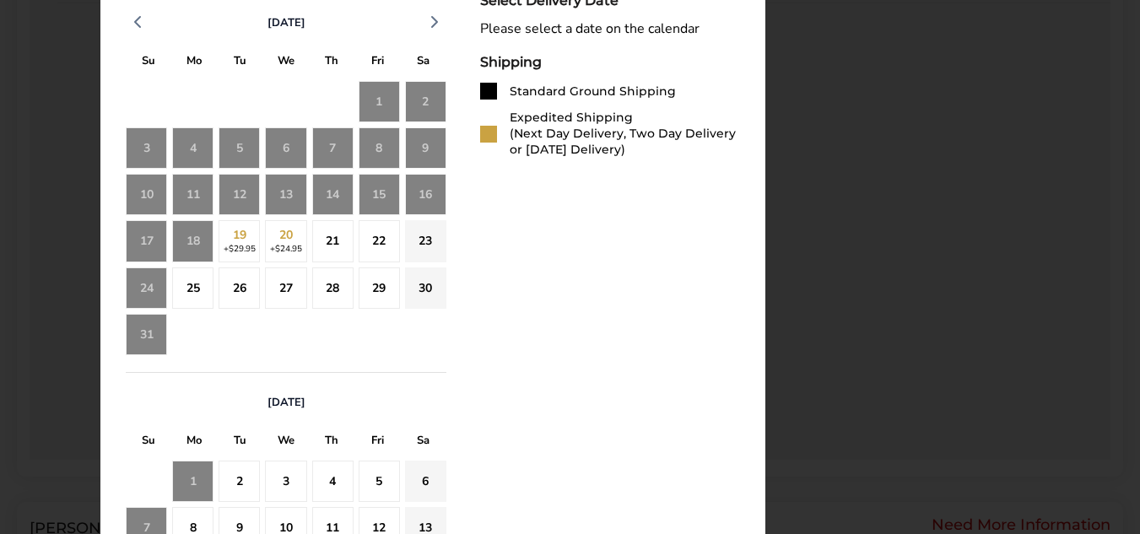
click at [196, 234] on div "18" at bounding box center [192, 240] width 41 height 41
click at [561, 94] on div "Standard Ground Shipping" at bounding box center [592, 92] width 166 height 16
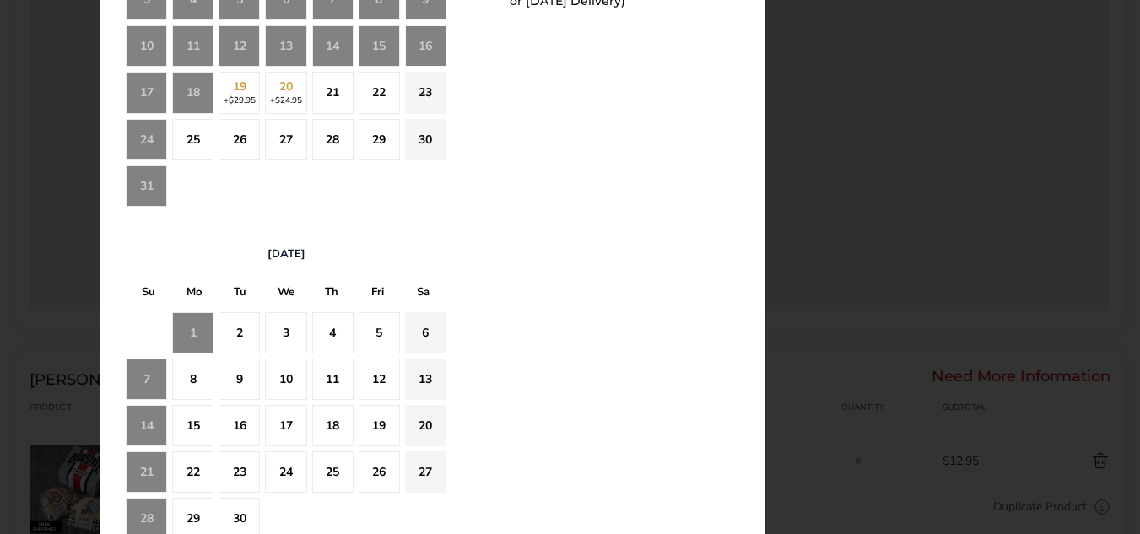
scroll to position [675, 0]
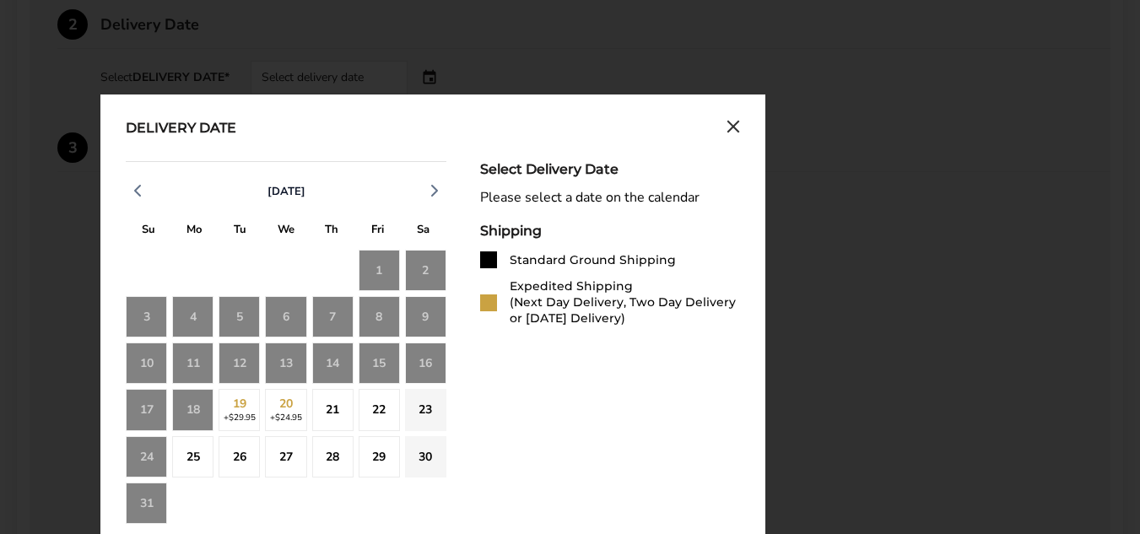
click at [177, 400] on div "18" at bounding box center [192, 409] width 41 height 41
click at [347, 405] on div "21" at bounding box center [332, 409] width 41 height 41
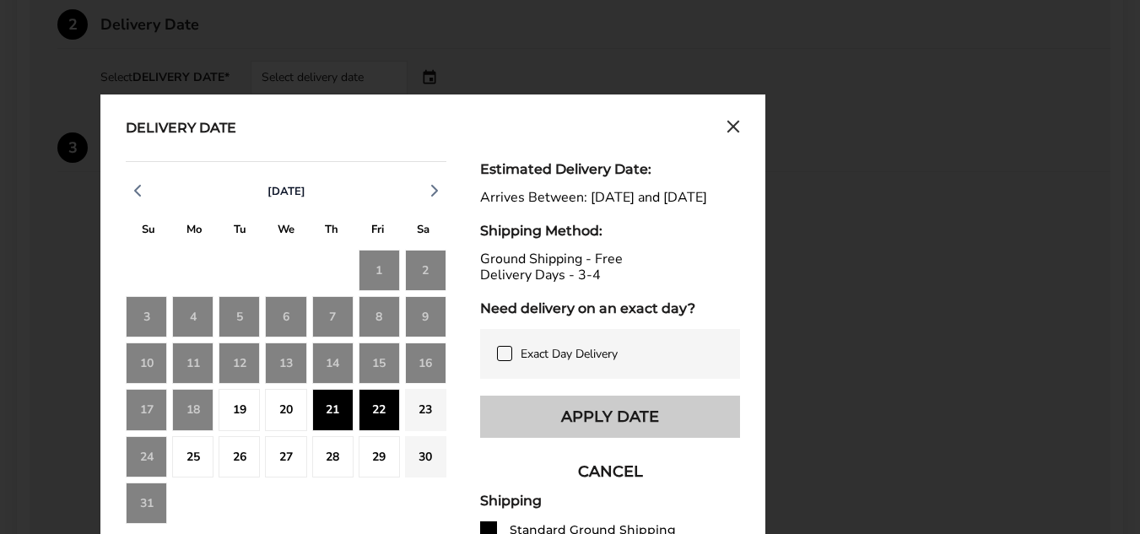
click at [599, 436] on button "Apply Date" at bounding box center [610, 417] width 260 height 42
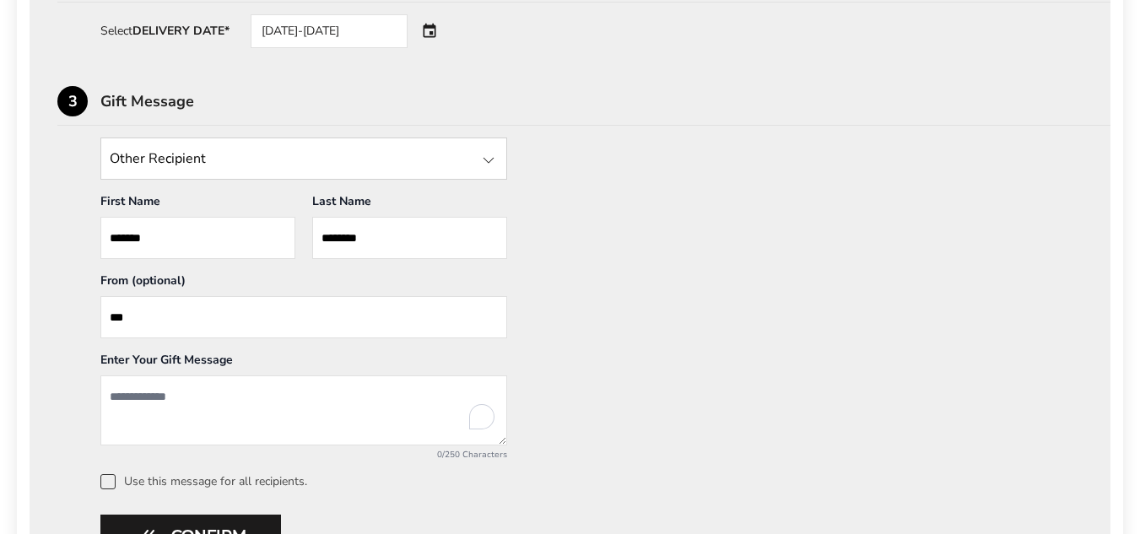
scroll to position [759, 0]
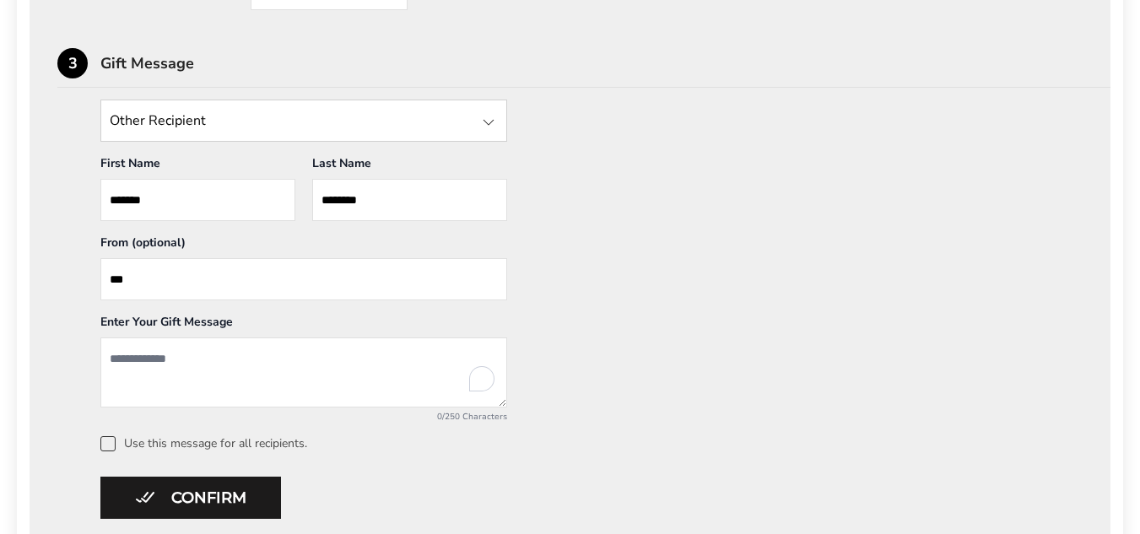
click at [118, 364] on textarea "To enrich screen reader interactions, please activate Accessibility in Grammarl…" at bounding box center [303, 372] width 407 height 70
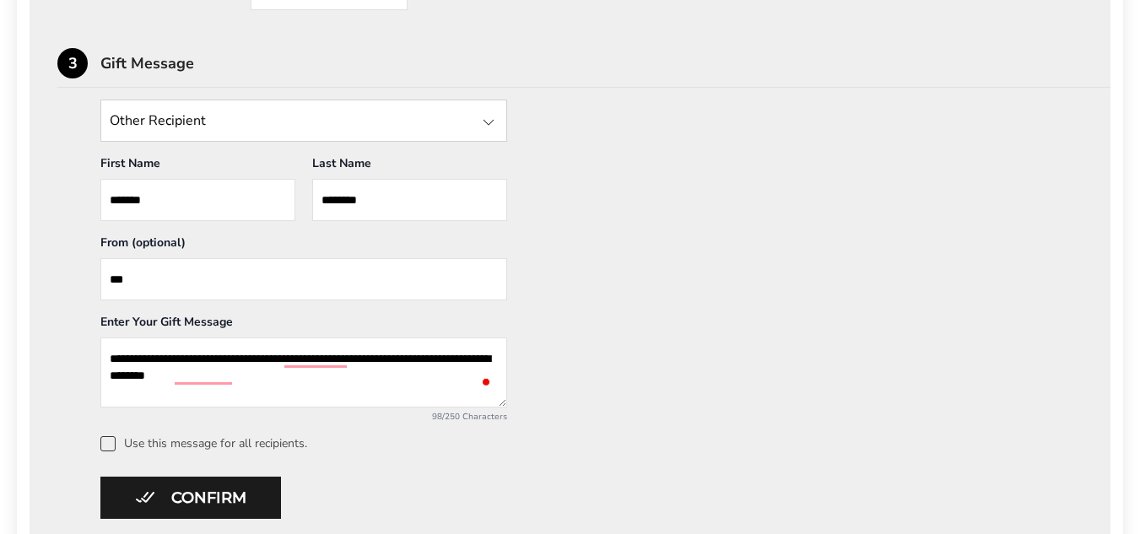
click at [249, 380] on textarea "**********" at bounding box center [303, 372] width 407 height 70
type textarea "**********"
click at [489, 125] on div at bounding box center [488, 122] width 20 height 20
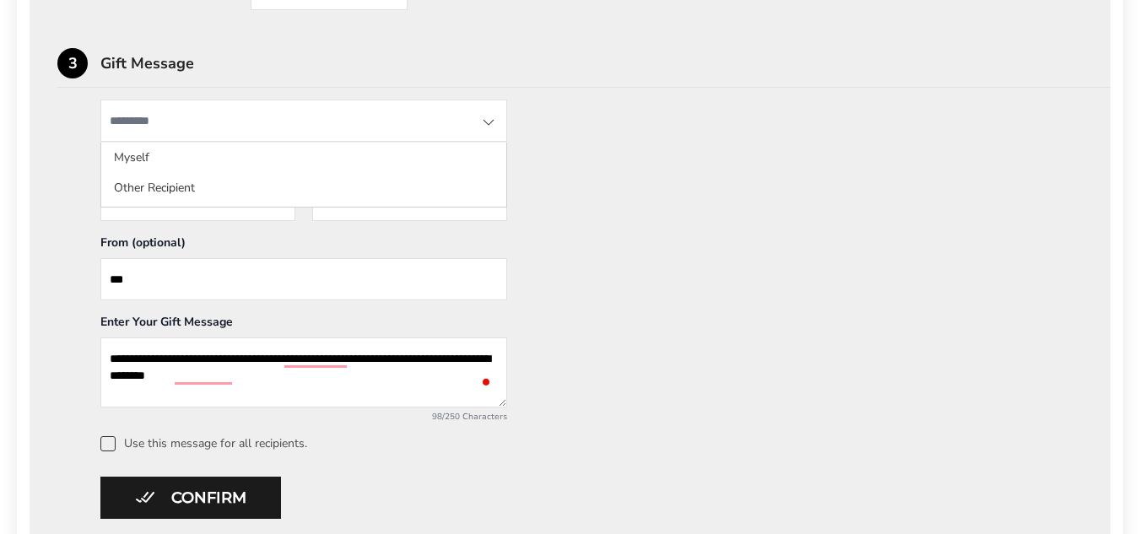
click at [630, 116] on div "**********" at bounding box center [569, 276] width 1025 height 352
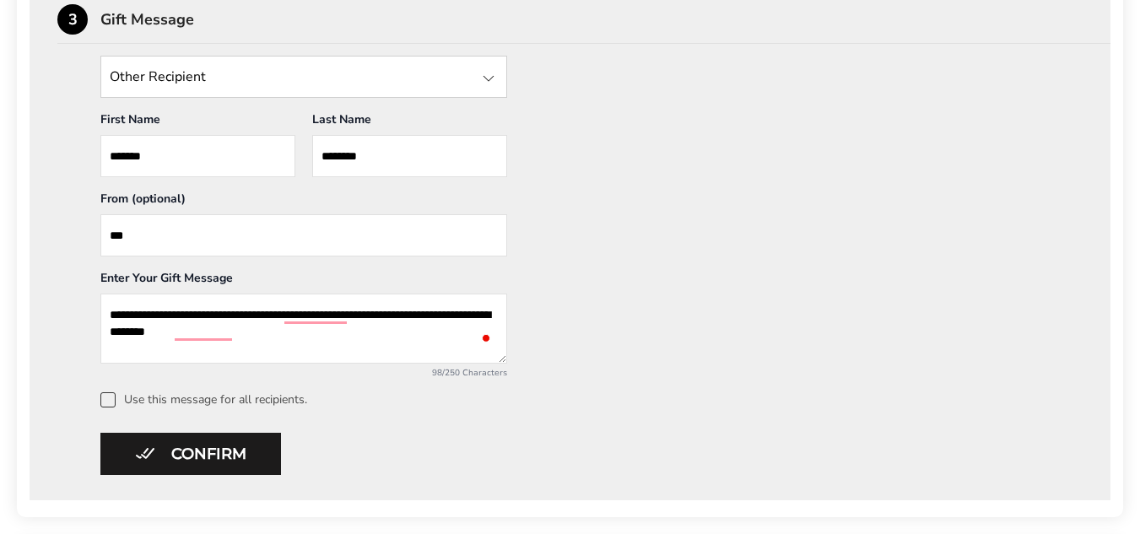
scroll to position [844, 0]
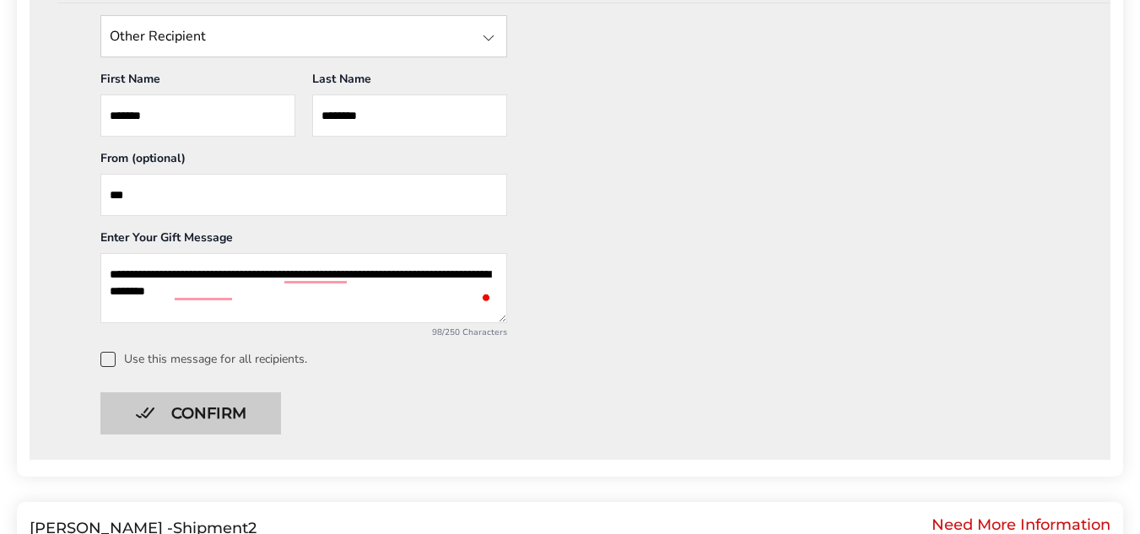
click at [220, 412] on button "Confirm" at bounding box center [190, 413] width 181 height 42
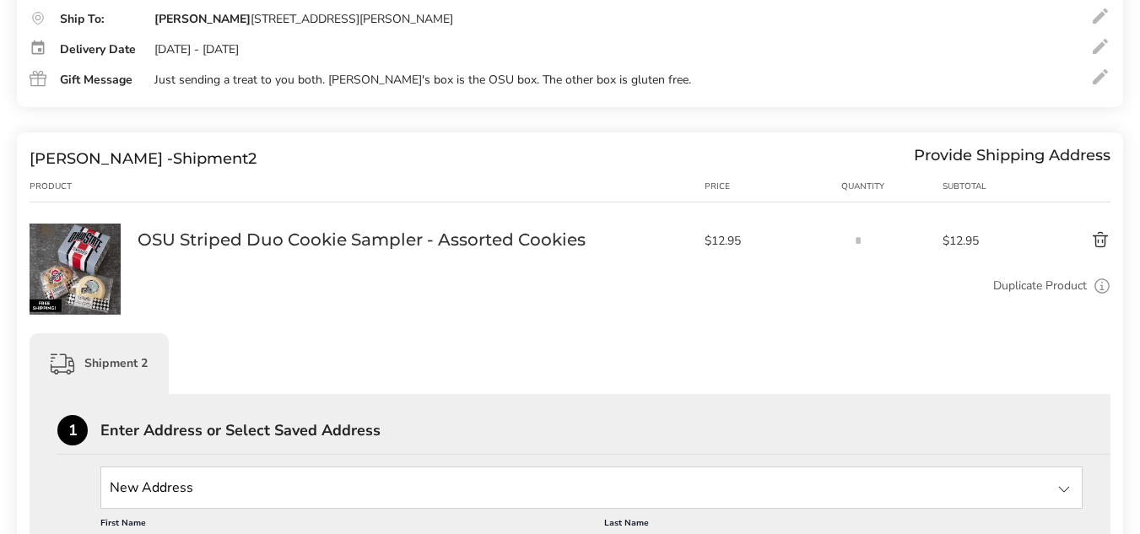
scroll to position [337, 0]
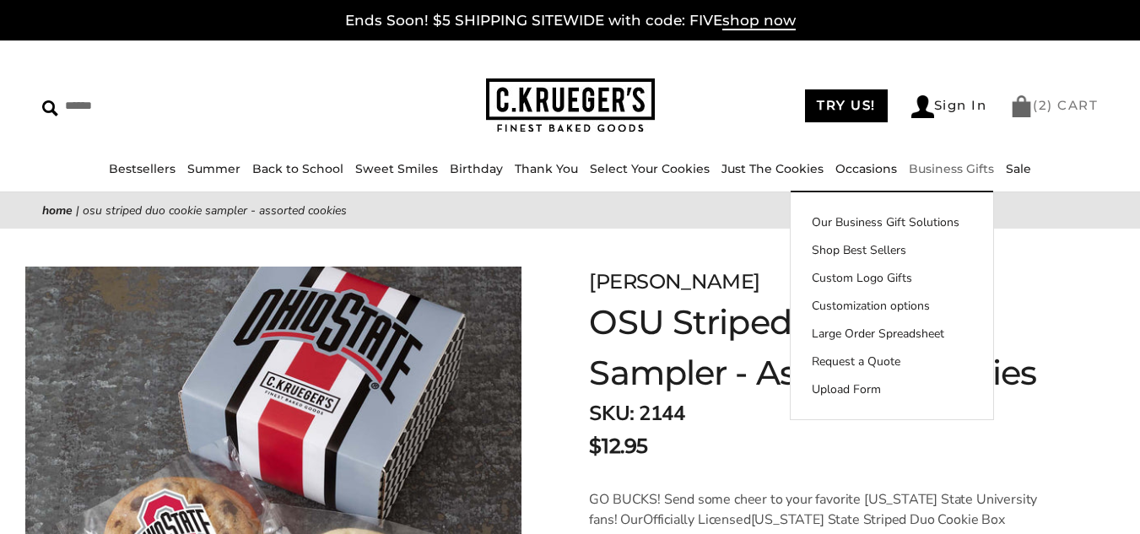
click at [1021, 105] on img at bounding box center [1021, 106] width 23 height 22
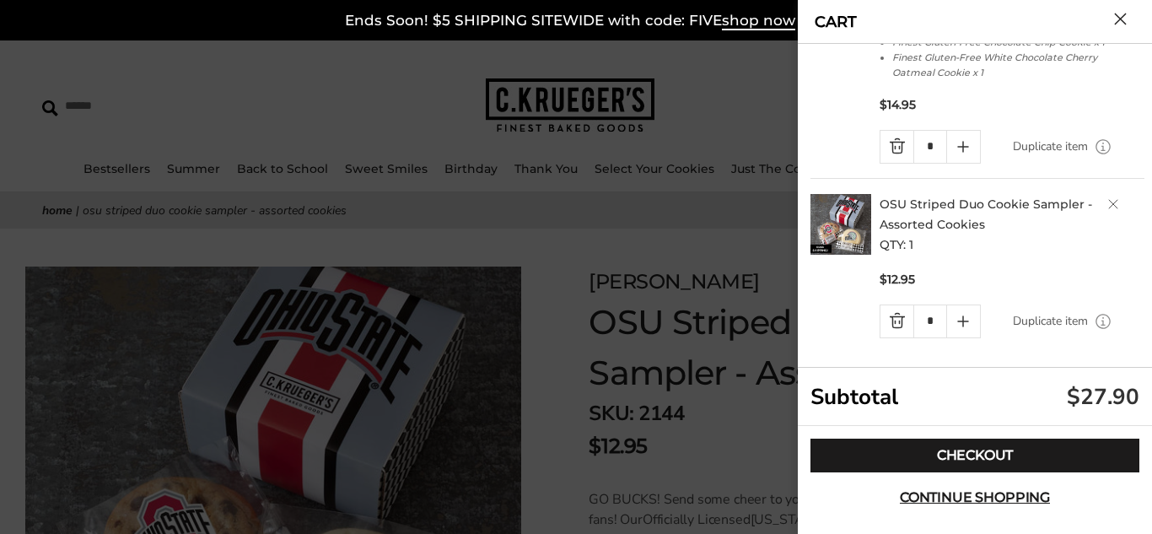
scroll to position [153, 0]
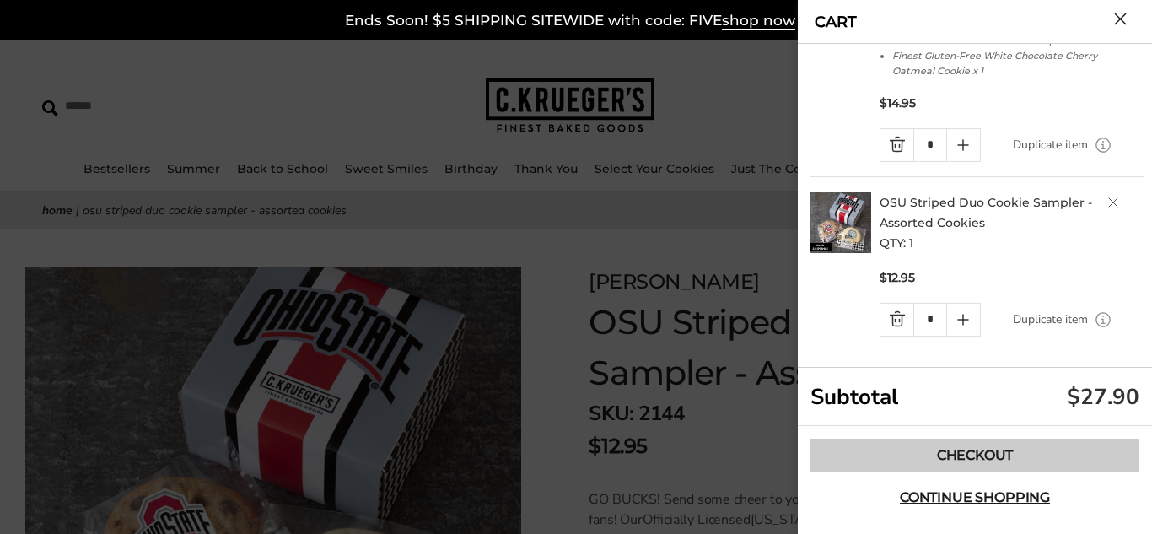
click at [977, 458] on link "Checkout" at bounding box center [975, 456] width 329 height 34
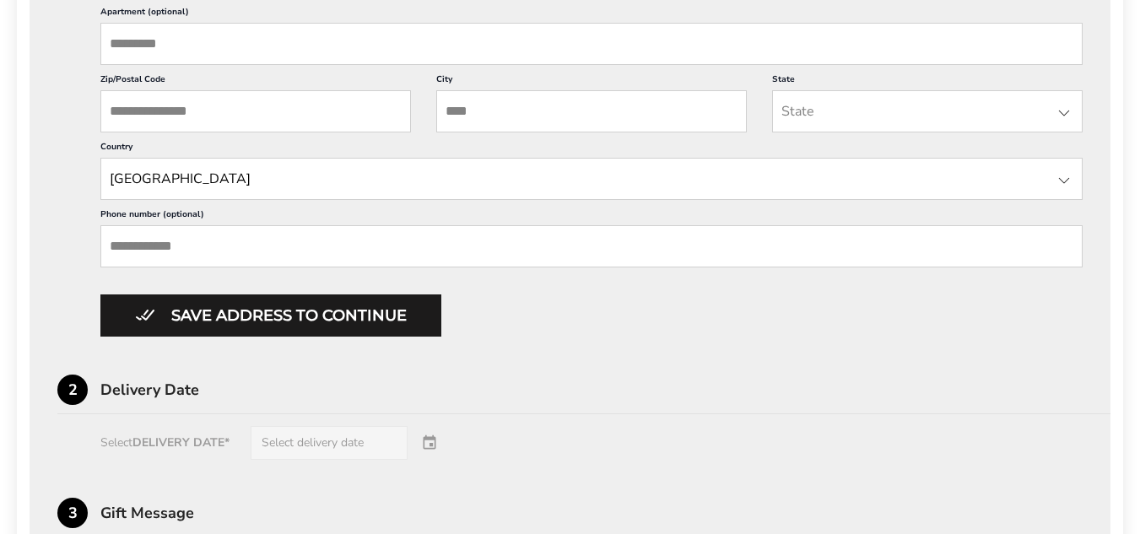
scroll to position [1256, 0]
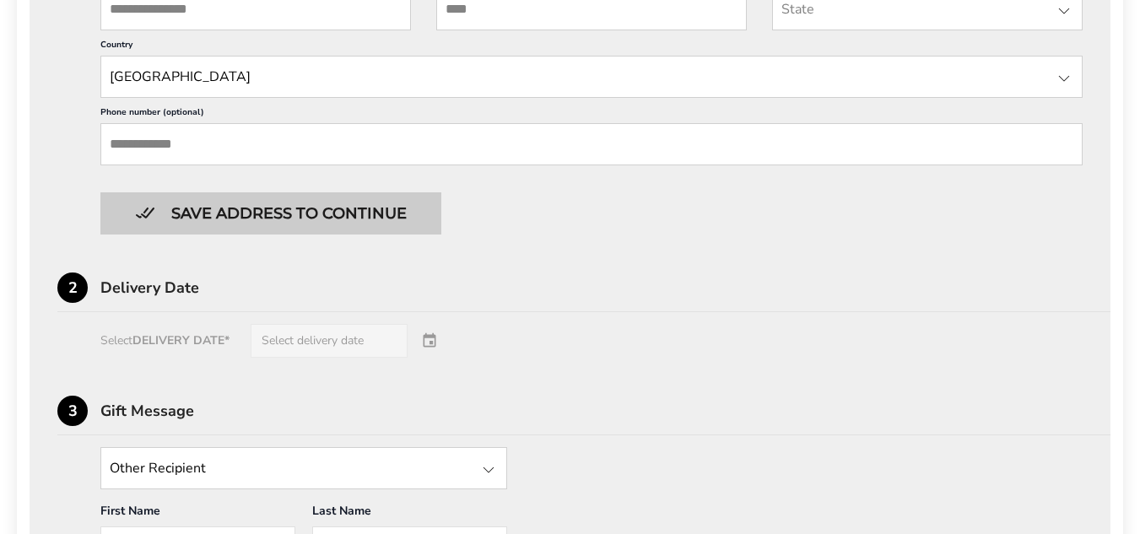
click at [315, 218] on button "Save address to continue" at bounding box center [270, 213] width 341 height 42
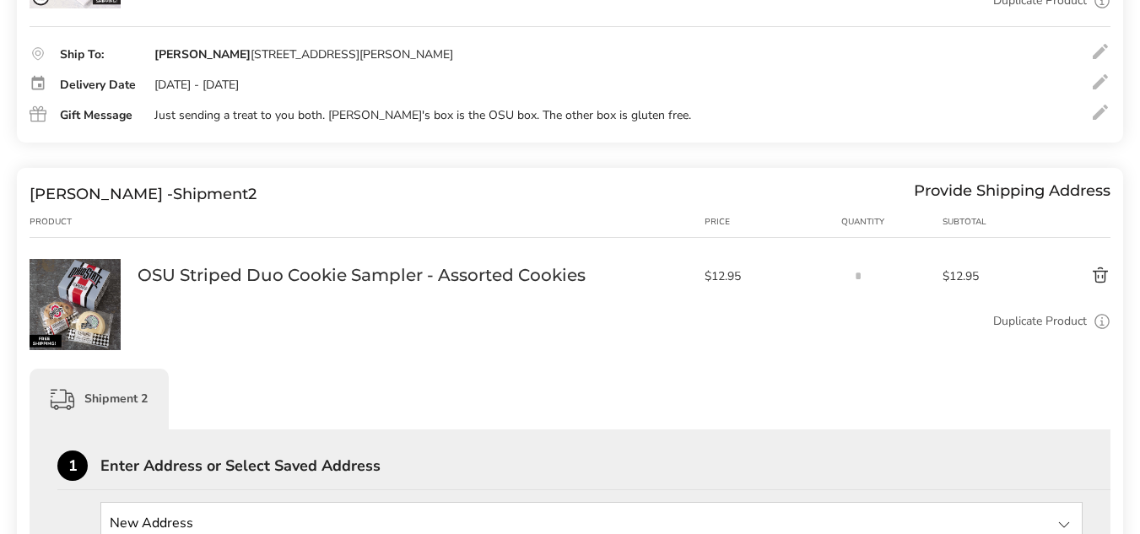
scroll to position [268, 0]
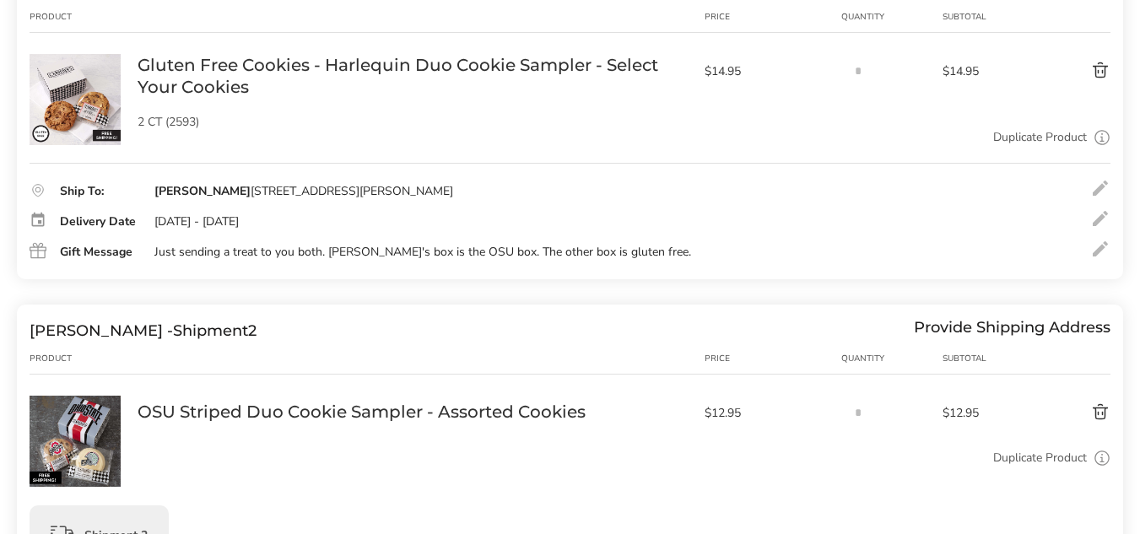
click at [1097, 411] on button "Delete product" at bounding box center [1064, 412] width 92 height 20
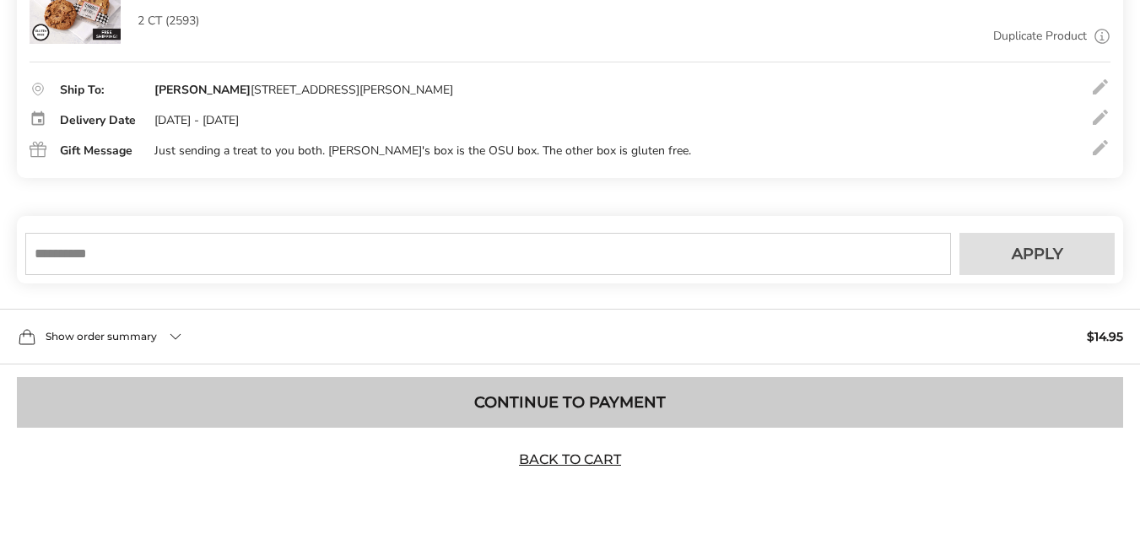
scroll to position [372, 0]
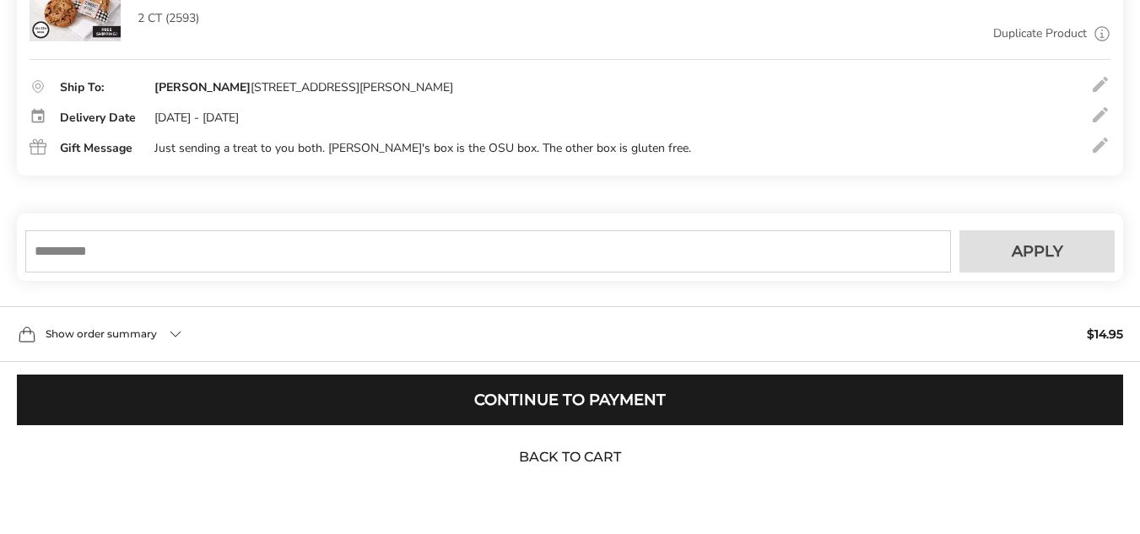
click at [587, 459] on link "Back to Cart" at bounding box center [570, 457] width 118 height 19
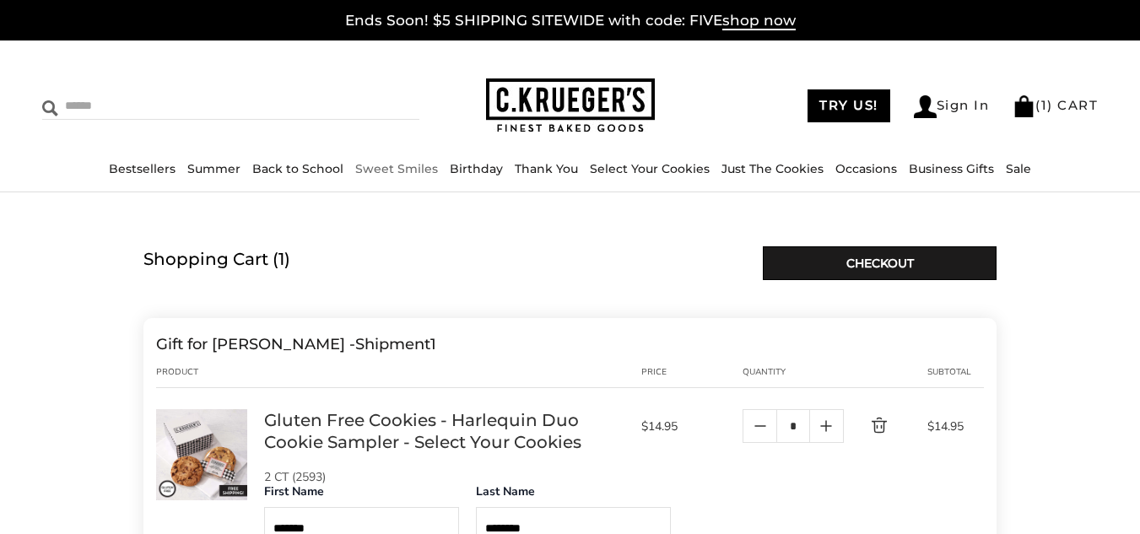
click at [99, 104] on input "Search" at bounding box center [164, 106] width 245 height 26
type input "**********"
click at [375, 104] on input "******" at bounding box center [397, 104] width 46 height 23
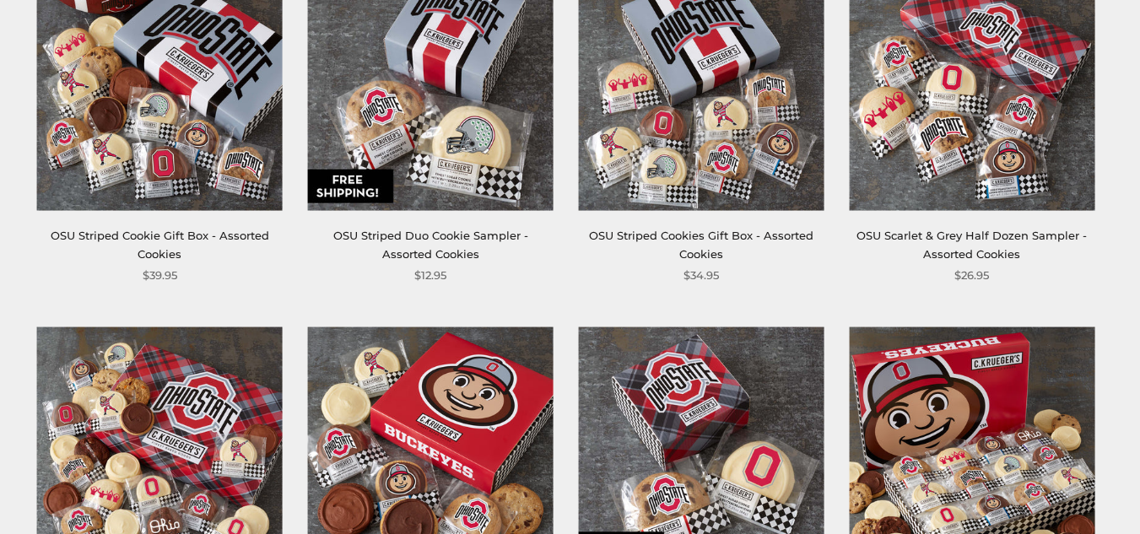
click at [418, 97] on img at bounding box center [430, 87] width 245 height 245
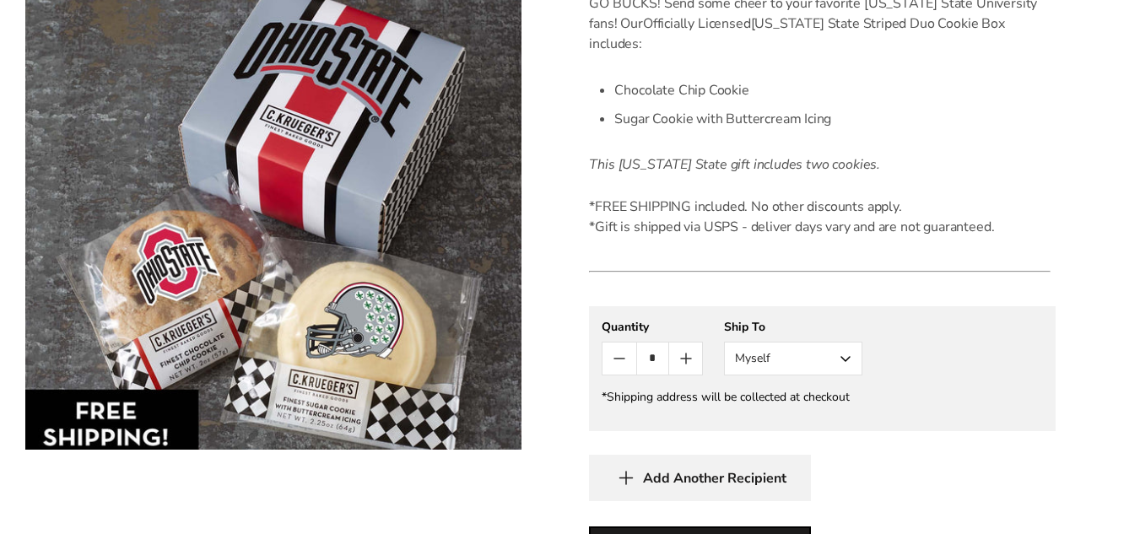
scroll to position [506, 0]
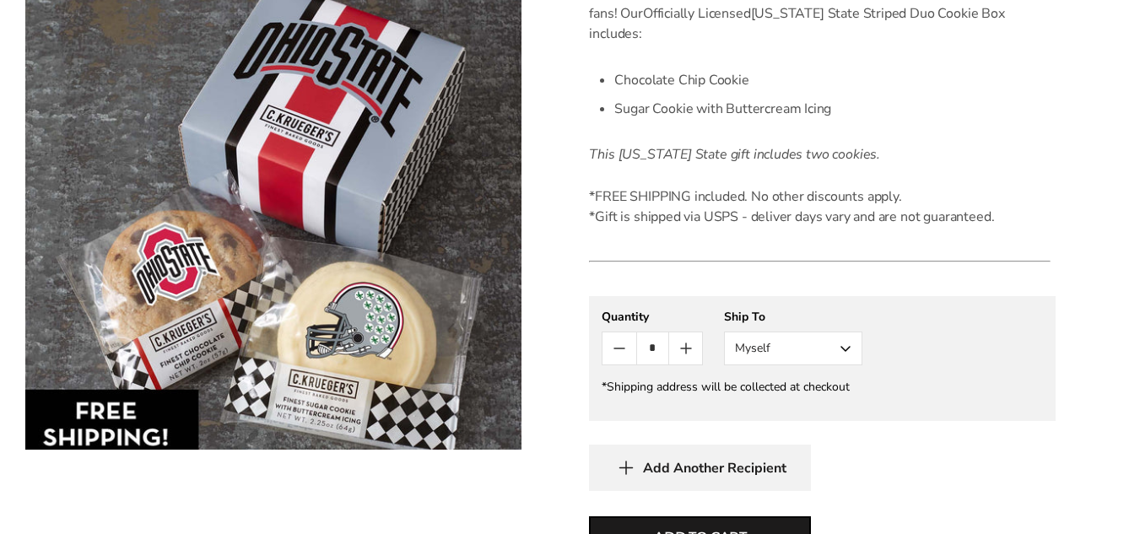
click at [849, 332] on button "Myself" at bounding box center [793, 349] width 138 height 34
click at [791, 396] on button "Other Recipient" at bounding box center [793, 411] width 137 height 30
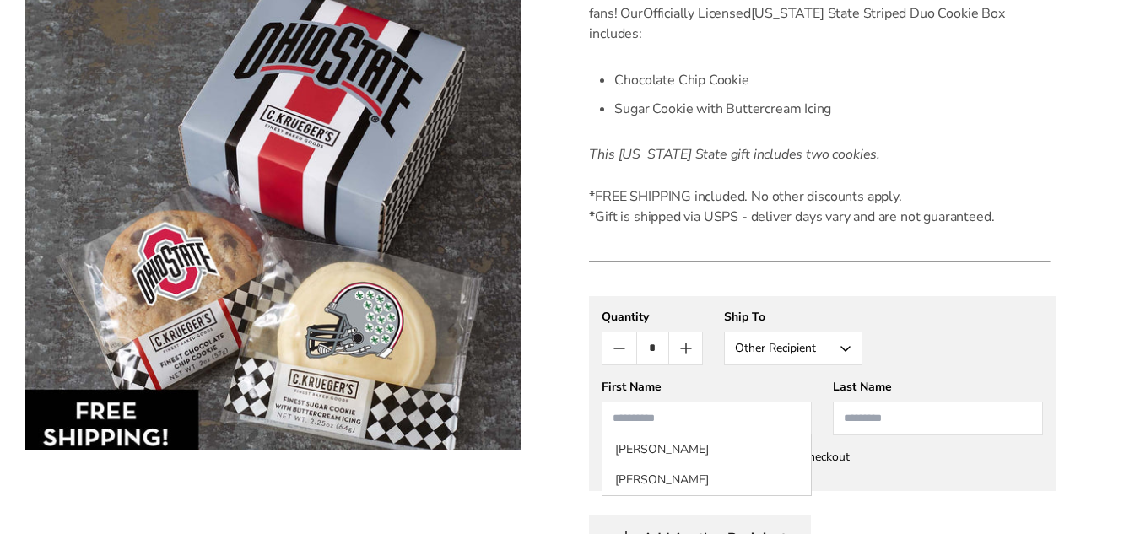
click at [689, 402] on input "First Name" at bounding box center [706, 419] width 210 height 34
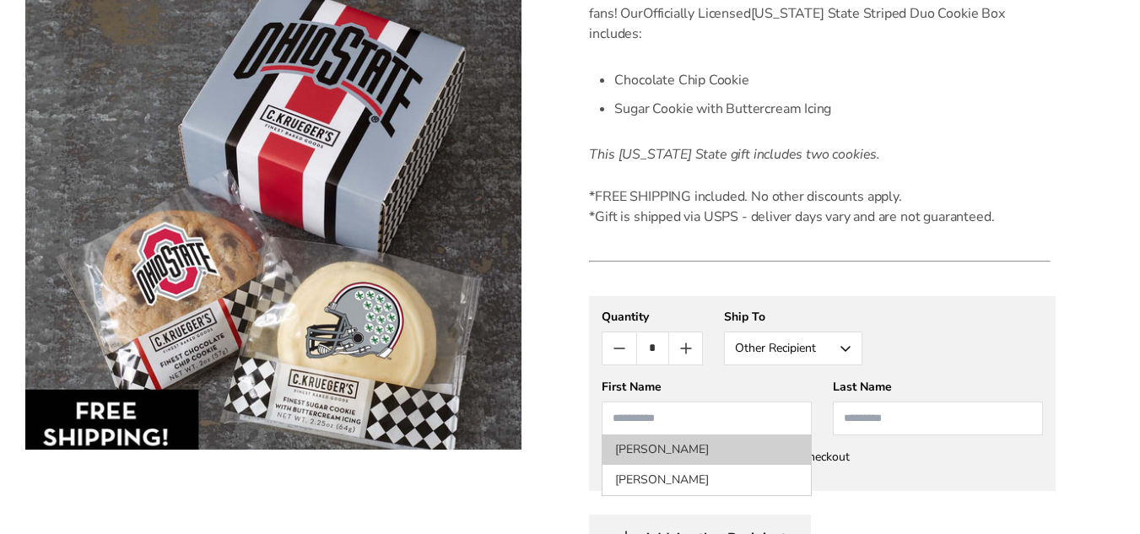
click at [673, 434] on li "[PERSON_NAME]" at bounding box center [706, 449] width 208 height 30
type input "*******"
type input "********"
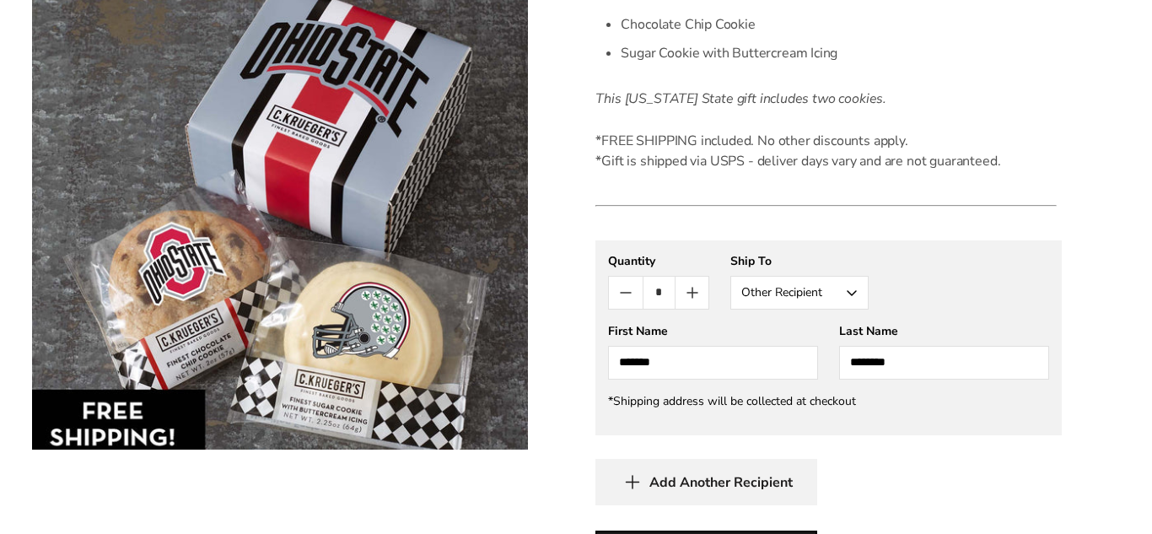
scroll to position [759, 0]
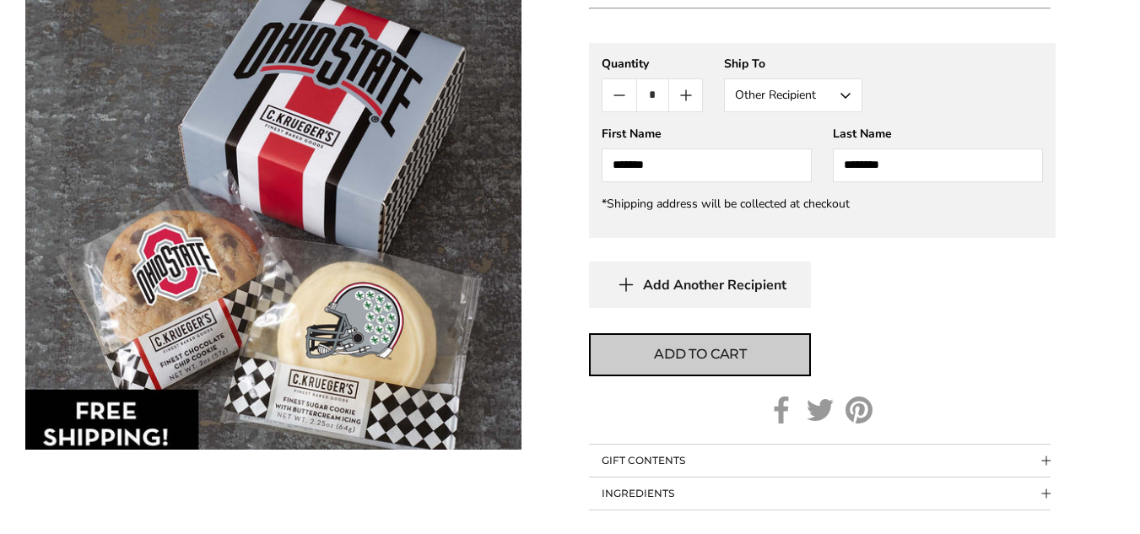
click at [707, 346] on button "Add to cart" at bounding box center [700, 354] width 222 height 43
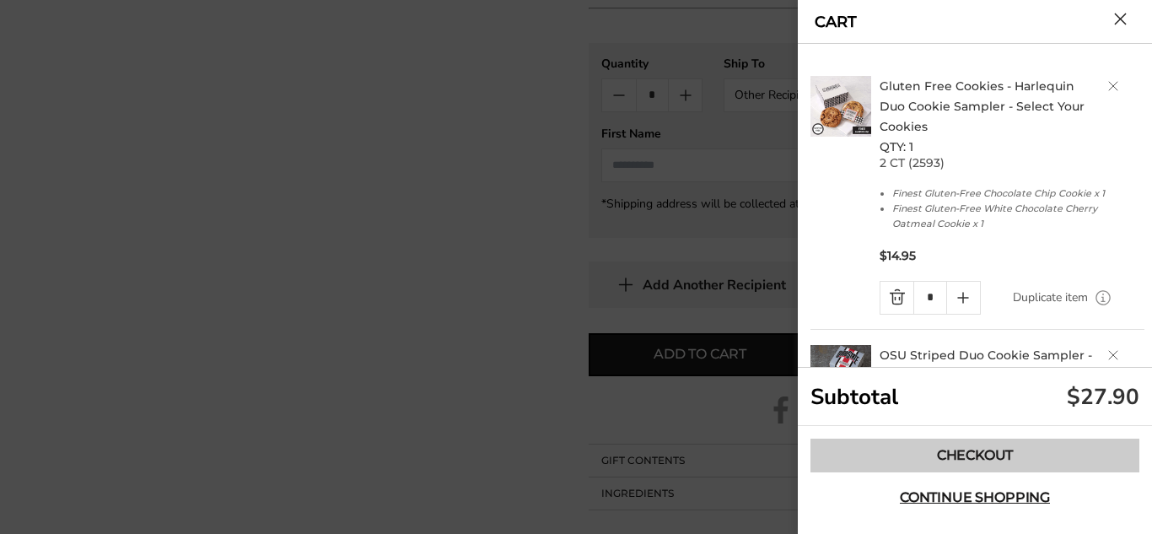
click at [970, 468] on link "Checkout" at bounding box center [975, 456] width 329 height 34
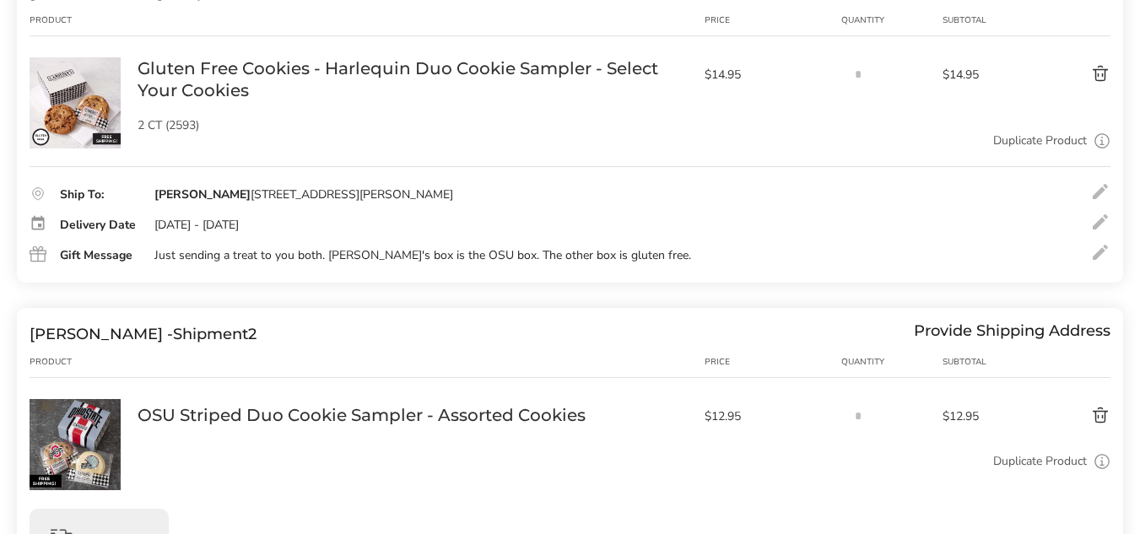
scroll to position [253, 0]
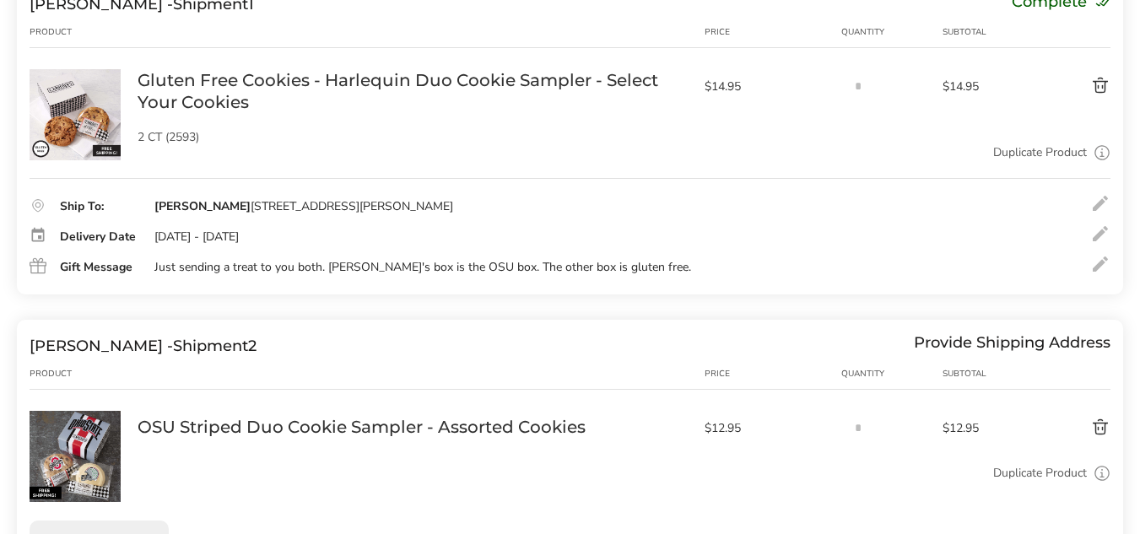
click at [239, 231] on div "[DATE] - [DATE]" at bounding box center [196, 236] width 84 height 15
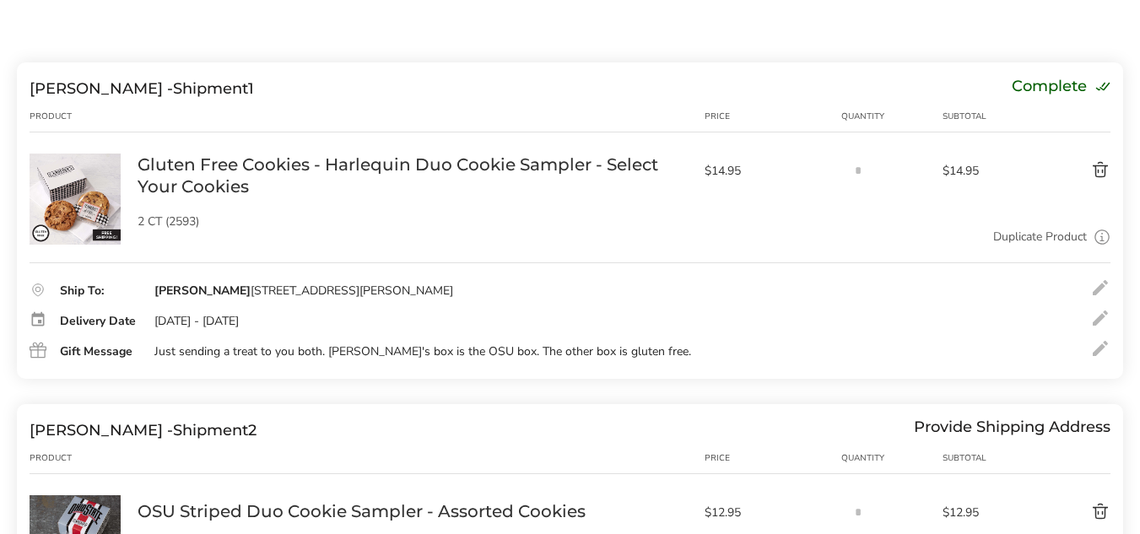
click at [268, 290] on div "[PERSON_NAME] [STREET_ADDRESS][PERSON_NAME]" at bounding box center [303, 290] width 299 height 15
click at [43, 289] on div at bounding box center [45, 290] width 30 height 24
click at [40, 324] on div at bounding box center [45, 320] width 30 height 24
click at [33, 353] on div at bounding box center [45, 350] width 30 height 24
drag, startPoint x: 524, startPoint y: 337, endPoint x: 766, endPoint y: 330, distance: 242.2
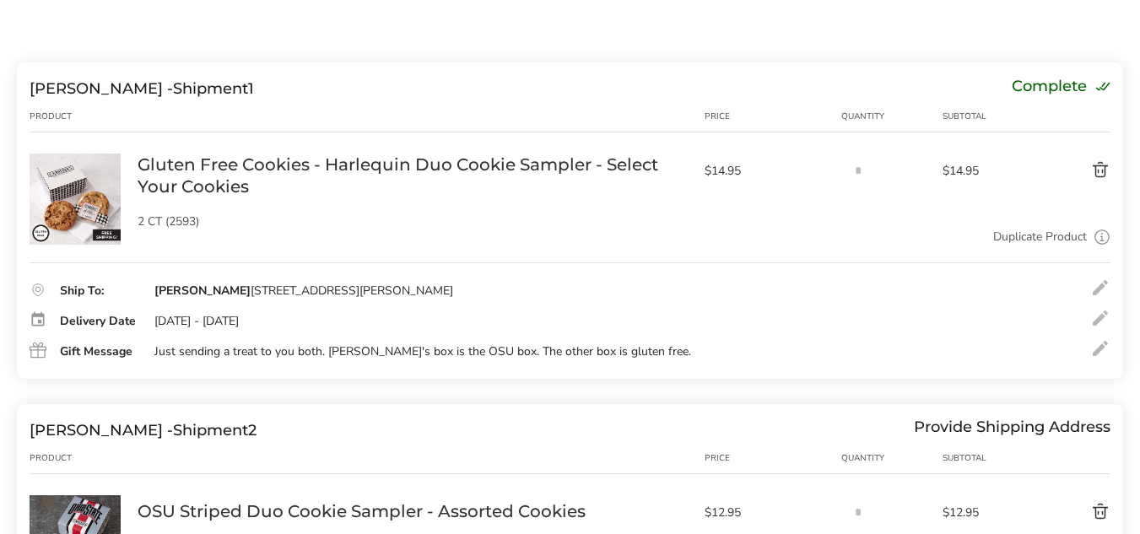
click at [525, 337] on div "Ship To: [PERSON_NAME] [STREET_ADDRESS] Delivery Date [DATE] - [DATE] Gift Mess…" at bounding box center [570, 312] width 1081 height 100
click at [1102, 278] on div at bounding box center [1100, 288] width 20 height 20
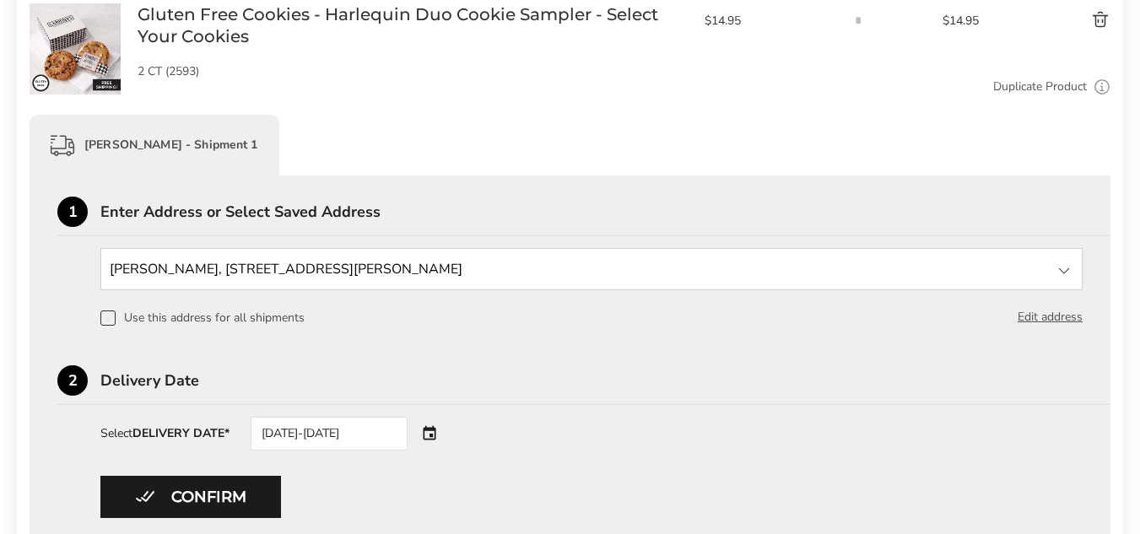
scroll to position [337, 0]
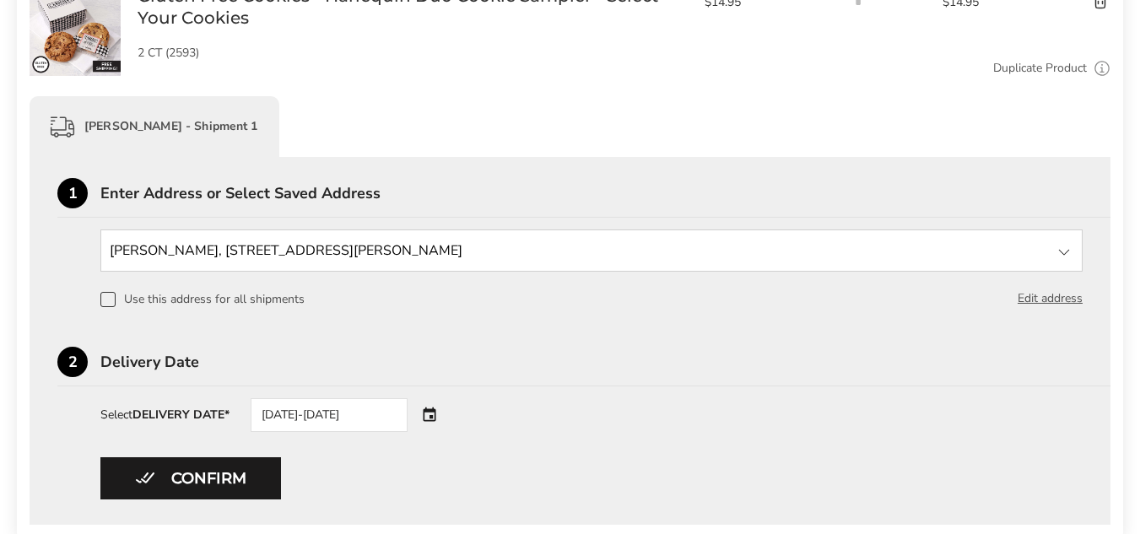
click at [104, 294] on span at bounding box center [107, 299] width 15 height 15
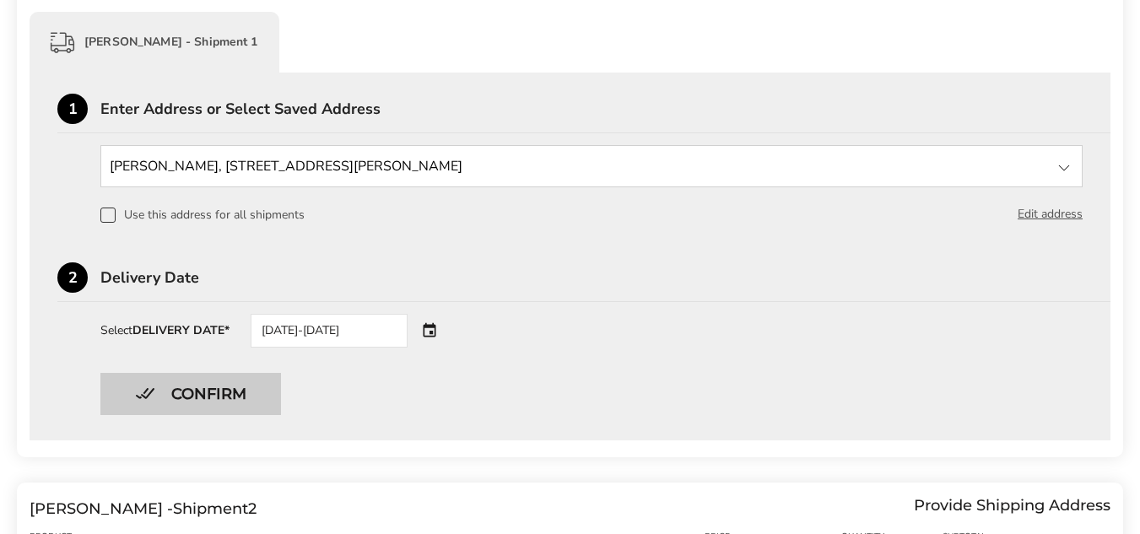
click at [172, 390] on button "Confirm" at bounding box center [190, 394] width 181 height 42
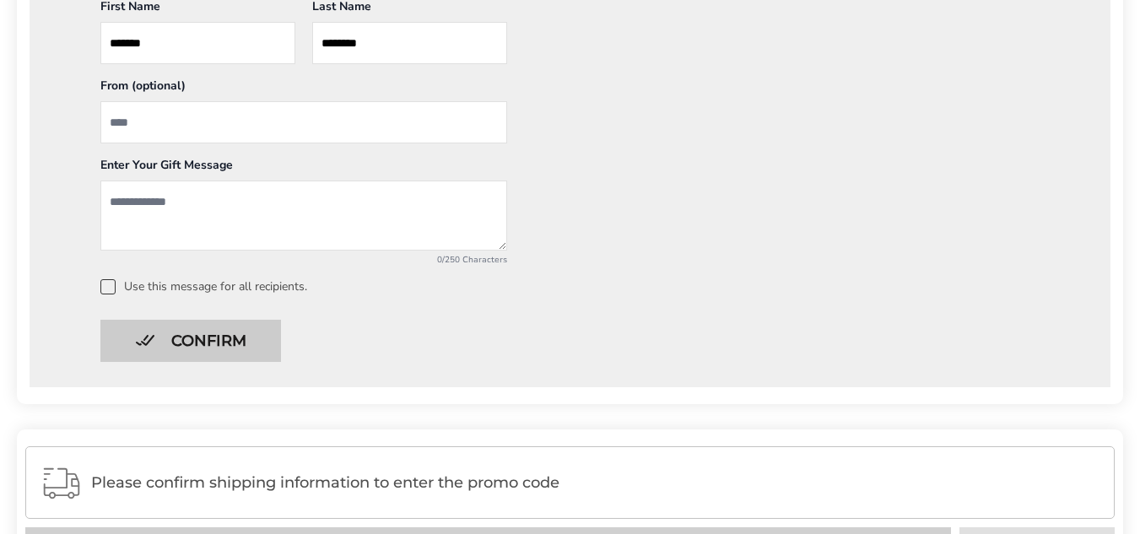
scroll to position [1263, 0]
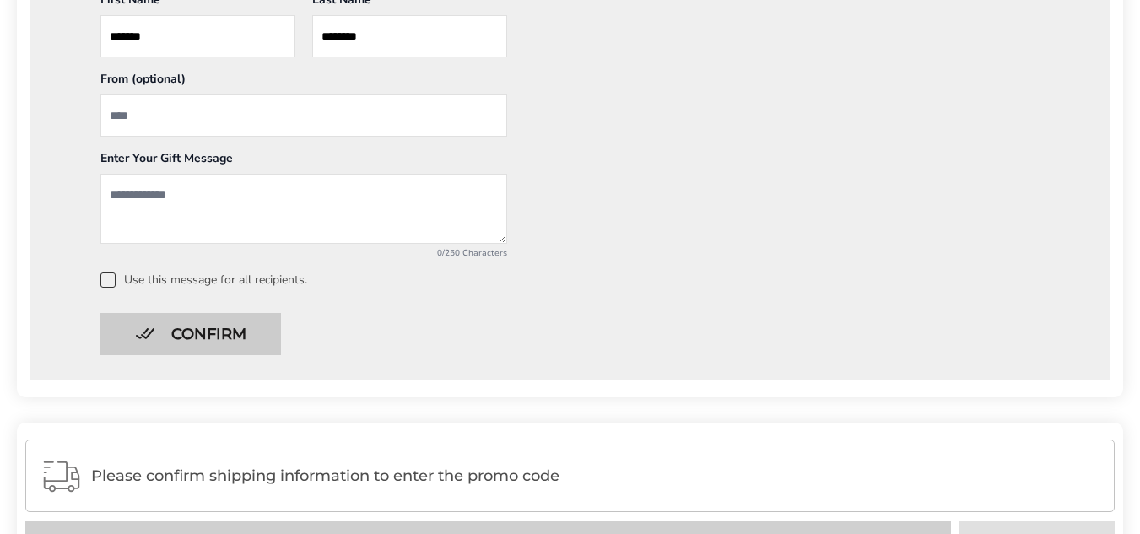
click at [226, 331] on button "Confirm" at bounding box center [190, 334] width 181 height 42
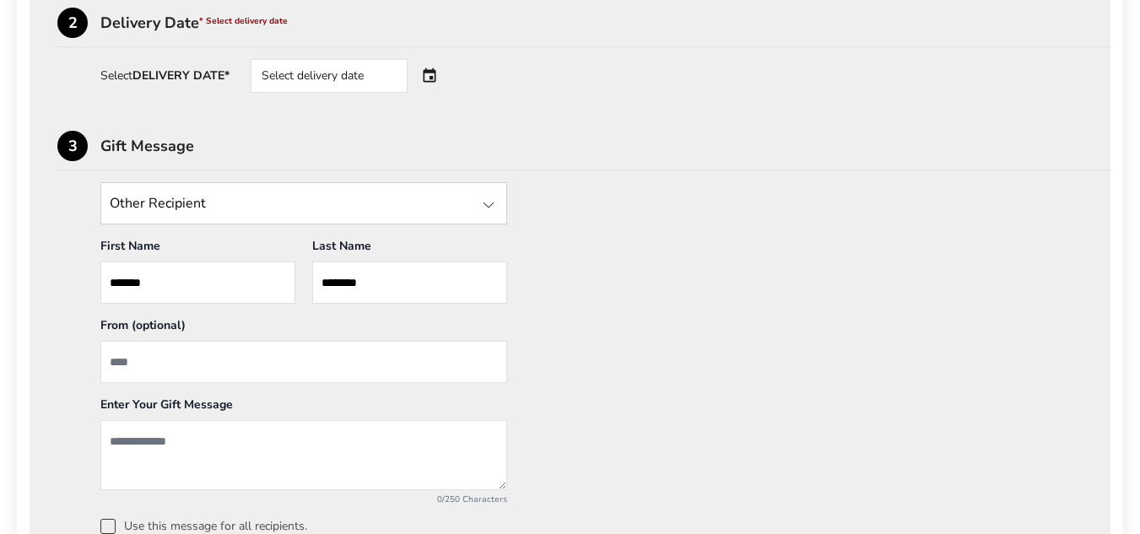
scroll to position [1010, 0]
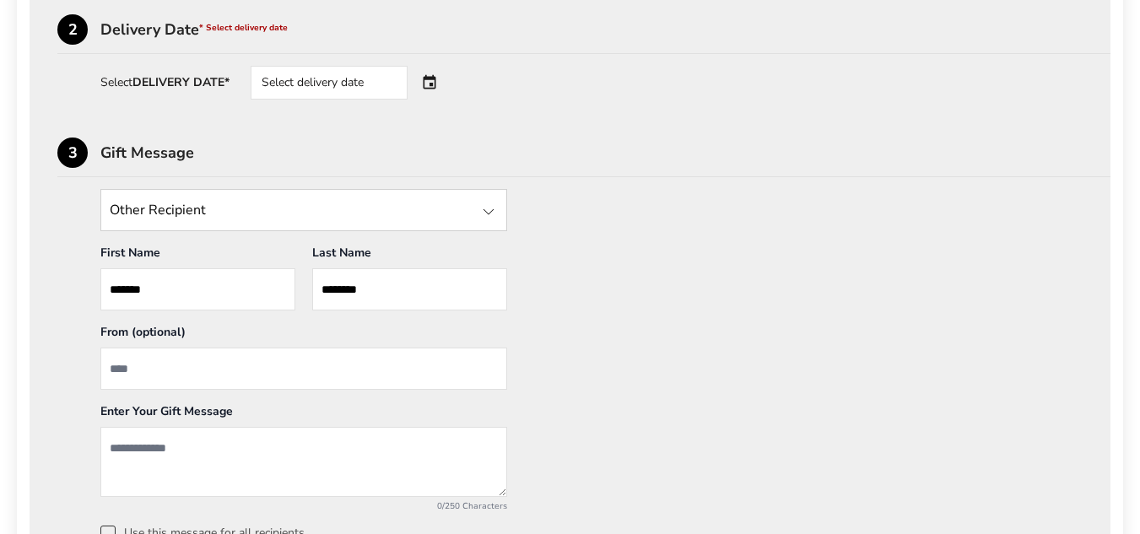
click at [204, 369] on input "From" at bounding box center [303, 369] width 407 height 42
click at [486, 214] on div at bounding box center [488, 212] width 20 height 20
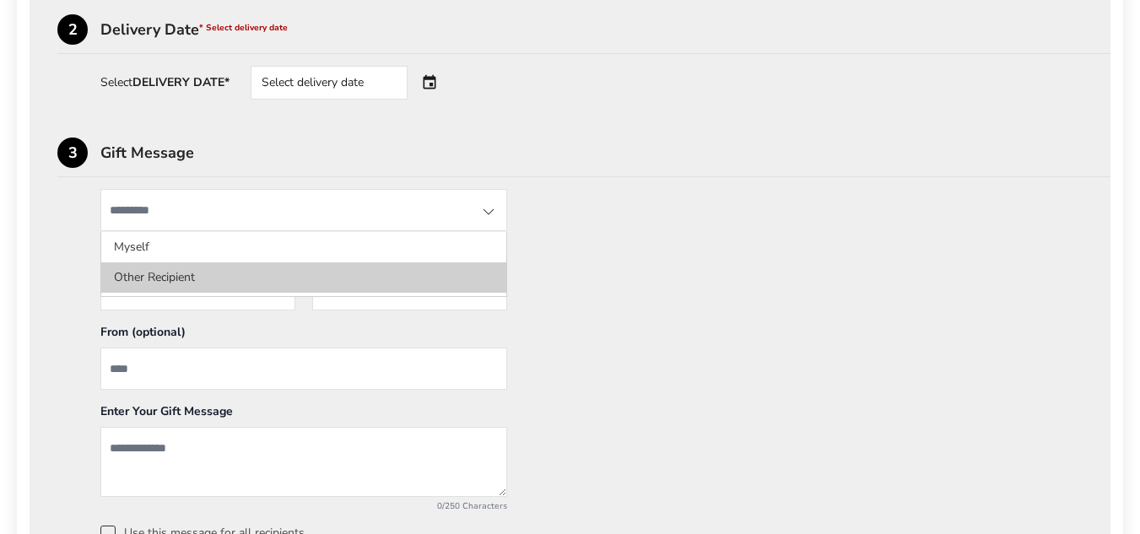
click at [163, 273] on li "Other Recipient" at bounding box center [303, 277] width 405 height 30
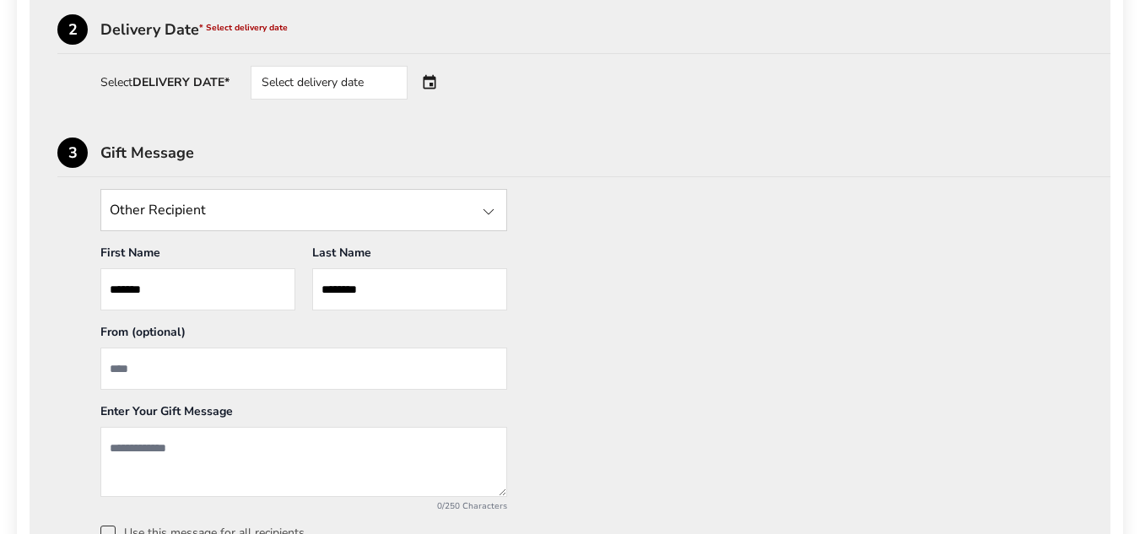
drag, startPoint x: 163, startPoint y: 295, endPoint x: 57, endPoint y: 292, distance: 105.5
click at [57, 292] on div "Other Recipient Myself Other Recipient First Name * Enter recipient name ******…" at bounding box center [569, 365] width 1025 height 352
type input "********"
drag, startPoint x: 387, startPoint y: 289, endPoint x: 295, endPoint y: 294, distance: 92.0
click at [295, 294] on div "First Name * Enter recipient name ******** Last Name * Enter your name ********" at bounding box center [303, 278] width 423 height 66
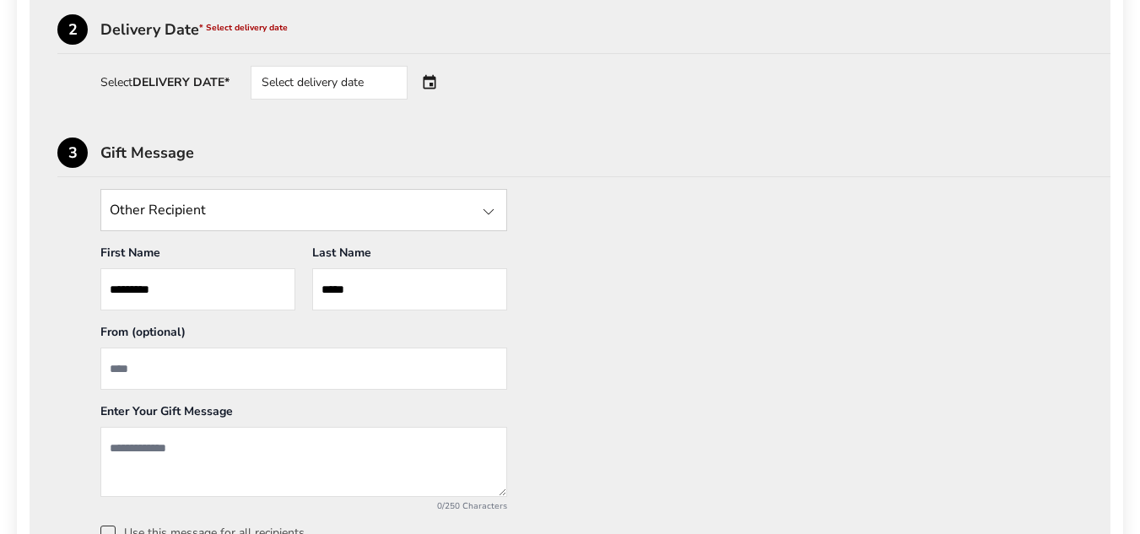
type input "*****"
click at [196, 372] on input "From" at bounding box center [303, 369] width 407 height 42
type input "******"
click at [878, 321] on div "Other Recipient Myself Other Recipient First Name * Enter recipient name ******…" at bounding box center [569, 365] width 1025 height 352
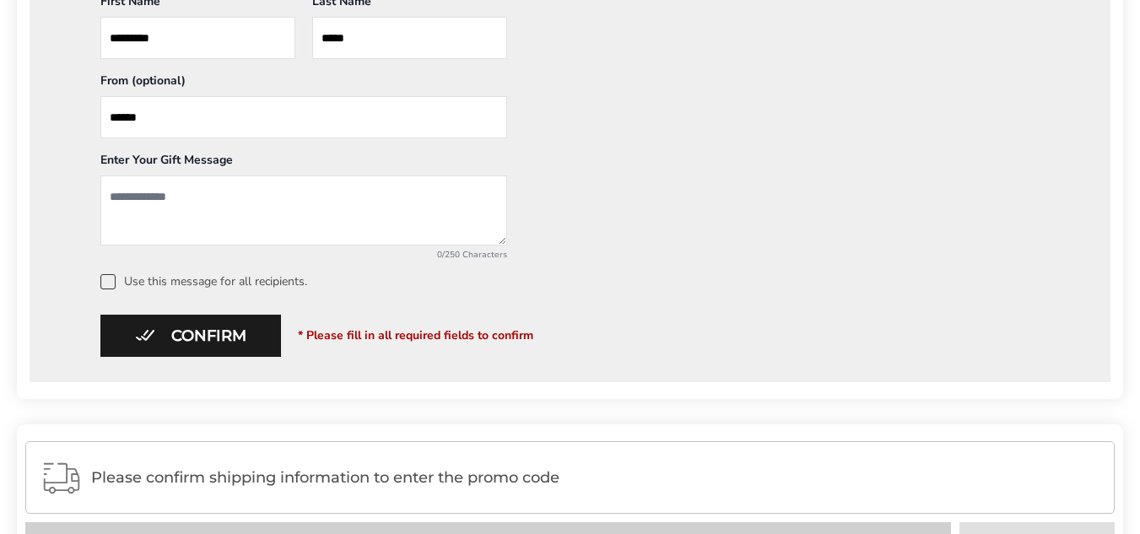
scroll to position [1263, 0]
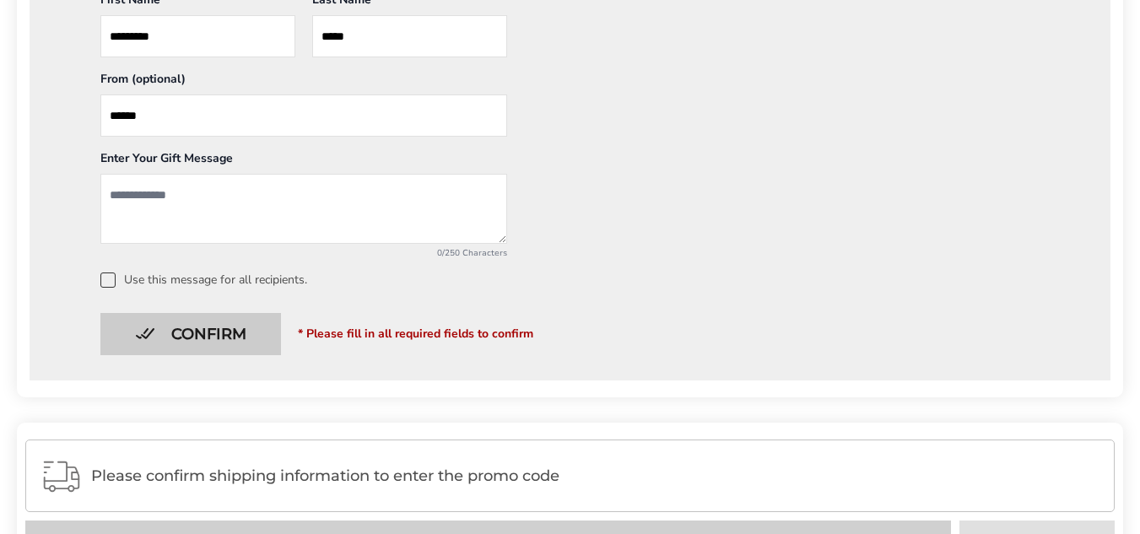
click at [183, 337] on button "Confirm" at bounding box center [190, 334] width 181 height 42
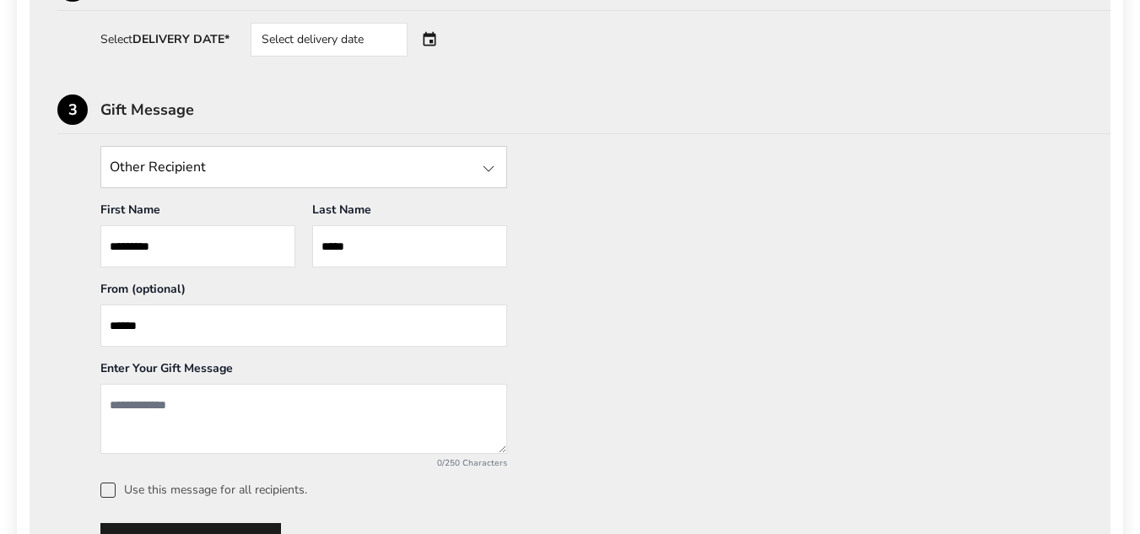
scroll to position [1094, 0]
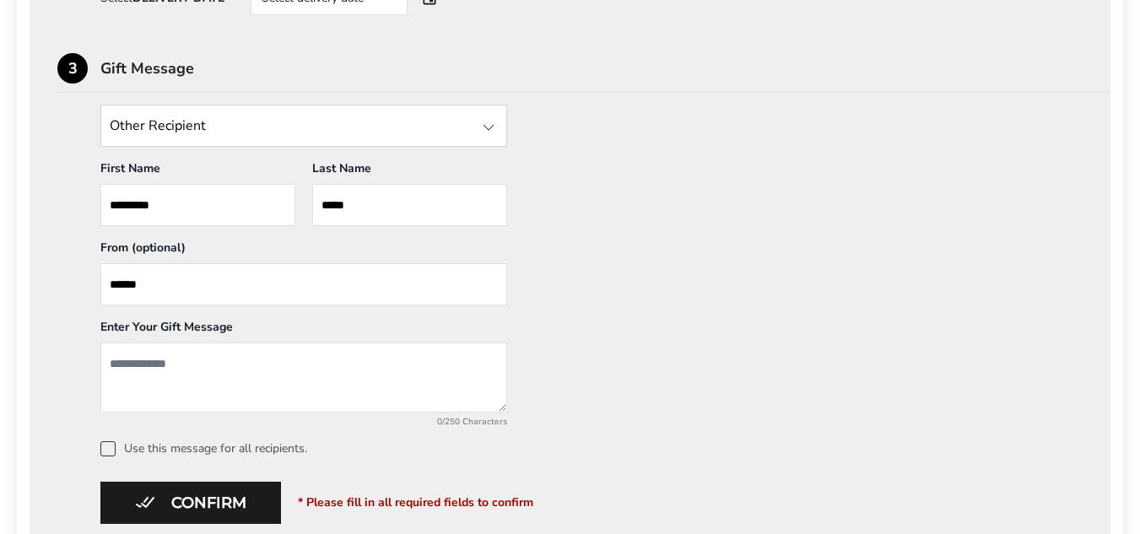
click at [154, 370] on textarea "Add a message" at bounding box center [303, 377] width 407 height 70
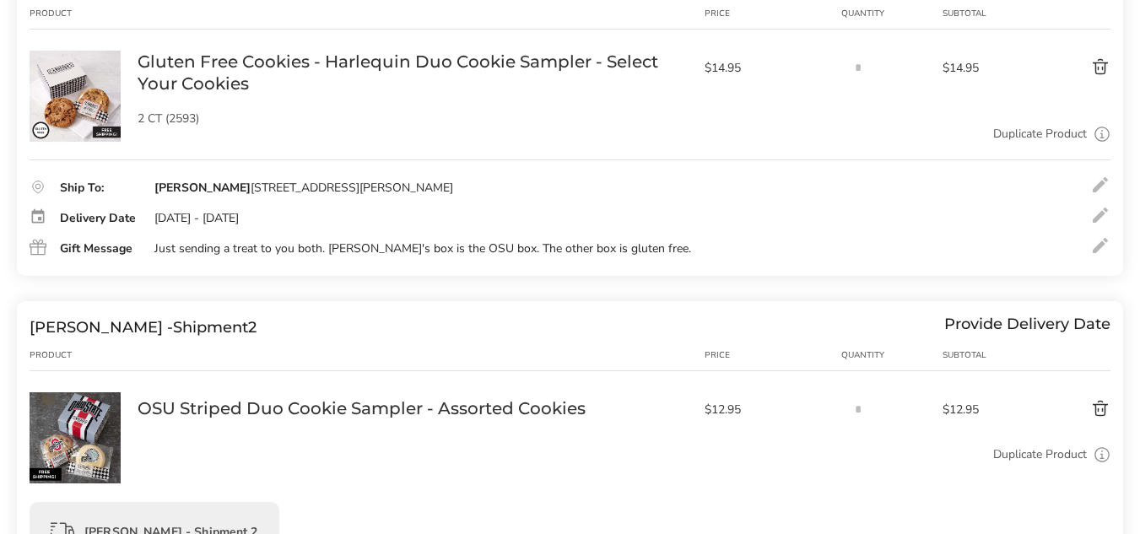
scroll to position [251, 0]
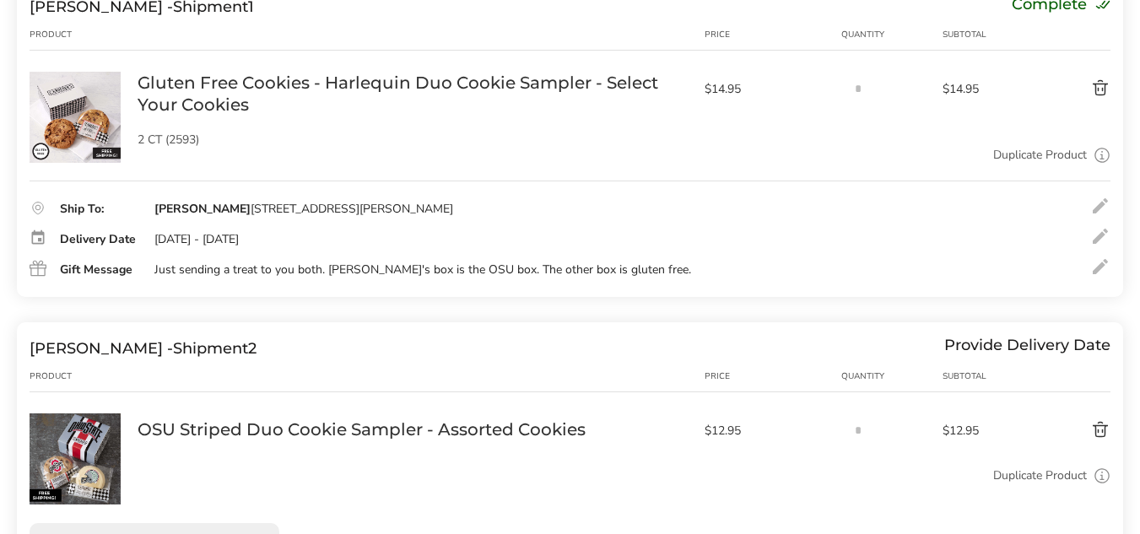
type textarea "**********"
click at [1094, 270] on div at bounding box center [1100, 266] width 20 height 20
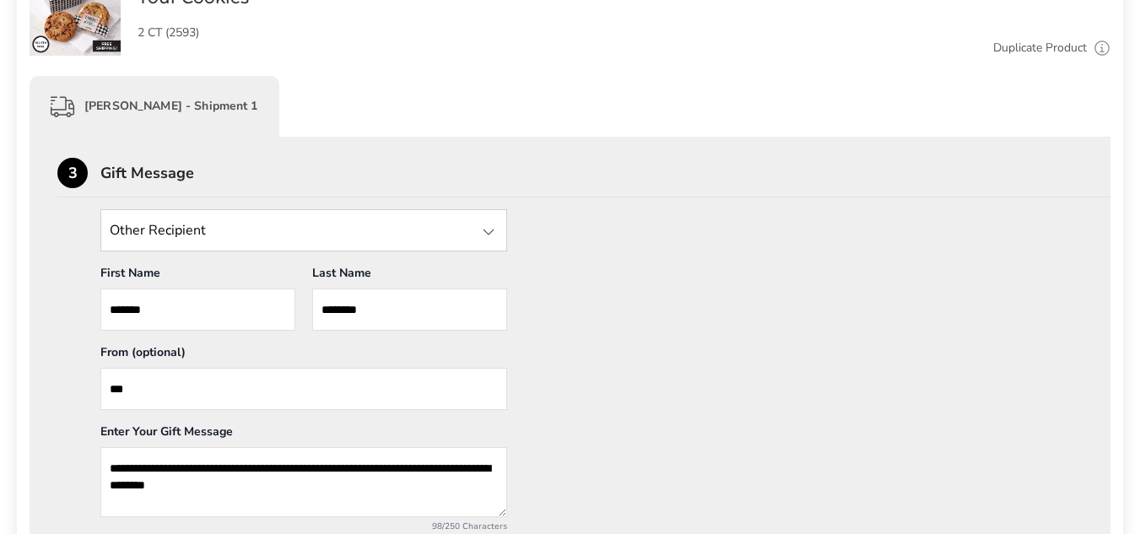
scroll to position [504, 0]
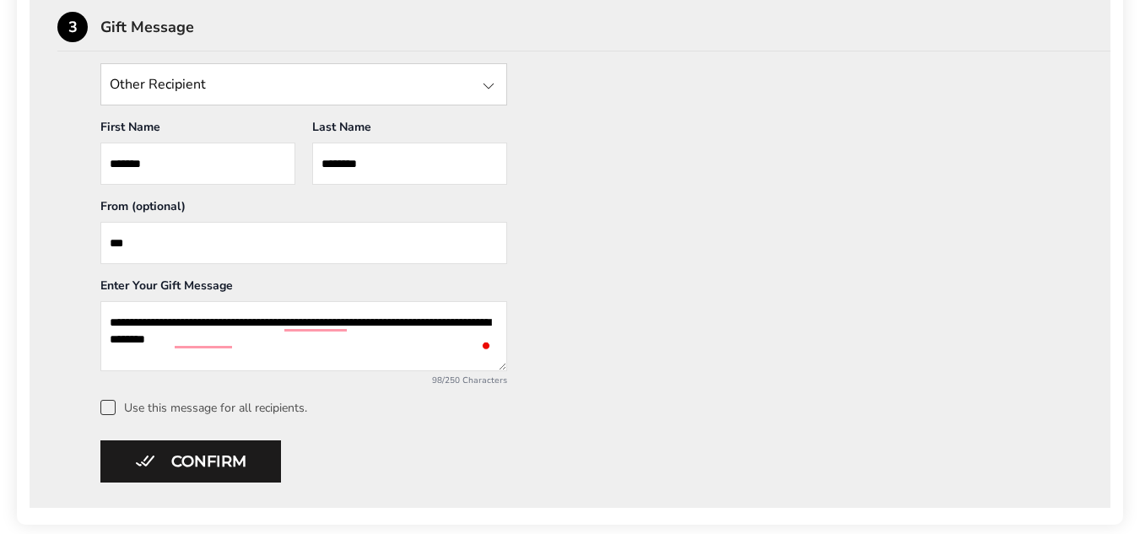
drag, startPoint x: 245, startPoint y: 342, endPoint x: 109, endPoint y: 329, distance: 137.2
click at [109, 329] on textarea "**********" at bounding box center [303, 336] width 407 height 70
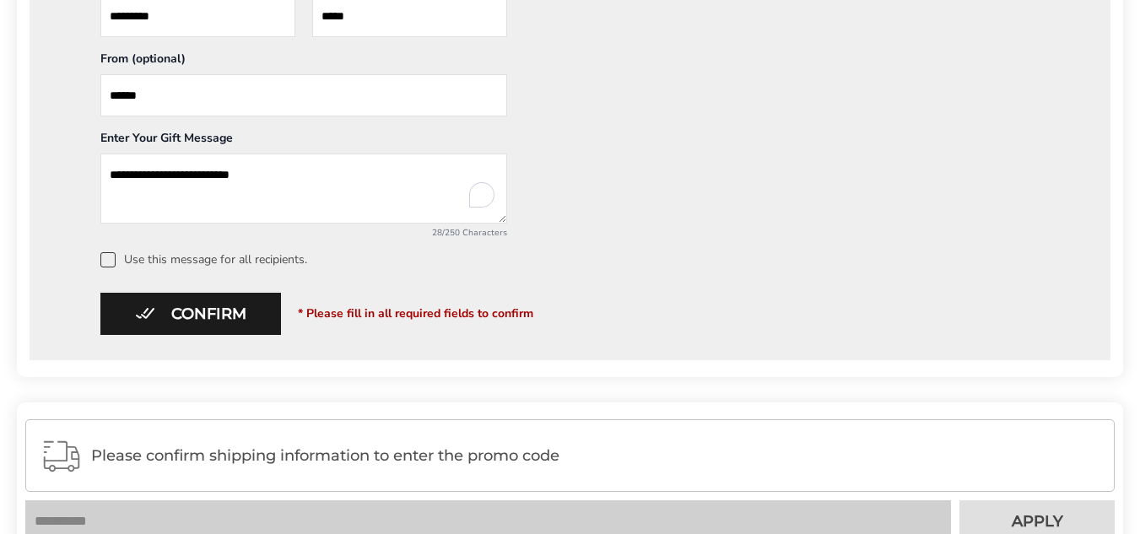
scroll to position [1769, 0]
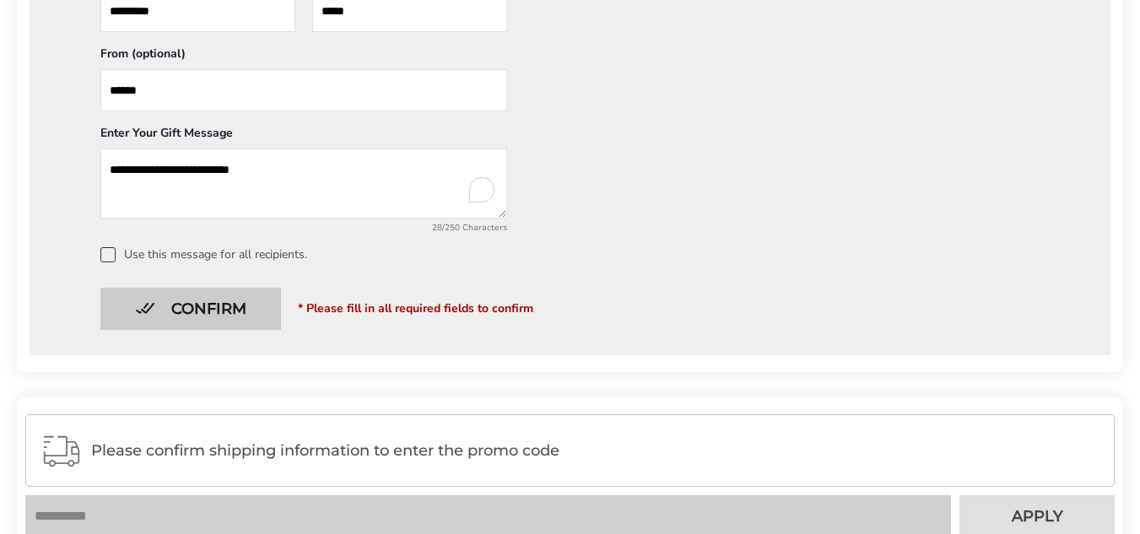
type textarea "**********"
click at [223, 313] on button "Confirm" at bounding box center [190, 309] width 181 height 42
click at [196, 295] on button "Confirm" at bounding box center [190, 309] width 181 height 42
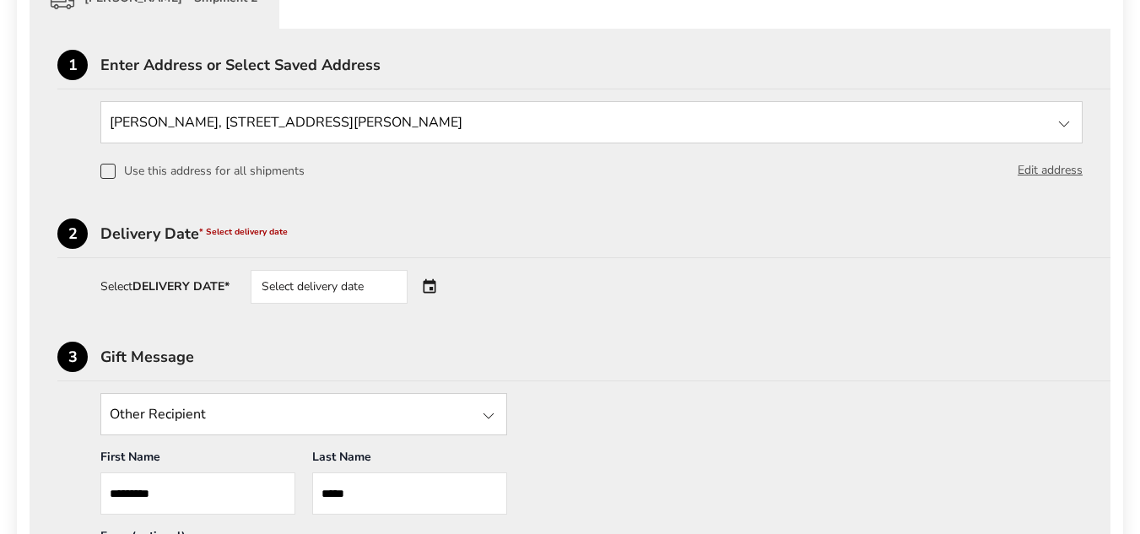
scroll to position [1263, 0]
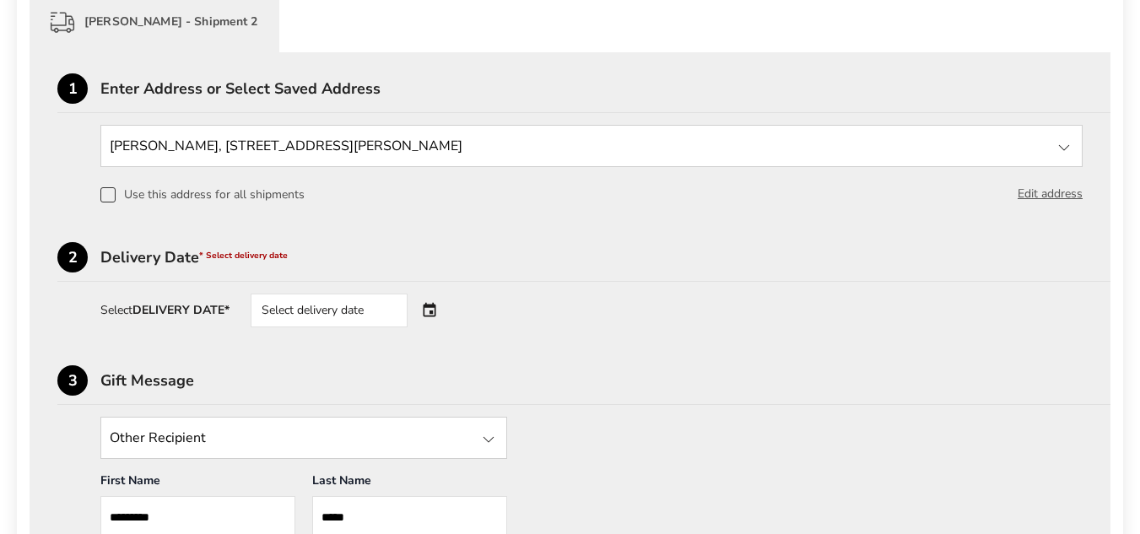
click at [239, 256] on span "* Select delivery date" at bounding box center [243, 256] width 89 height 12
click at [432, 307] on div "Select delivery date" at bounding box center [353, 311] width 204 height 34
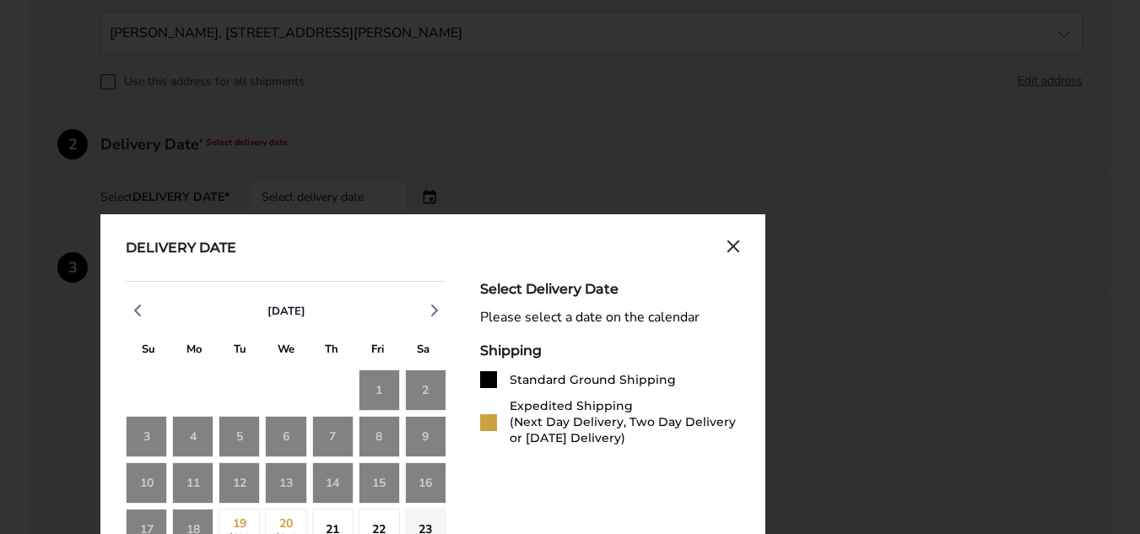
scroll to position [1516, 0]
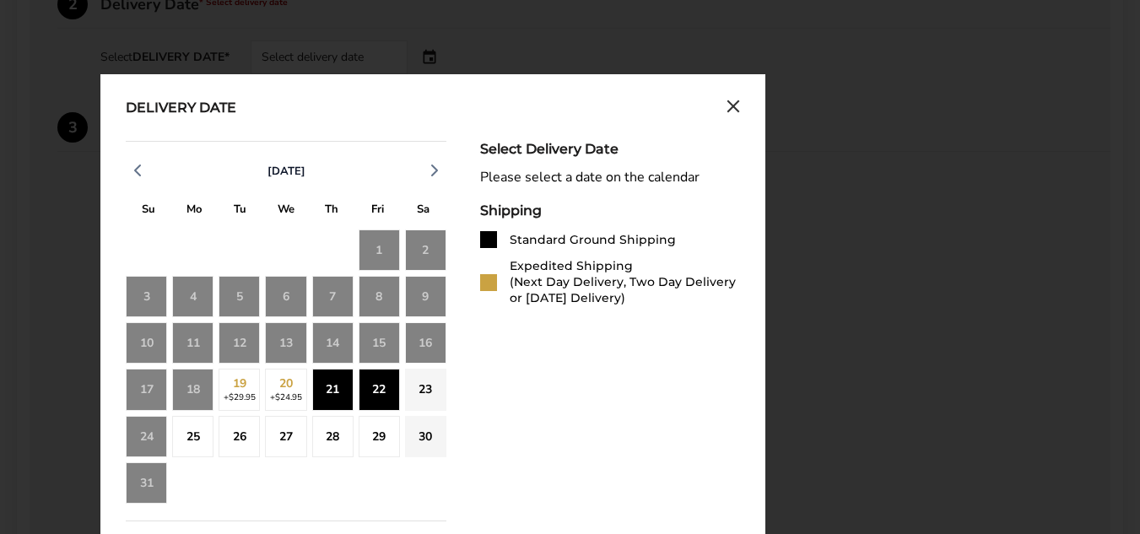
click at [340, 390] on div "21" at bounding box center [332, 389] width 41 height 41
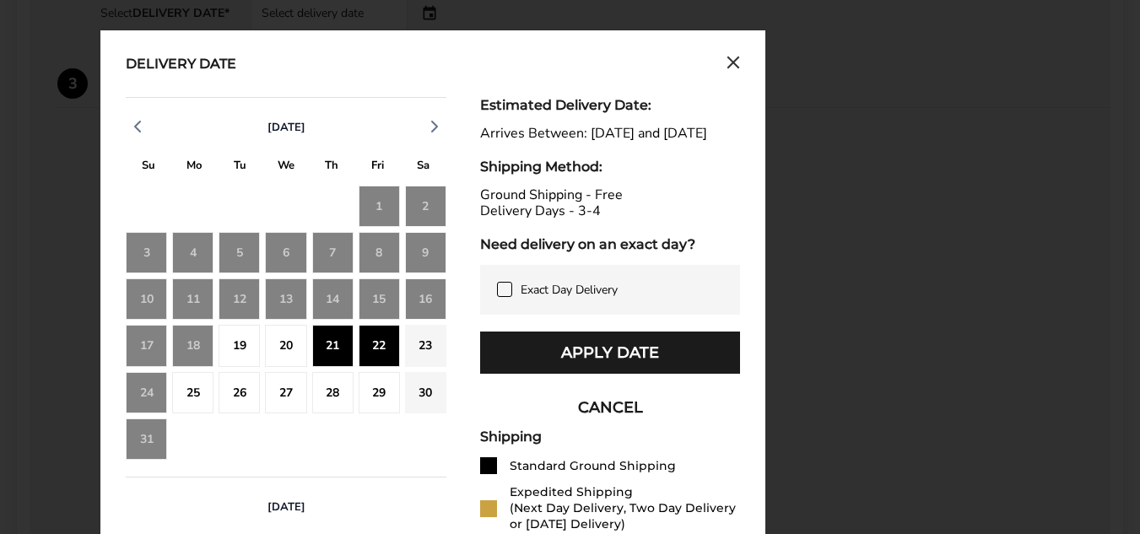
scroll to position [1600, 0]
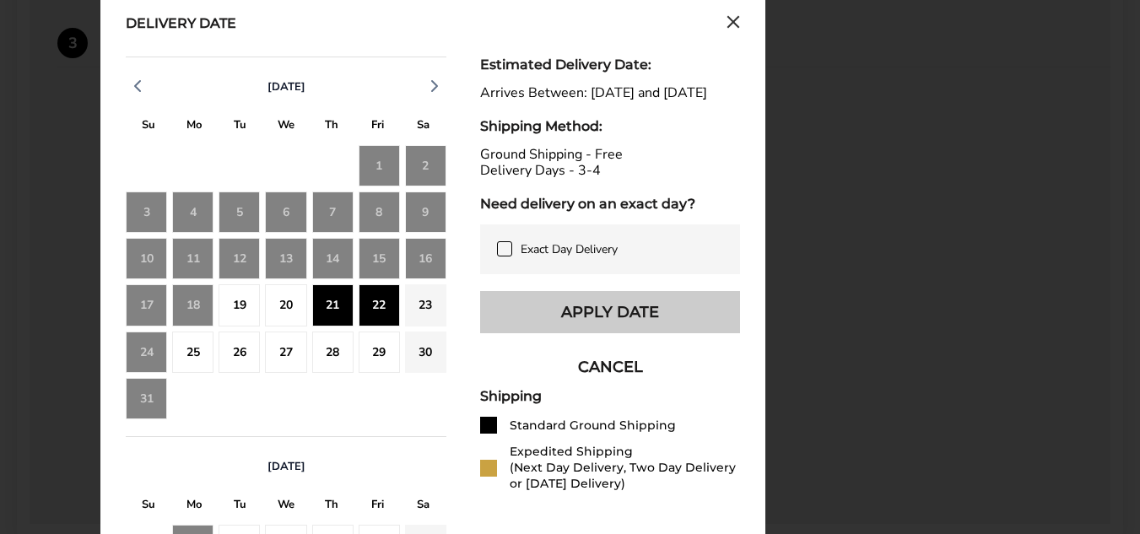
click at [606, 332] on button "Apply Date" at bounding box center [610, 312] width 260 height 42
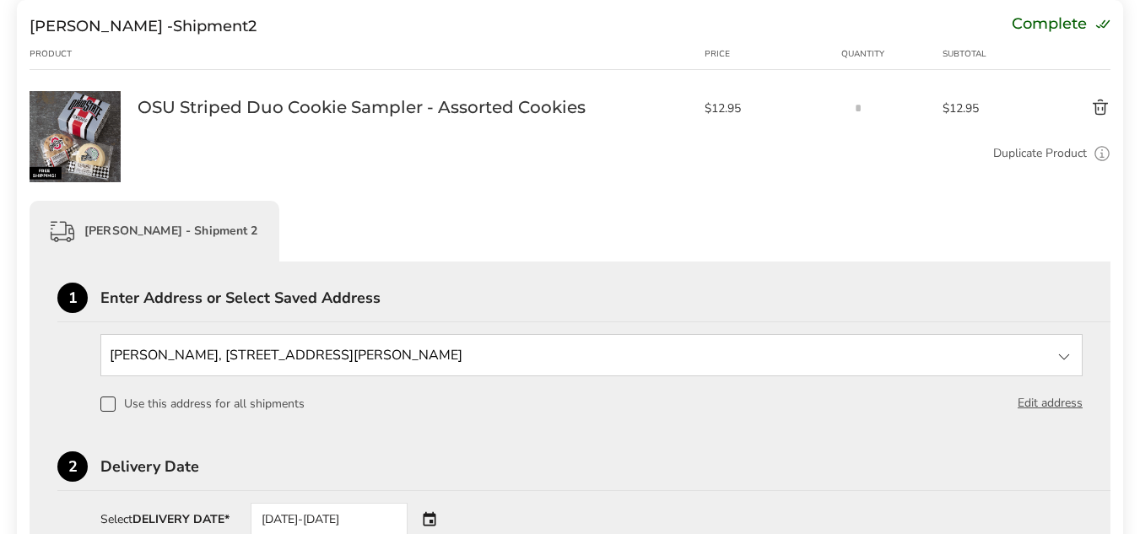
scroll to position [1094, 0]
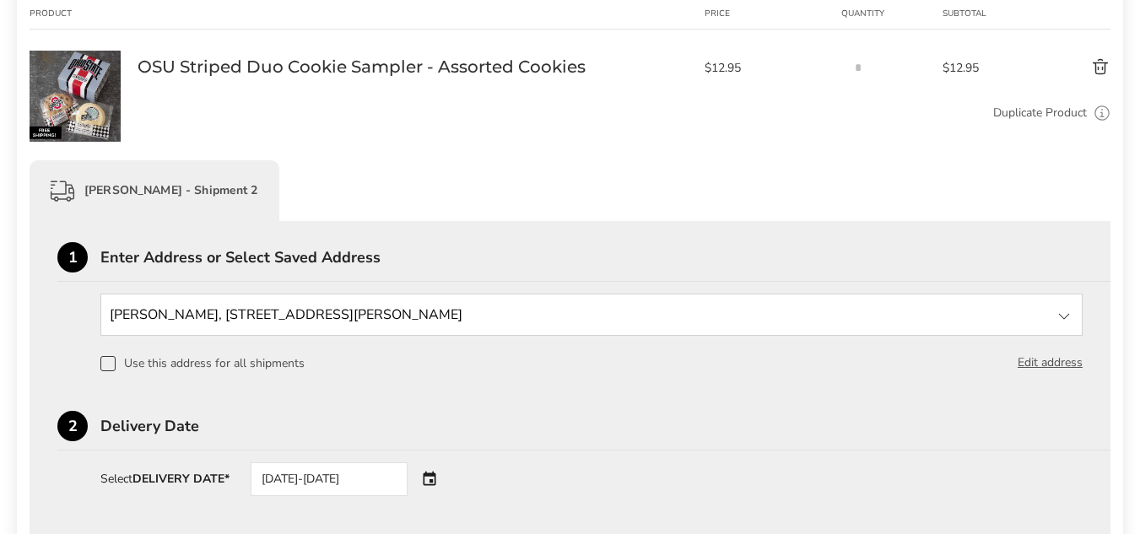
click at [100, 361] on span at bounding box center [107, 363] width 15 height 15
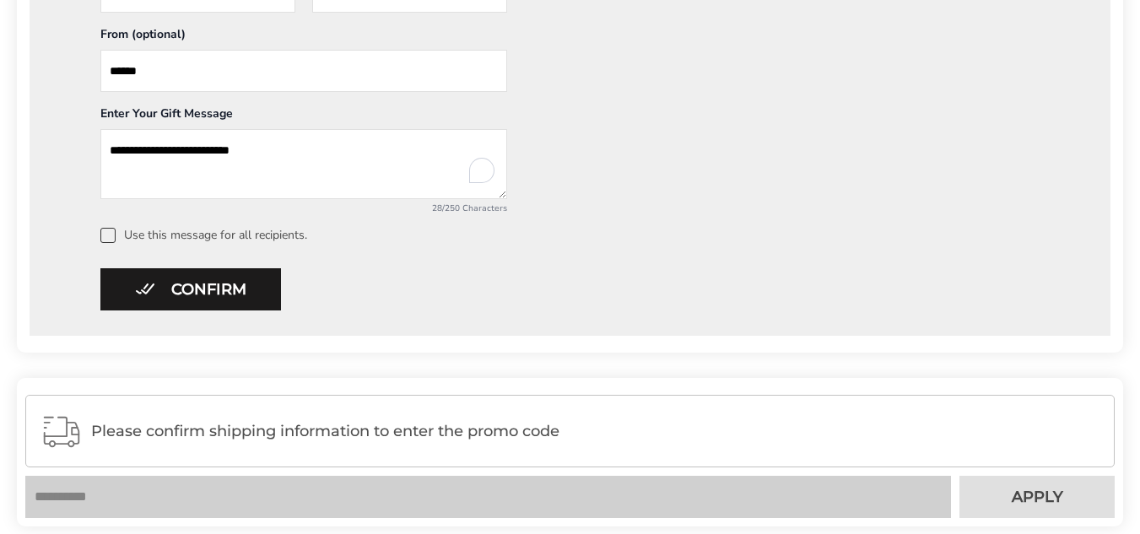
scroll to position [1856, 0]
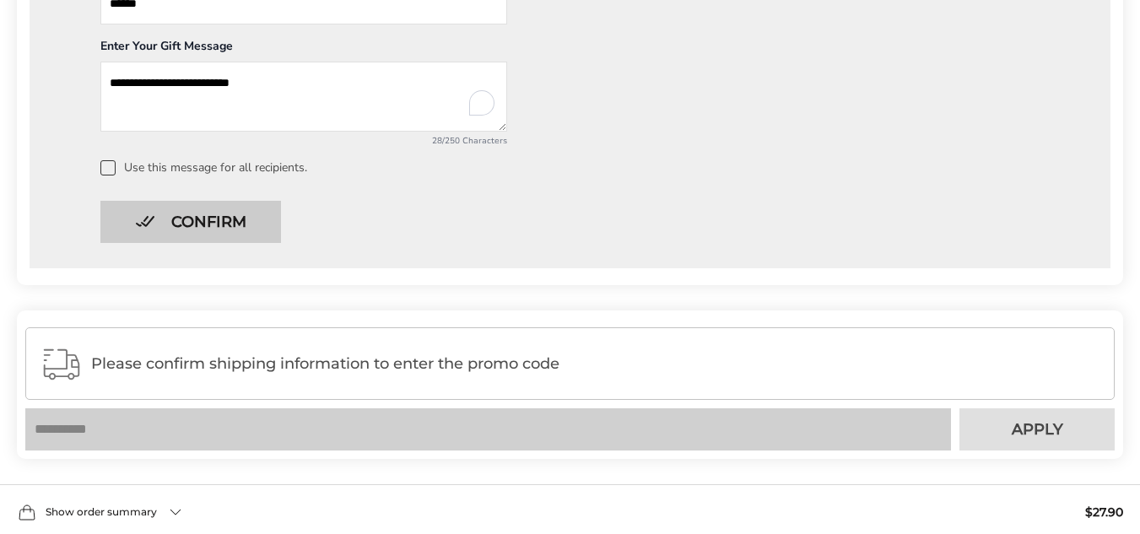
click at [184, 218] on button "Confirm" at bounding box center [190, 222] width 181 height 42
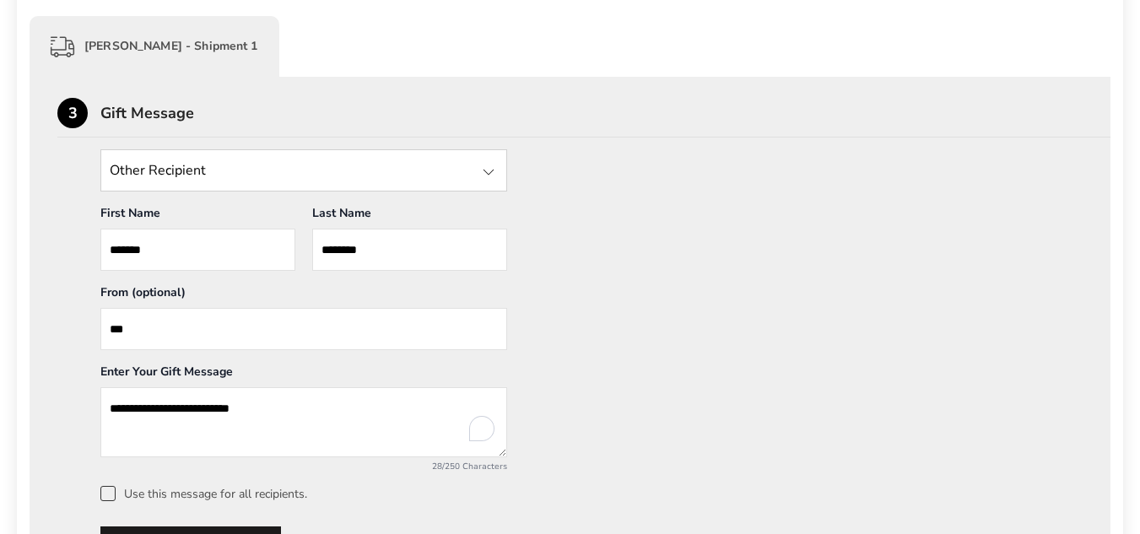
scroll to position [586, 0]
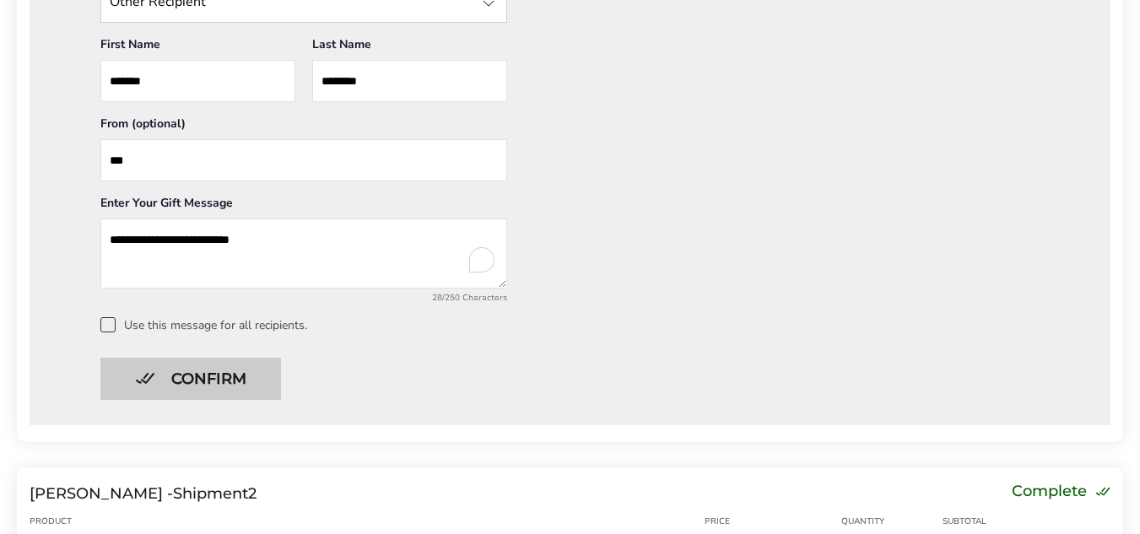
click at [196, 380] on button "Confirm" at bounding box center [190, 379] width 181 height 42
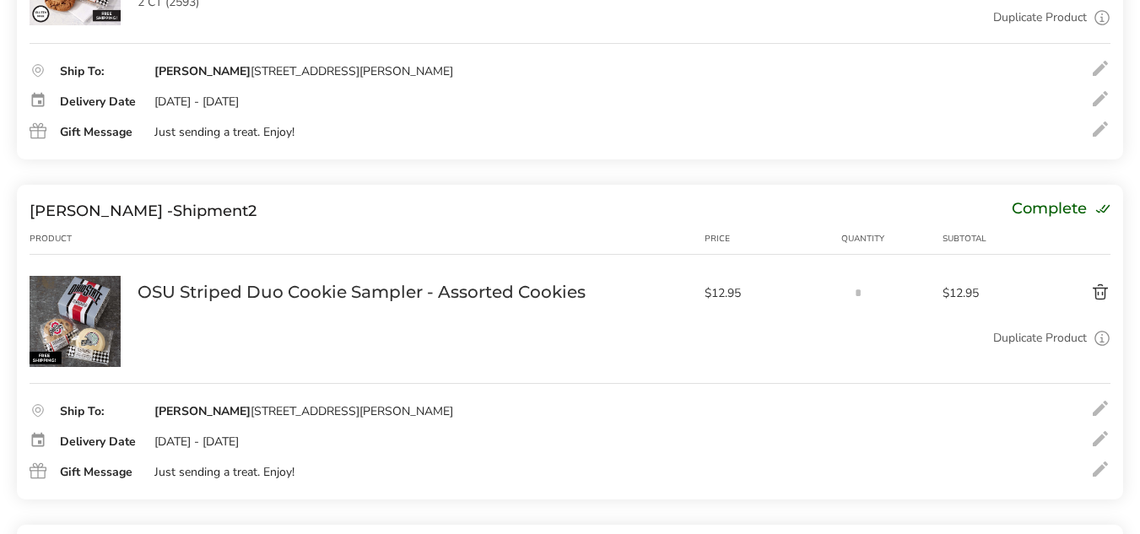
scroll to position [418, 0]
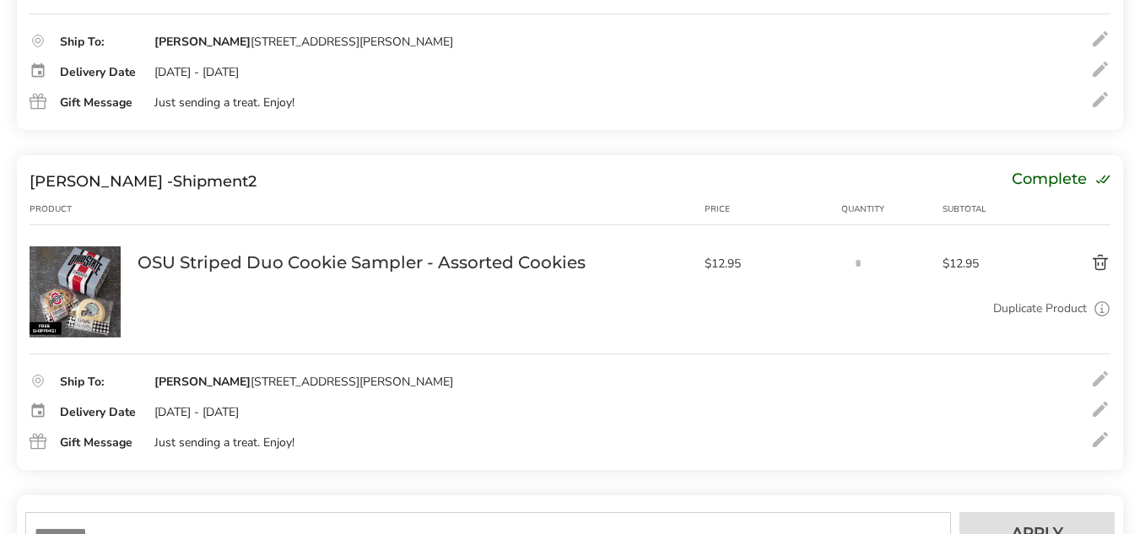
click at [1097, 379] on div at bounding box center [1100, 379] width 20 height 20
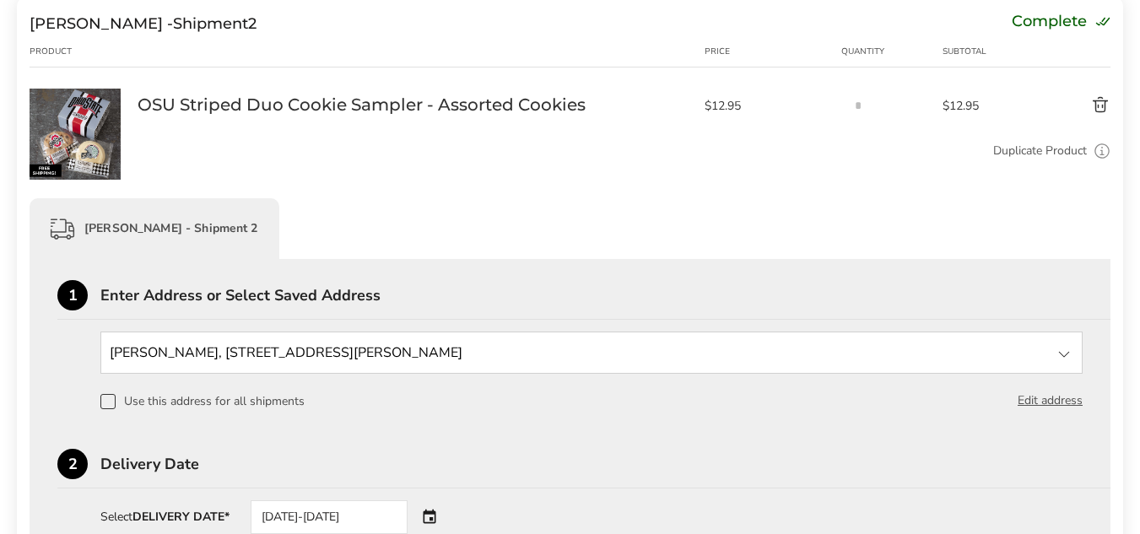
scroll to position [586, 0]
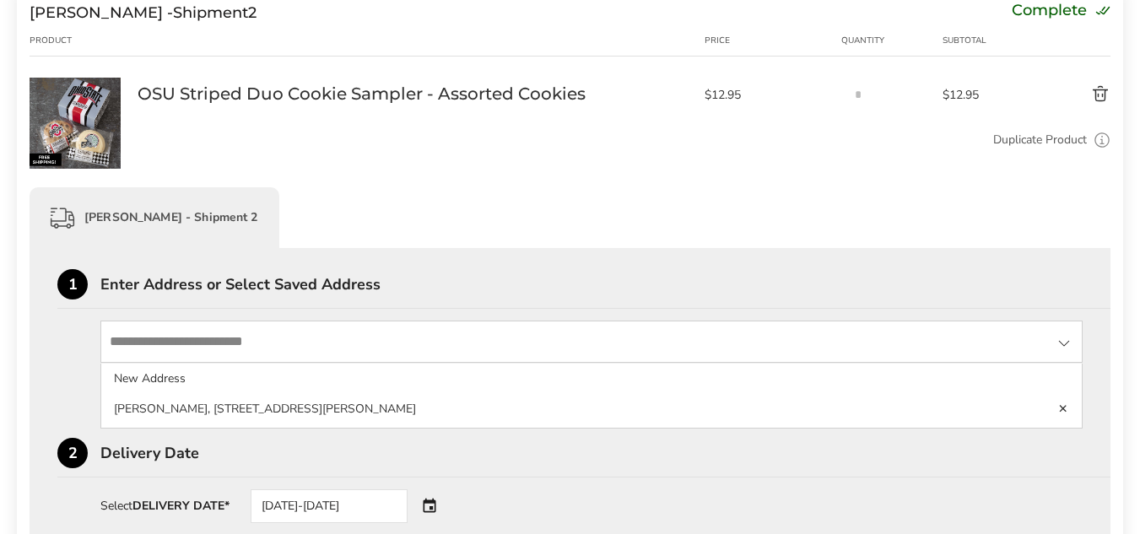
click at [214, 341] on input "State" at bounding box center [591, 342] width 982 height 42
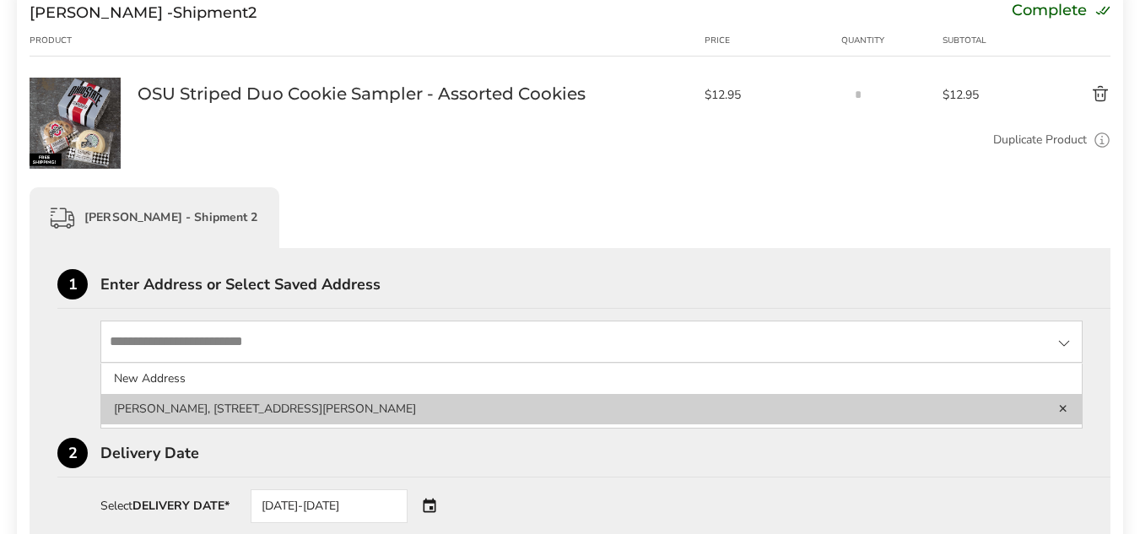
click at [361, 415] on li "[PERSON_NAME], [STREET_ADDRESS][PERSON_NAME]" at bounding box center [591, 409] width 980 height 30
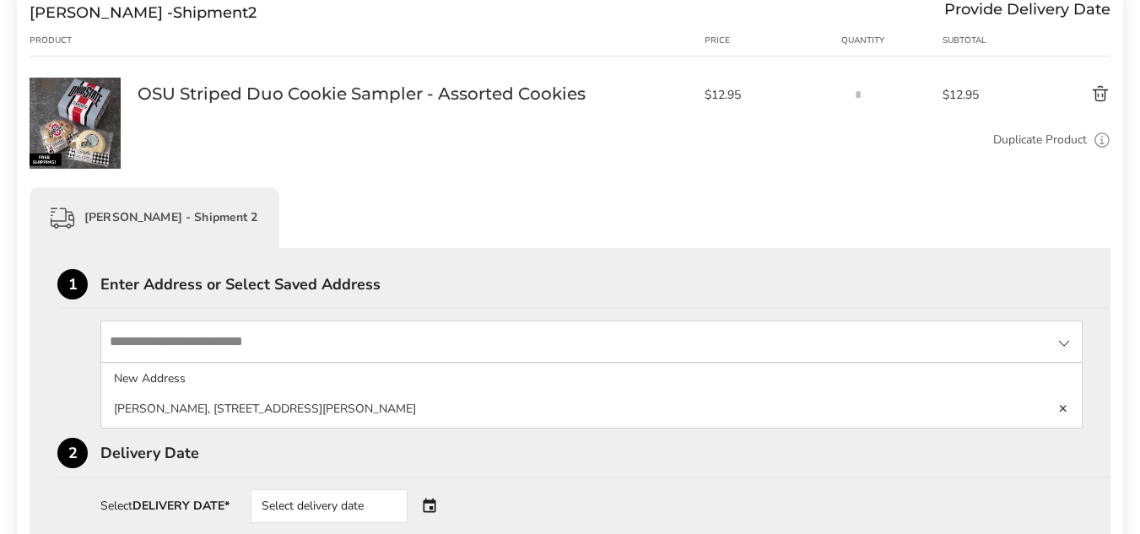
drag, startPoint x: 111, startPoint y: 337, endPoint x: 147, endPoint y: 342, distance: 36.6
click at [147, 342] on input "State" at bounding box center [591, 342] width 982 height 42
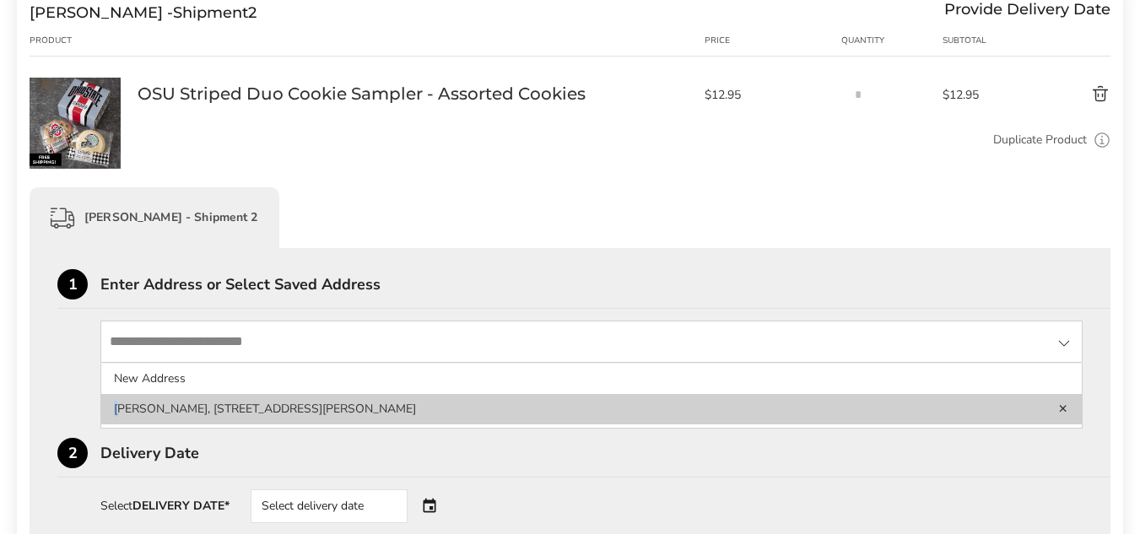
drag, startPoint x: 108, startPoint y: 404, endPoint x: 126, endPoint y: 403, distance: 17.7
click at [126, 403] on li "[PERSON_NAME], [STREET_ADDRESS][PERSON_NAME]" at bounding box center [591, 409] width 980 height 30
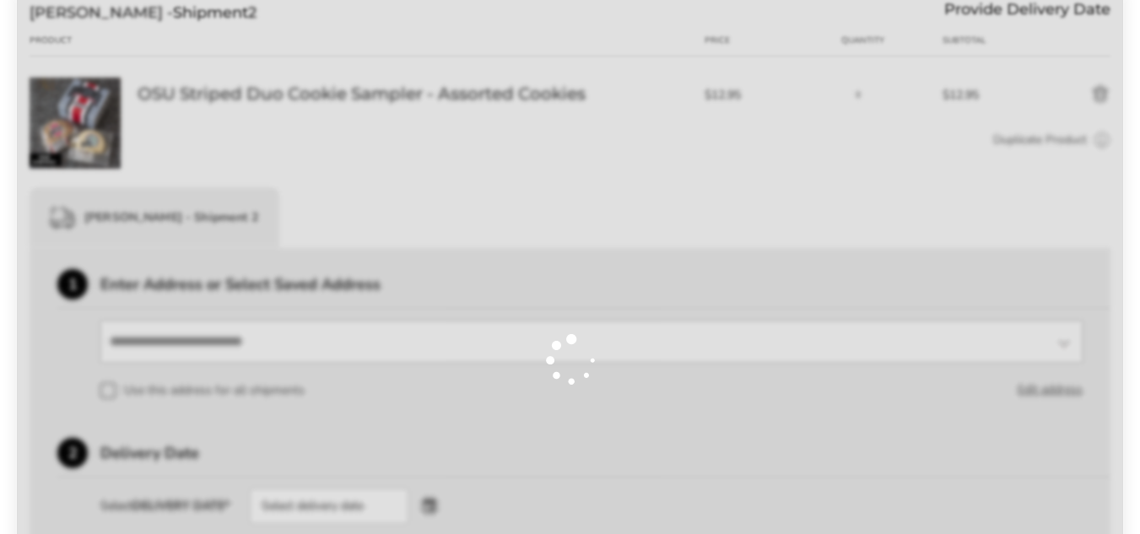
click at [216, 345] on div at bounding box center [570, 359] width 1106 height 1429
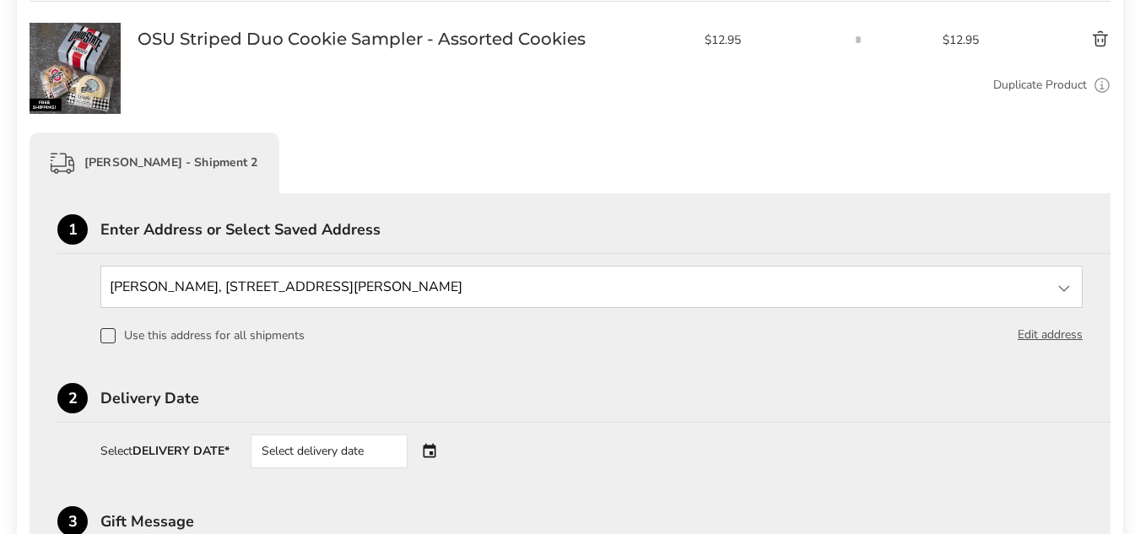
scroll to position [671, 0]
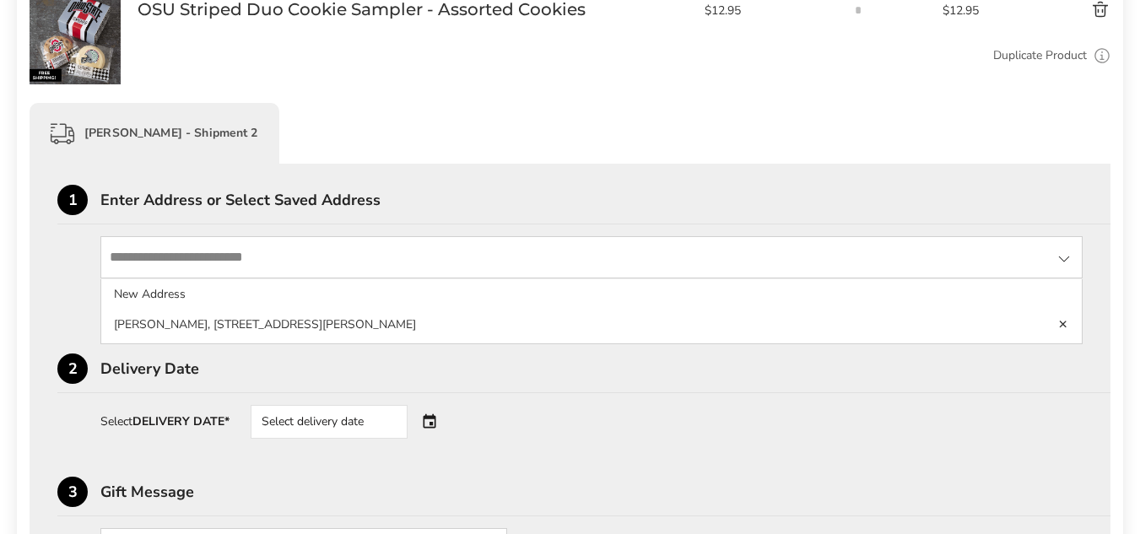
drag, startPoint x: 821, startPoint y: 261, endPoint x: 796, endPoint y: 261, distance: 24.5
click at [796, 261] on input "State" at bounding box center [591, 257] width 982 height 42
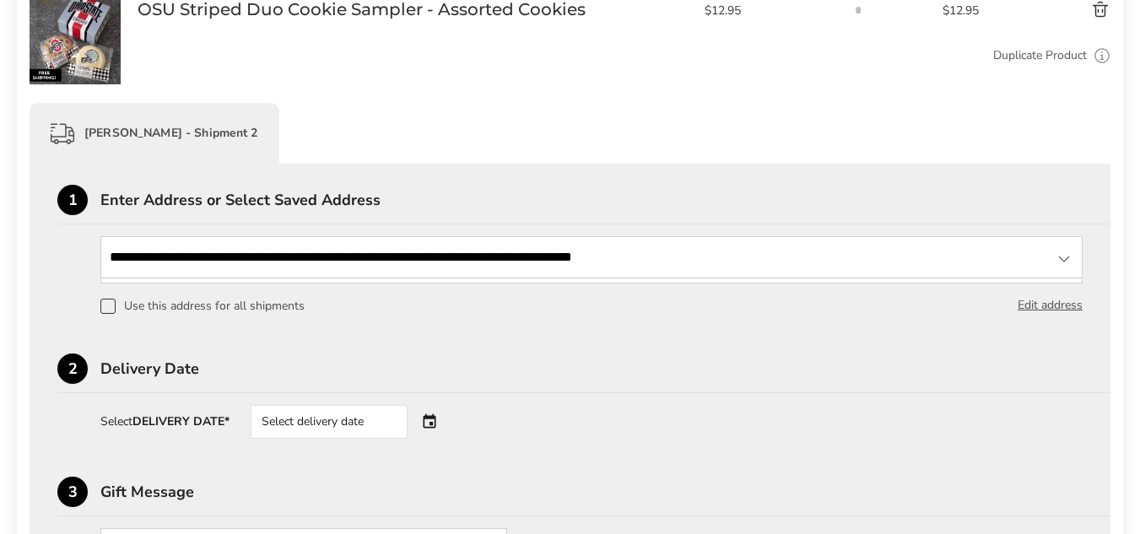
type input "**********"
click at [439, 419] on div "Select delivery date" at bounding box center [353, 422] width 204 height 34
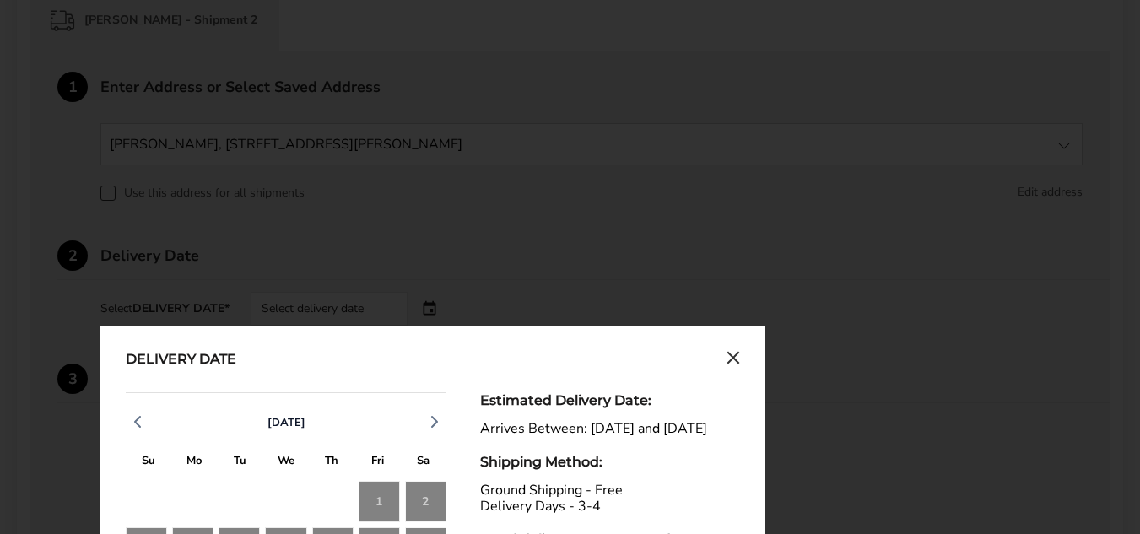
scroll to position [1092, 0]
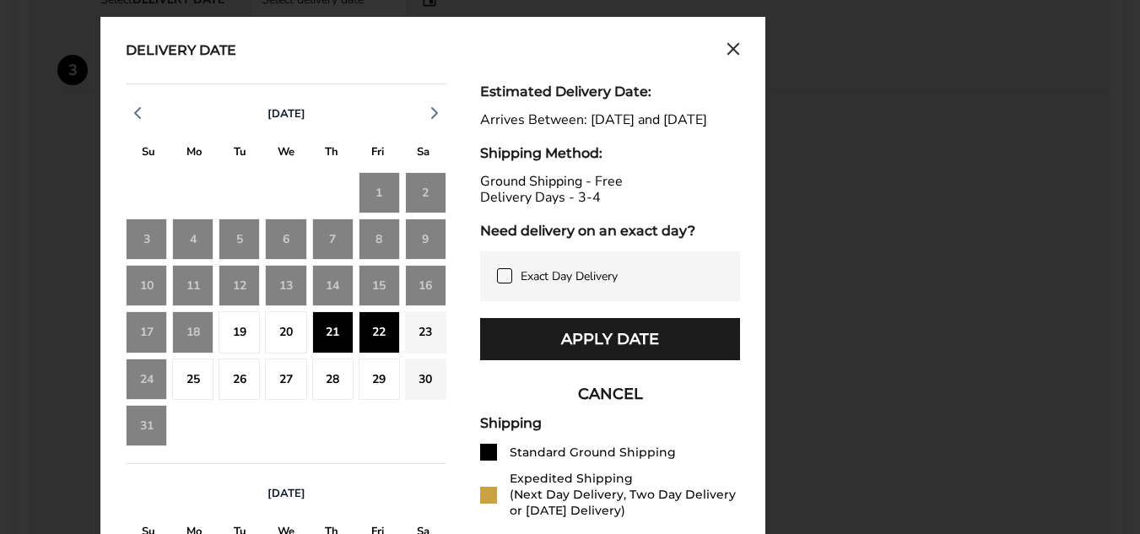
click at [335, 328] on div "21" at bounding box center [332, 331] width 41 height 41
click at [622, 352] on button "Apply Date" at bounding box center [610, 339] width 260 height 42
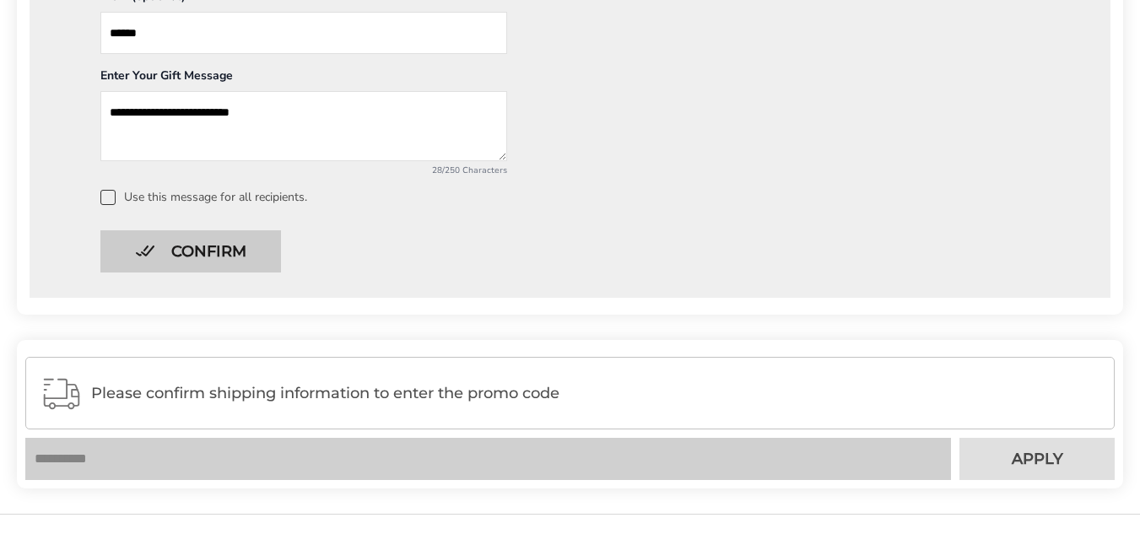
click at [213, 243] on button "Confirm" at bounding box center [190, 251] width 181 height 42
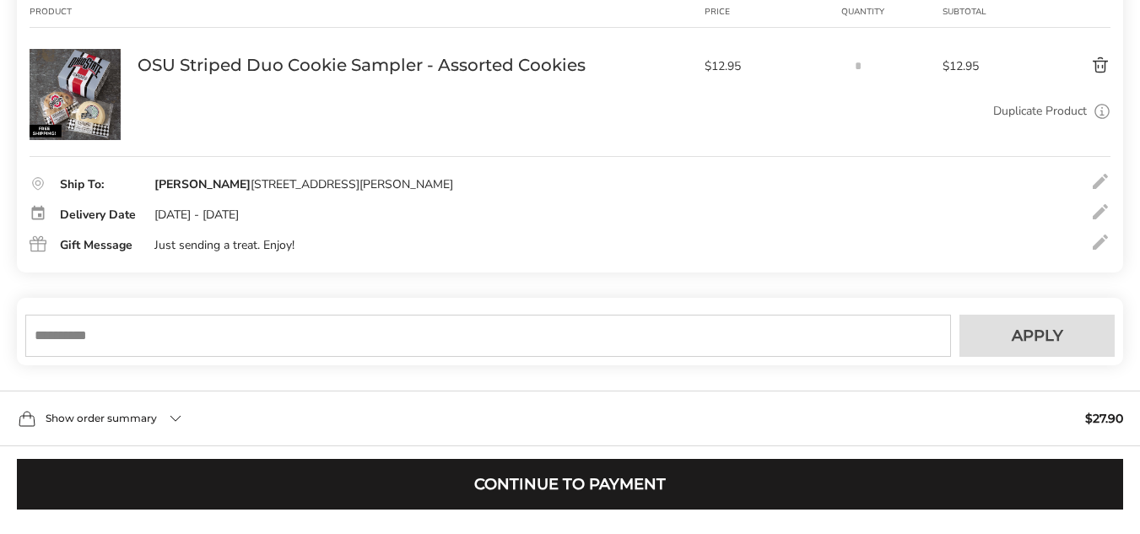
scroll to position [699, 0]
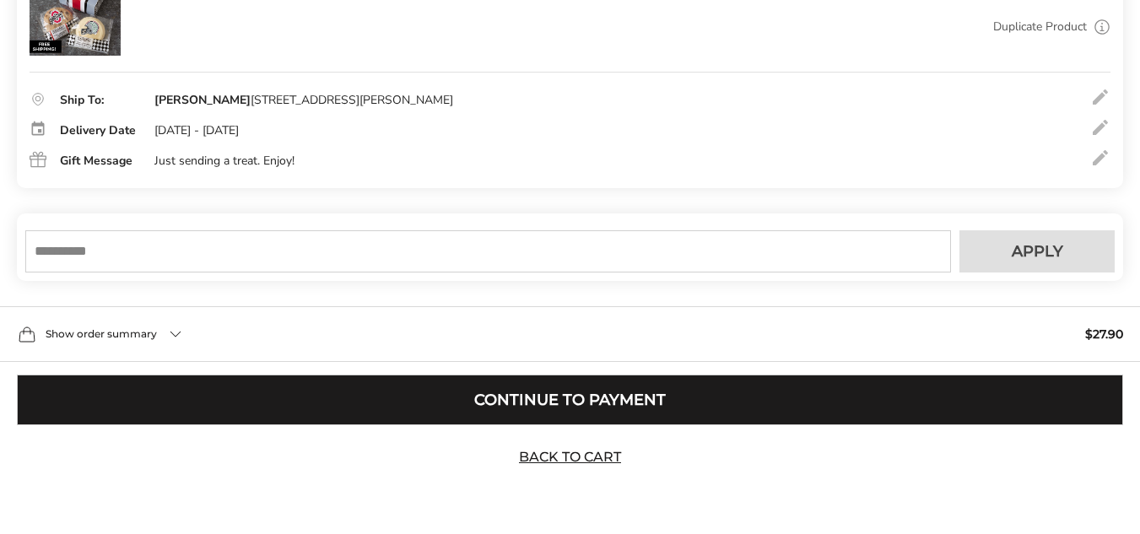
click at [661, 402] on button "Continue to Payment" at bounding box center [570, 400] width 1106 height 51
